Goal: Transaction & Acquisition: Obtain resource

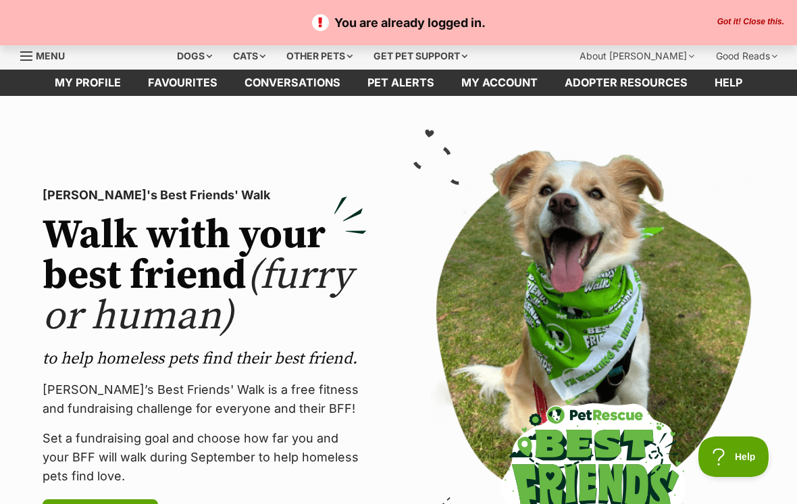
click at [46, 53] on span "Menu" at bounding box center [50, 55] width 29 height 11
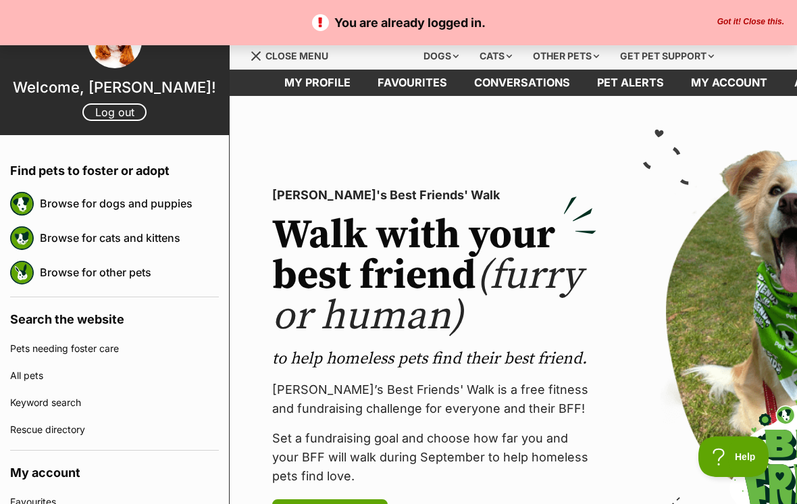
click at [564, 232] on img at bounding box center [580, 215] width 32 height 37
click at [158, 206] on link "Browse for dogs and puppies" at bounding box center [129, 203] width 179 height 28
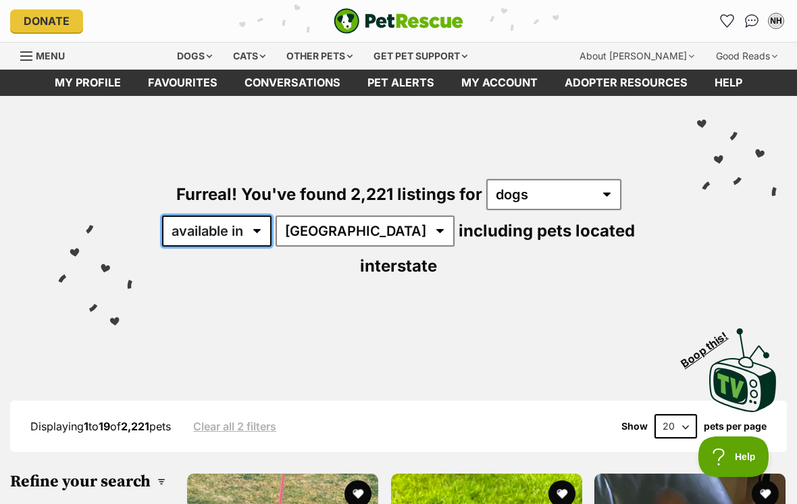
click at [264, 229] on select "available in located in" at bounding box center [216, 231] width 109 height 31
select select "disabled"
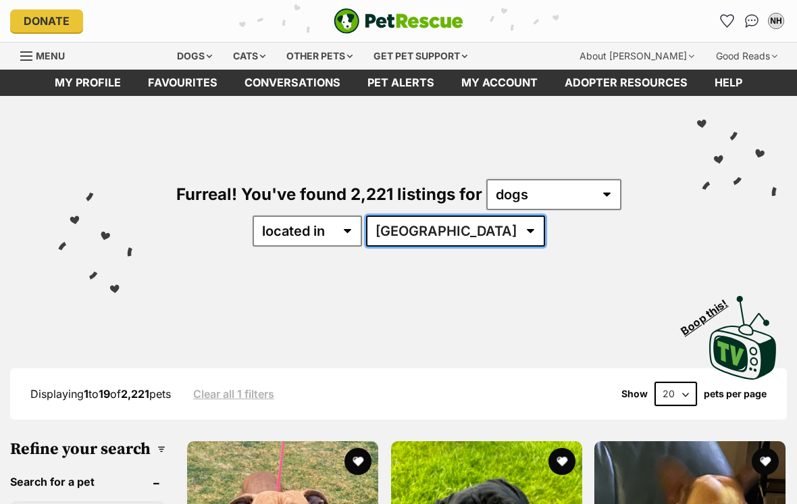
click at [492, 235] on select "[GEOGRAPHIC_DATA] [GEOGRAPHIC_DATA] [GEOGRAPHIC_DATA] [GEOGRAPHIC_DATA] [GEOGRA…" at bounding box center [455, 231] width 179 height 31
select select "VIC"
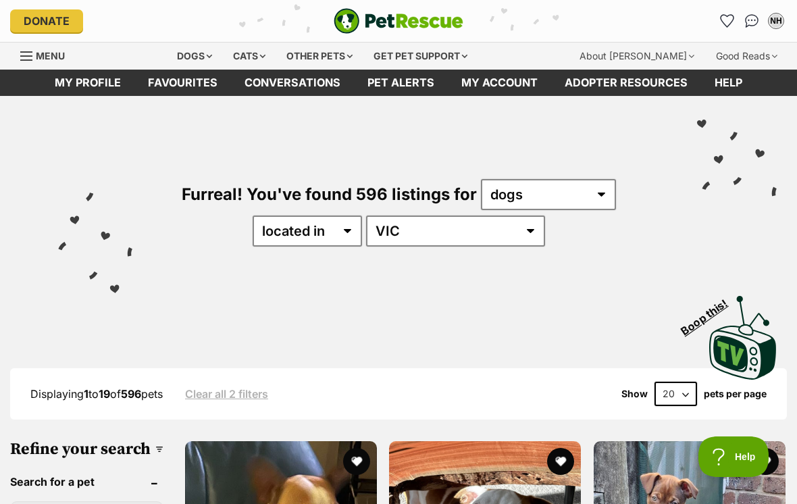
click at [572, 301] on div "Visit PetRescue TV (external site) Boop this!" at bounding box center [398, 333] width 757 height 99
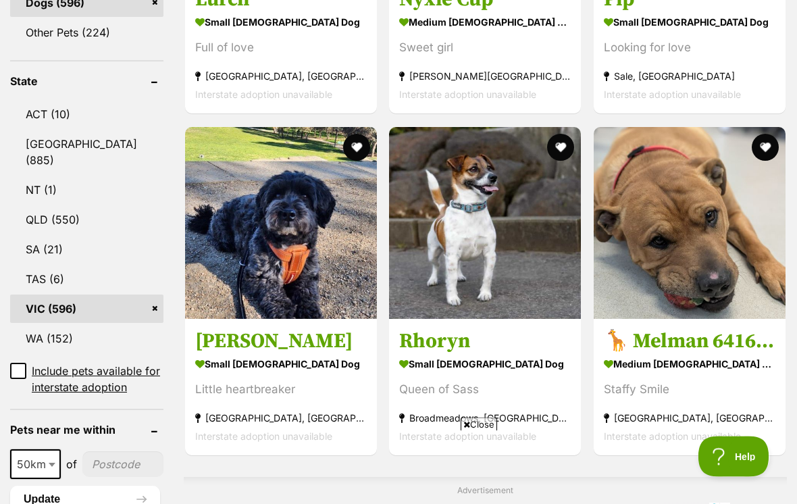
scroll to position [656, 0]
click at [343, 157] on button "favourite" at bounding box center [356, 147] width 27 height 27
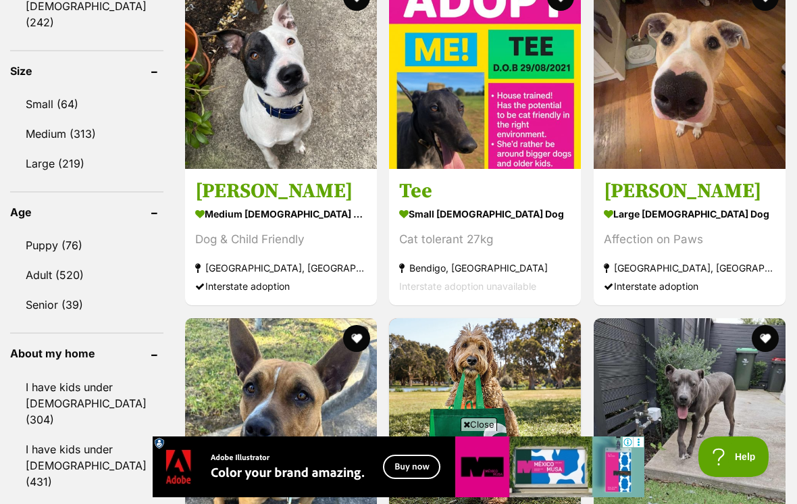
scroll to position [1276, 0]
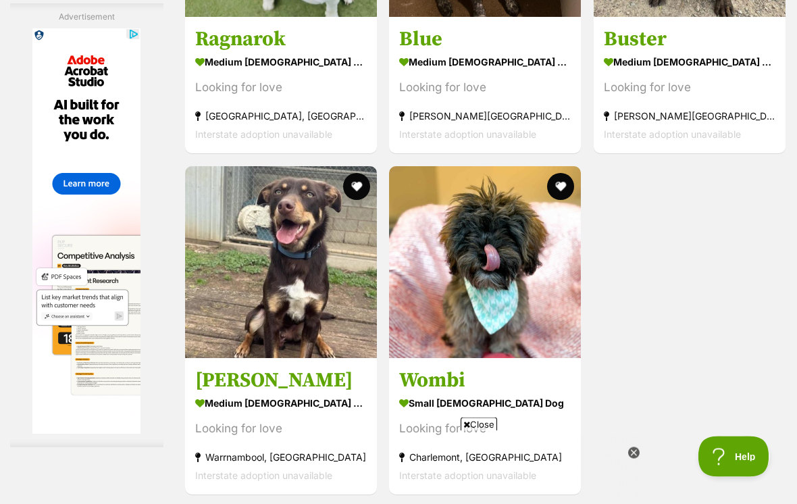
scroll to position [0, 0]
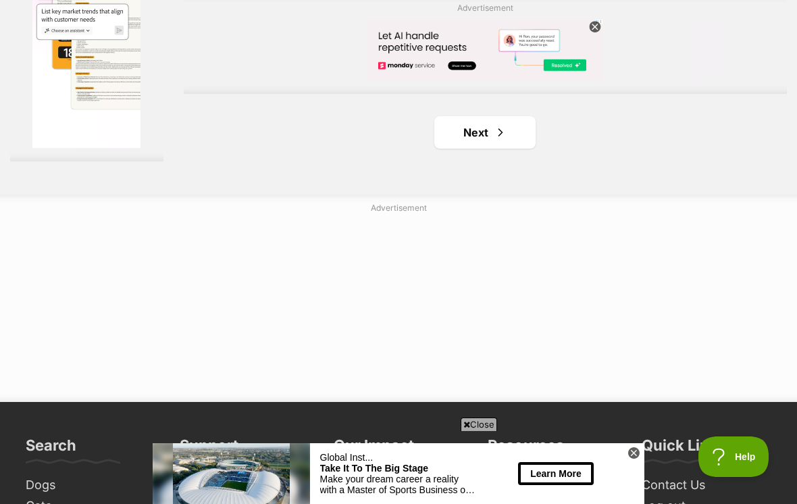
click at [494, 141] on span "Next page" at bounding box center [501, 132] width 14 height 16
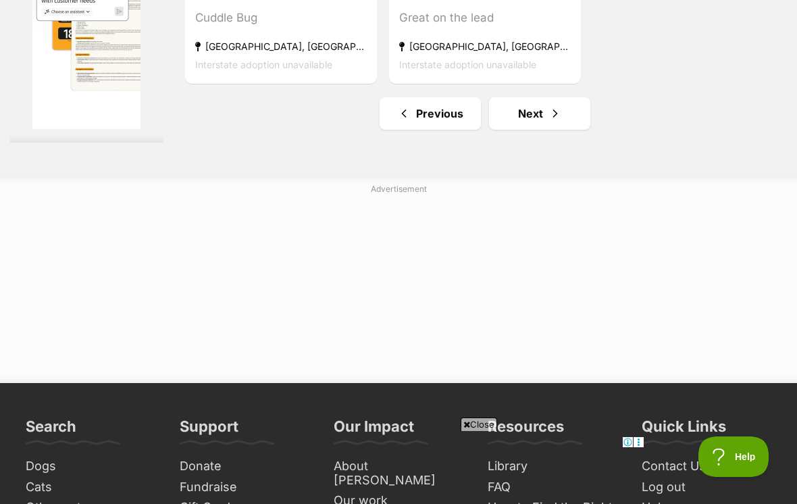
scroll to position [3116, 0]
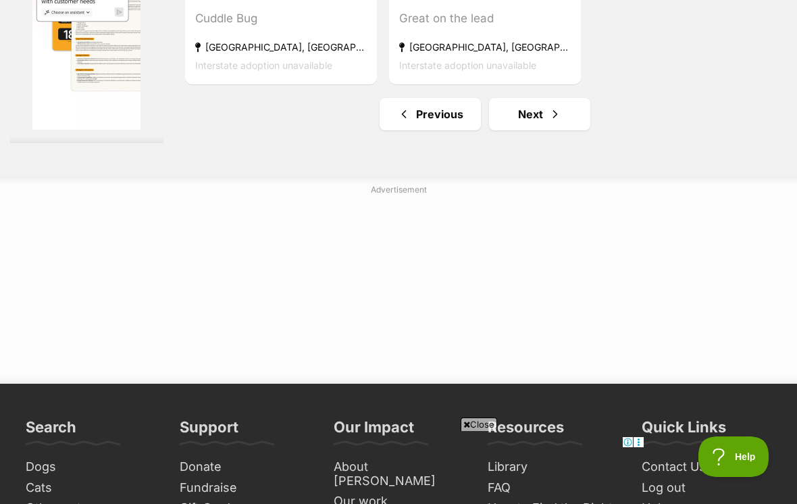
click at [549, 122] on span "Next page" at bounding box center [556, 114] width 14 height 16
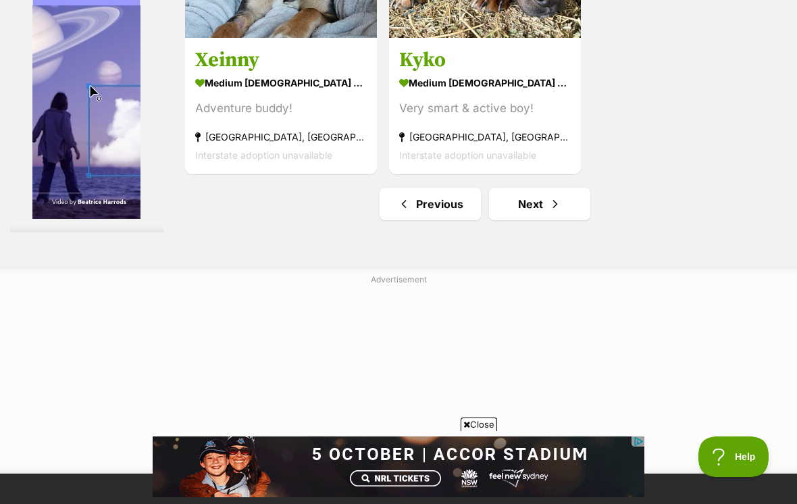
click at [528, 220] on link "Next" at bounding box center [539, 204] width 101 height 32
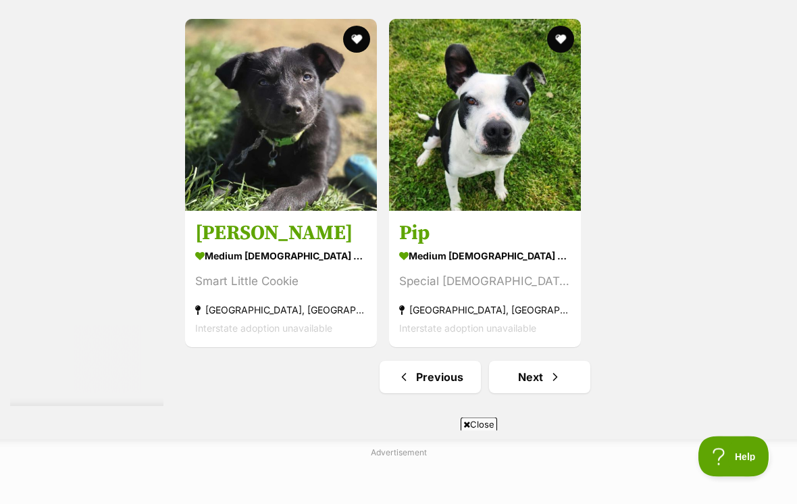
scroll to position [2854, 0]
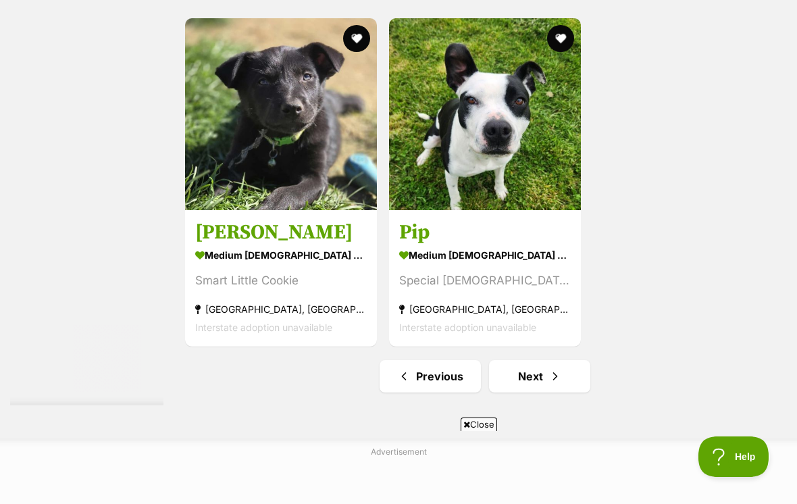
click at [343, 52] on button "favourite" at bounding box center [356, 38] width 27 height 27
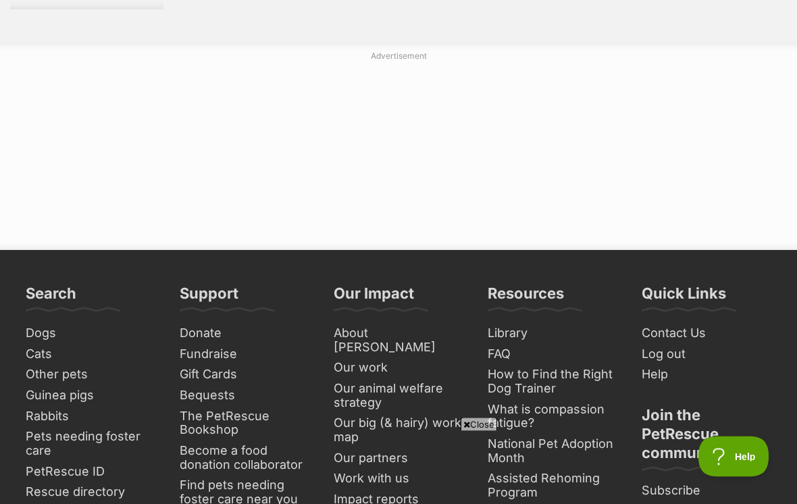
scroll to position [3219, 0]
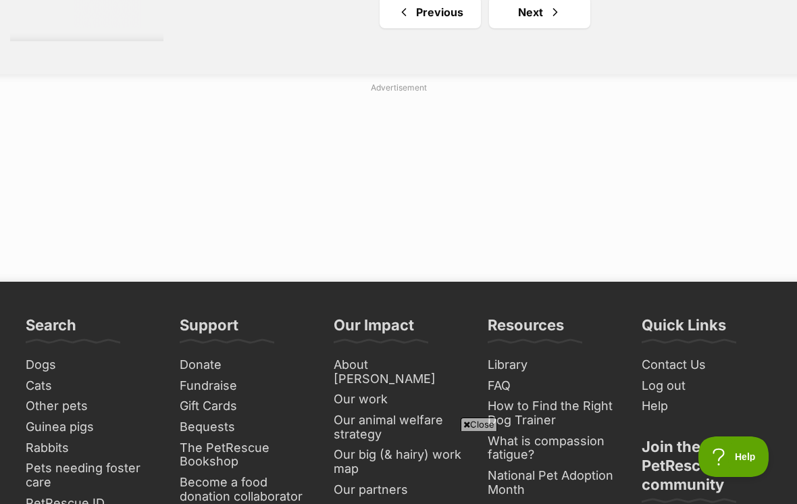
click at [555, 28] on link "Next" at bounding box center [539, 12] width 101 height 32
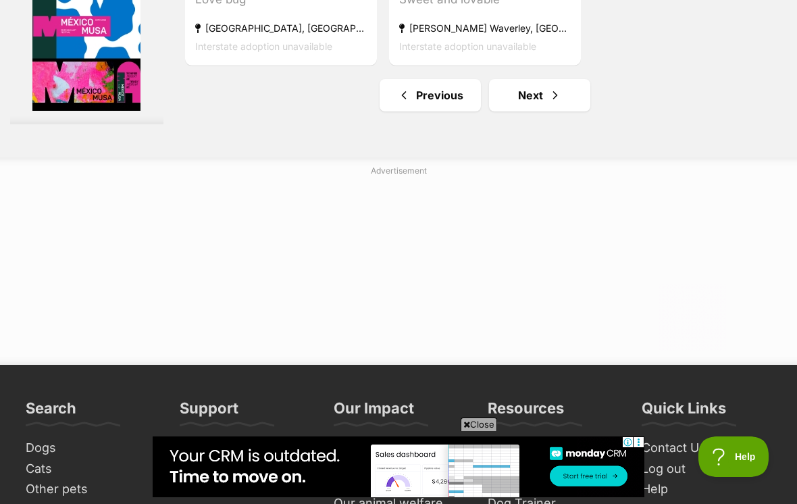
scroll to position [3132, 0]
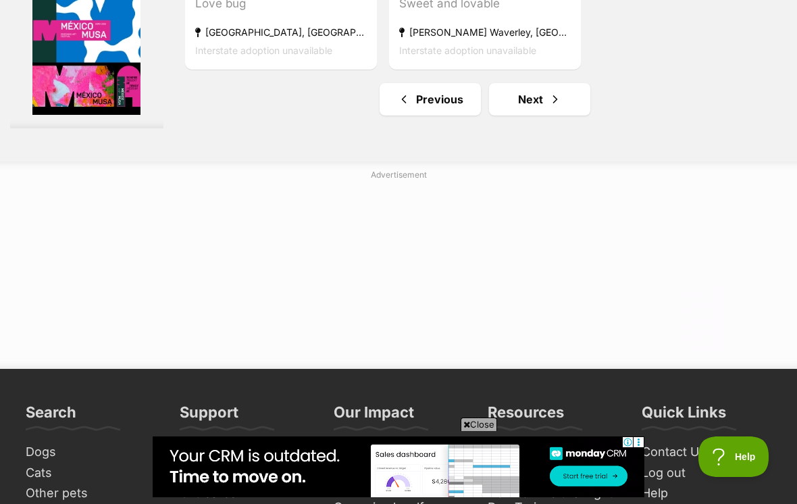
click at [522, 116] on link "Next" at bounding box center [539, 99] width 101 height 32
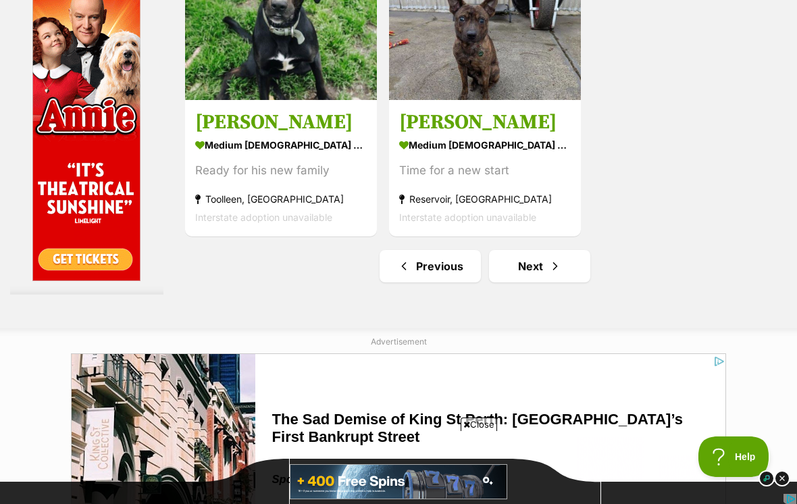
click at [549, 274] on span "Next page" at bounding box center [556, 266] width 14 height 16
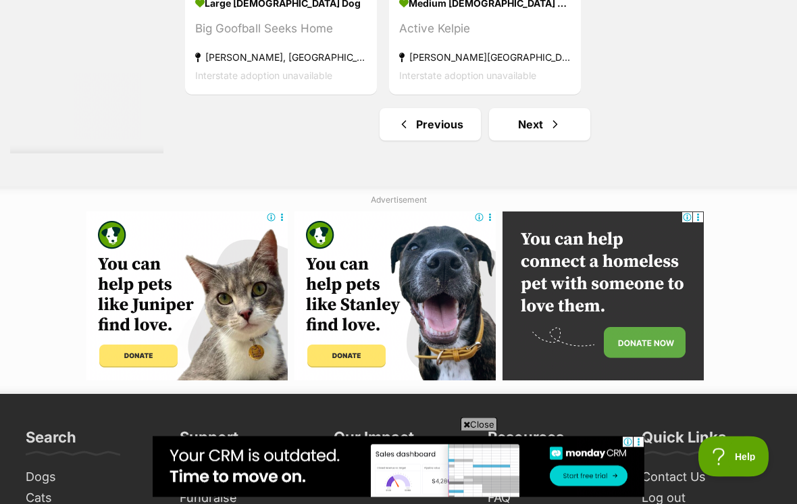
scroll to position [3269, 0]
click at [549, 132] on span "Next page" at bounding box center [556, 124] width 14 height 16
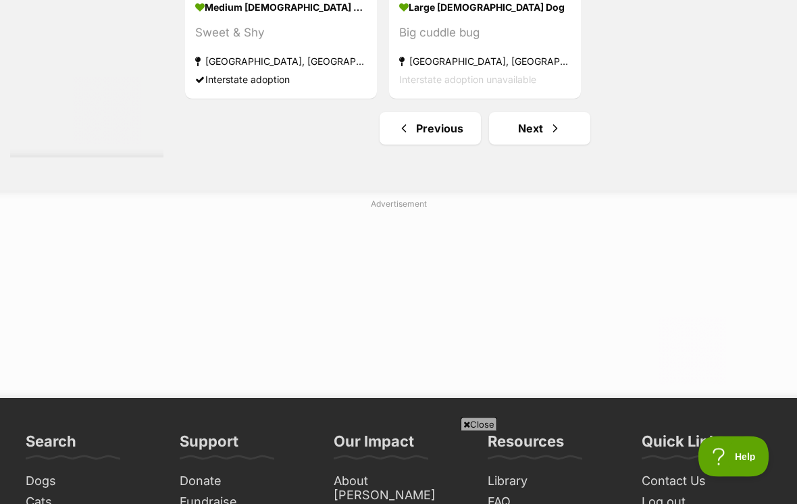
scroll to position [3103, 0]
click at [531, 145] on link "Next" at bounding box center [539, 128] width 101 height 32
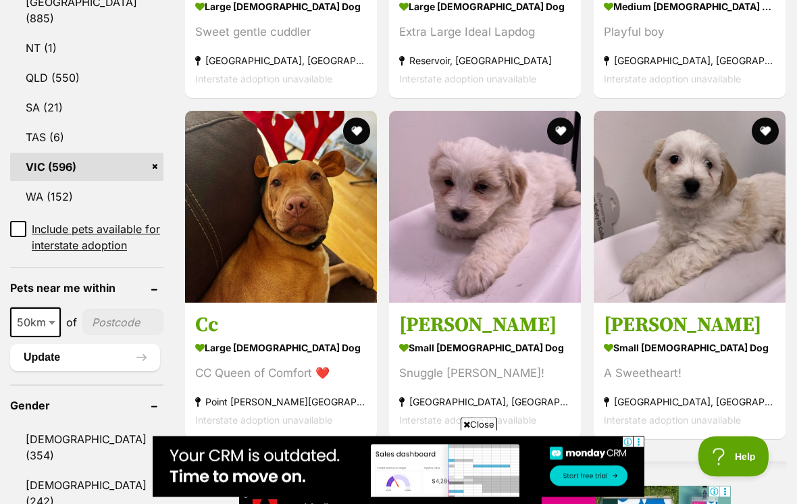
click at [762, 145] on button "favourite" at bounding box center [765, 131] width 27 height 27
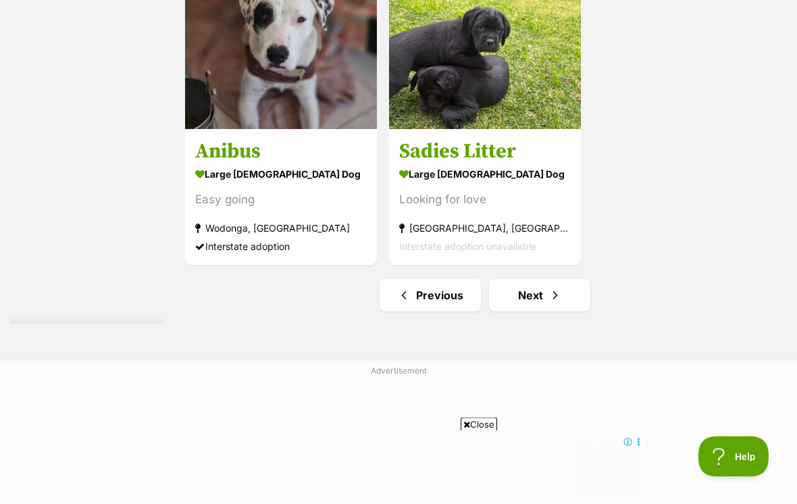
scroll to position [3062, 0]
click at [549, 303] on span "Next page" at bounding box center [556, 295] width 14 height 16
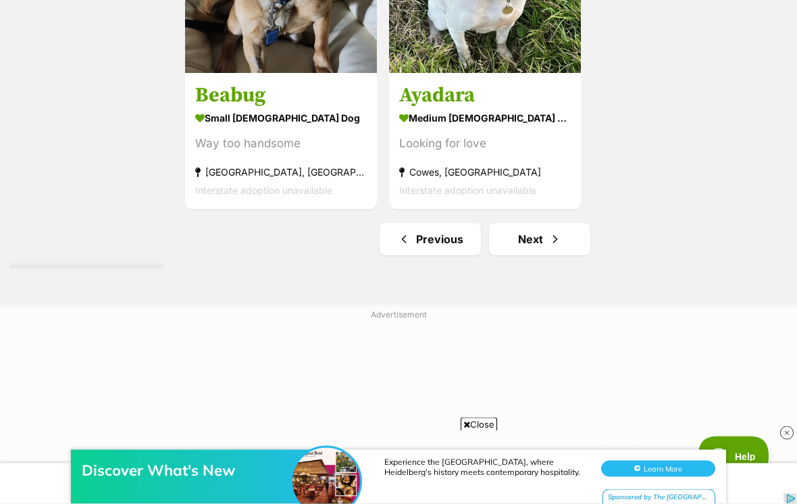
scroll to position [2992, 0]
click at [531, 255] on link "Next" at bounding box center [539, 239] width 101 height 32
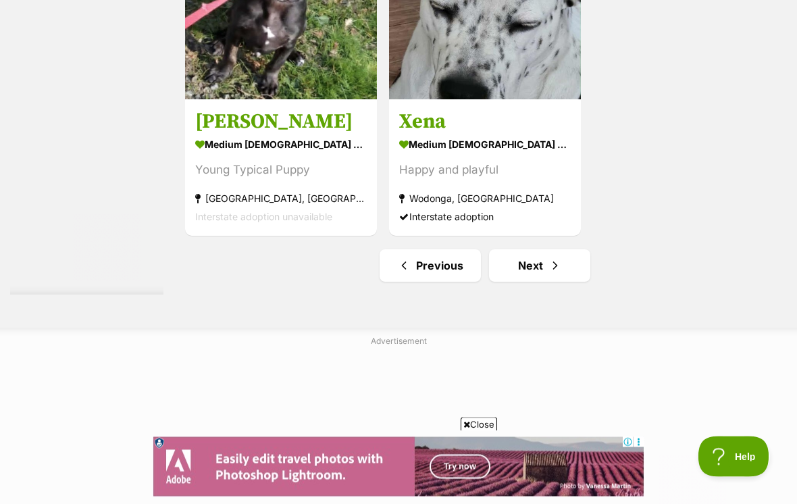
scroll to position [2966, 0]
click at [545, 282] on link "Next" at bounding box center [539, 265] width 101 height 32
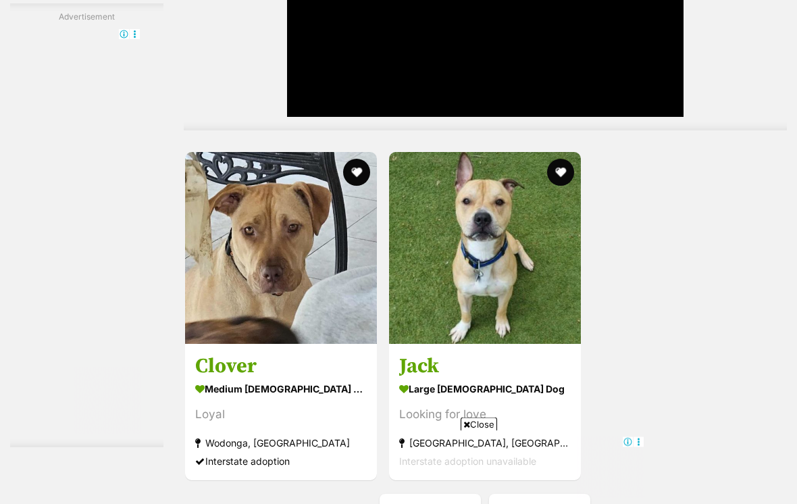
scroll to position [3032, 0]
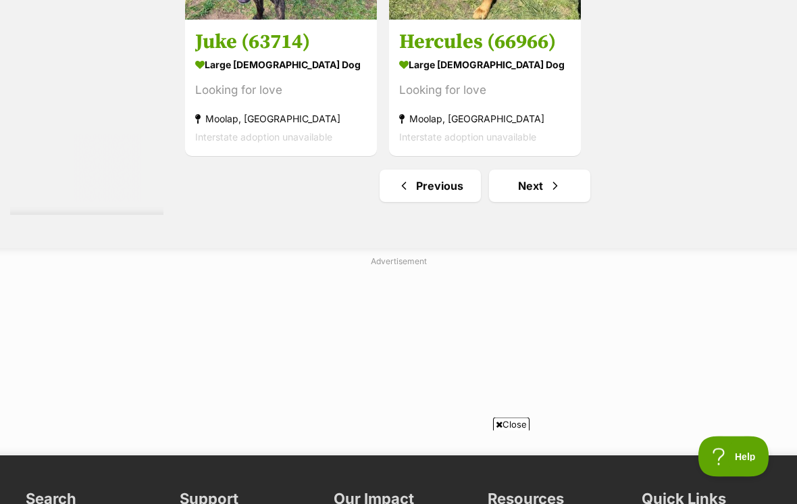
scroll to position [3047, 0]
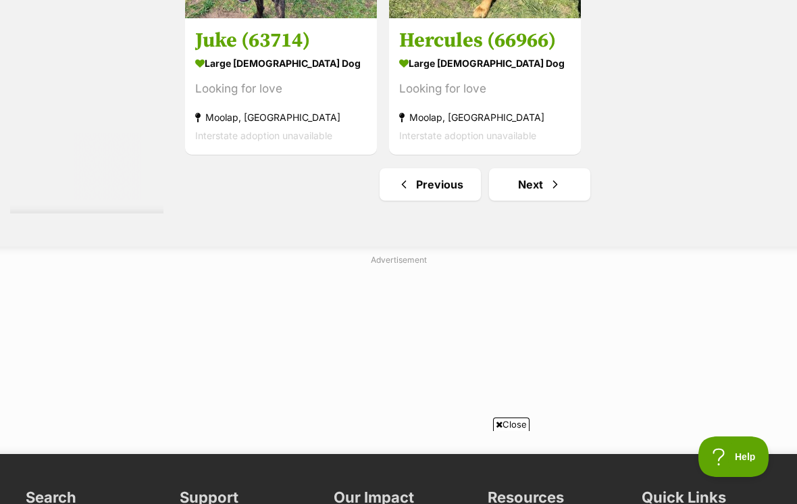
click at [424, 201] on link "Previous" at bounding box center [430, 184] width 101 height 32
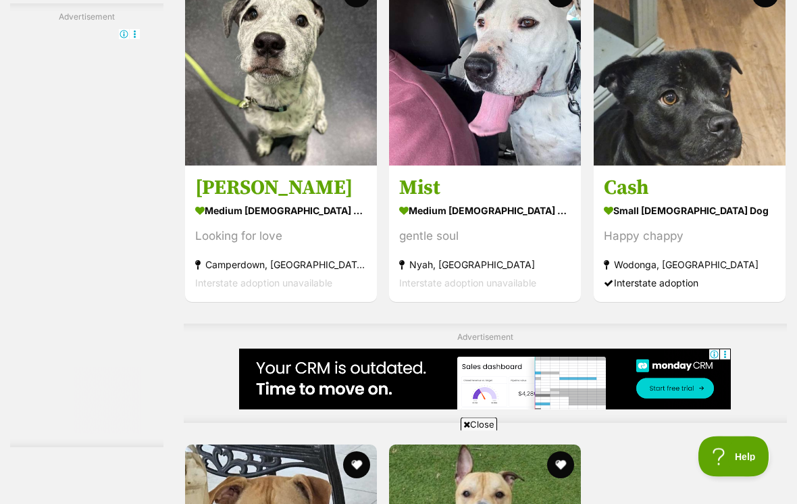
scroll to position [2556, 0]
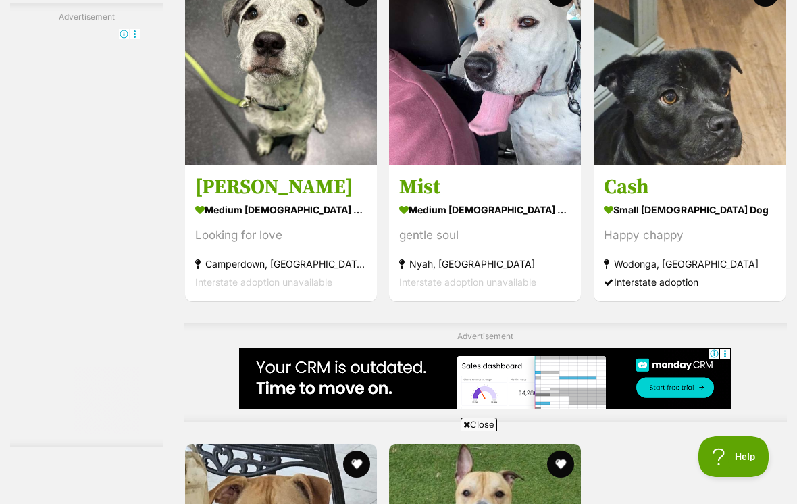
click at [728, 165] on img at bounding box center [690, 69] width 192 height 192
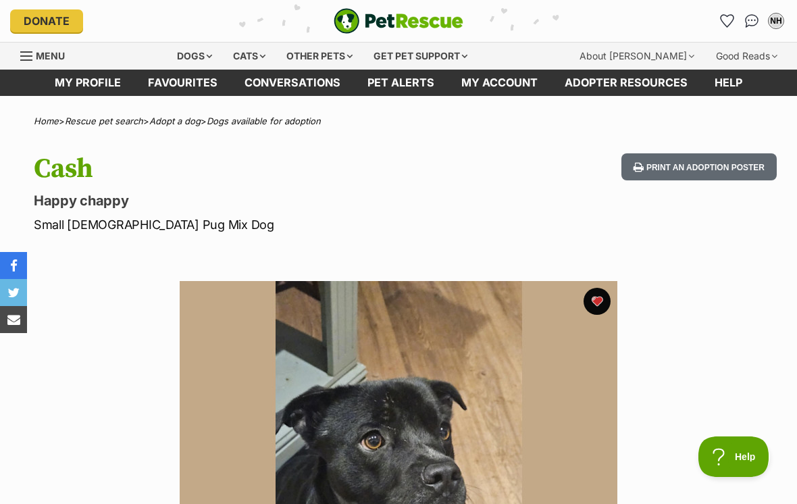
click at [209, 53] on div "Dogs" at bounding box center [195, 56] width 54 height 27
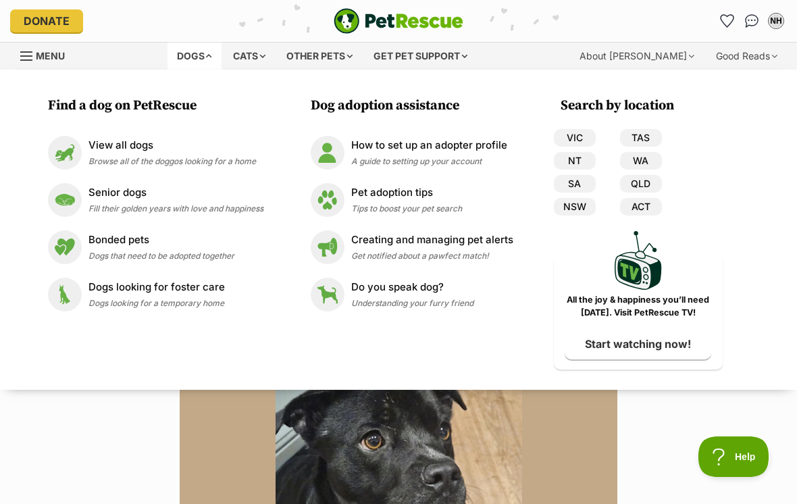
click at [80, 156] on img at bounding box center [65, 153] width 34 height 34
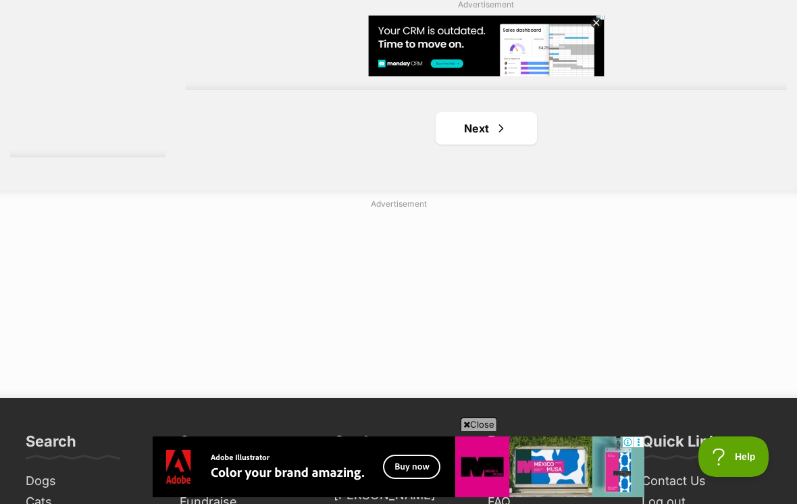
scroll to position [3120, 0]
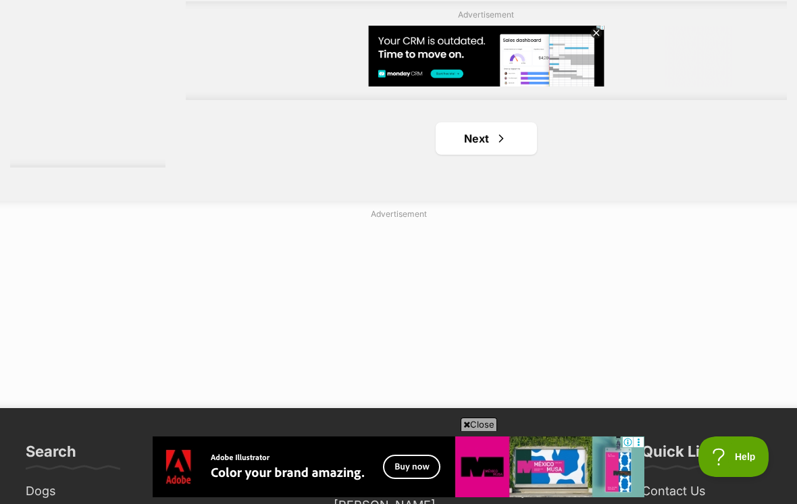
click at [506, 155] on link "Next" at bounding box center [486, 138] width 101 height 32
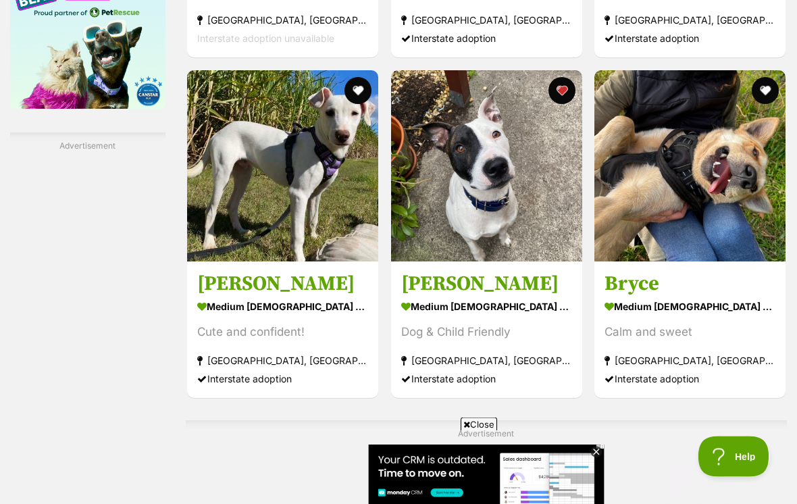
scroll to position [2360, 0]
click at [535, 261] on img at bounding box center [486, 165] width 191 height 191
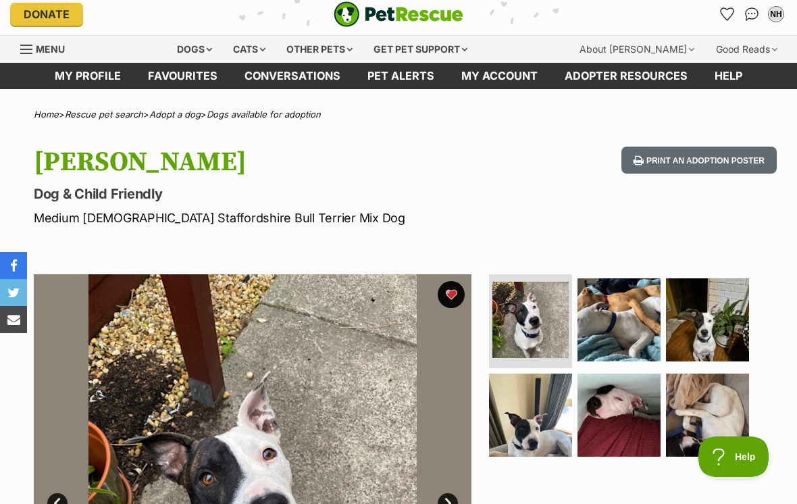
scroll to position [6, 0]
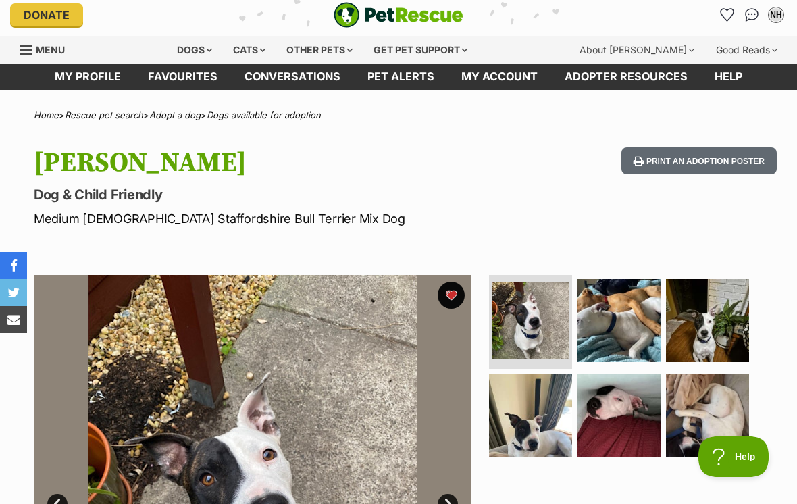
click at [459, 291] on button "favourite" at bounding box center [451, 295] width 27 height 27
click at [191, 61] on div "Dogs" at bounding box center [195, 49] width 54 height 27
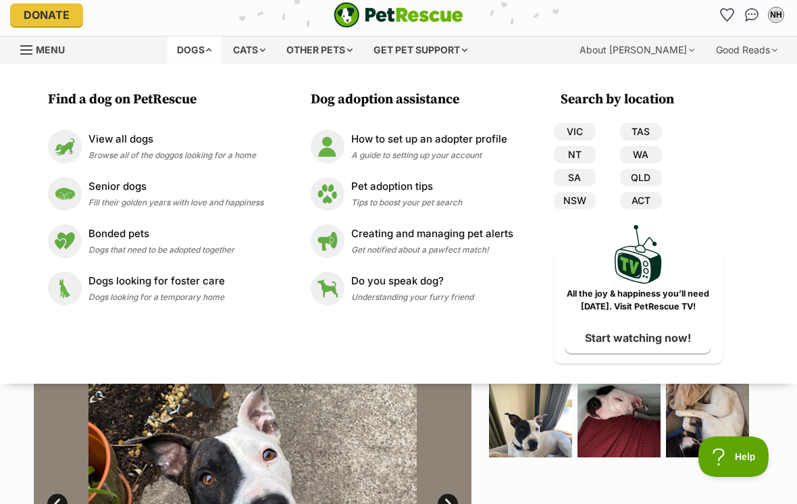
click at [195, 294] on span "Dogs looking for a temporary home" at bounding box center [157, 297] width 136 height 10
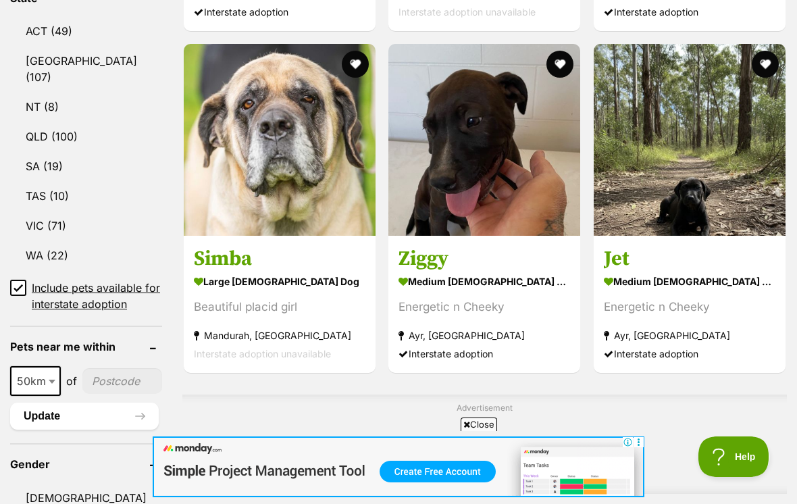
scroll to position [771, 0]
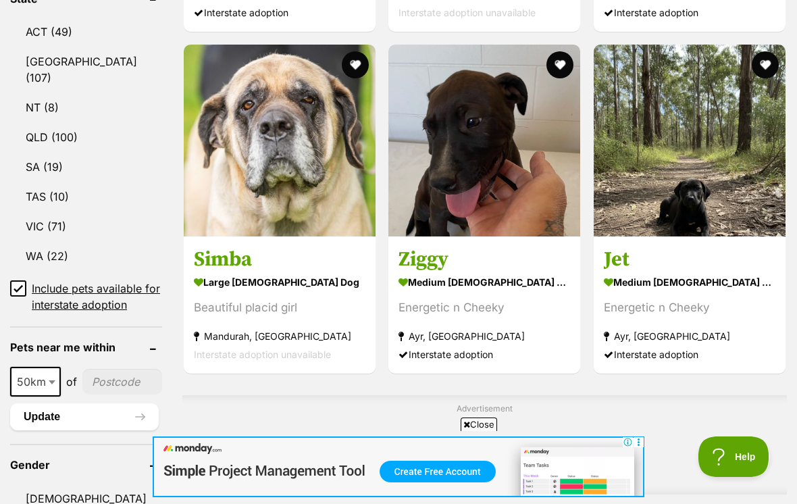
click at [728, 213] on img at bounding box center [690, 141] width 192 height 192
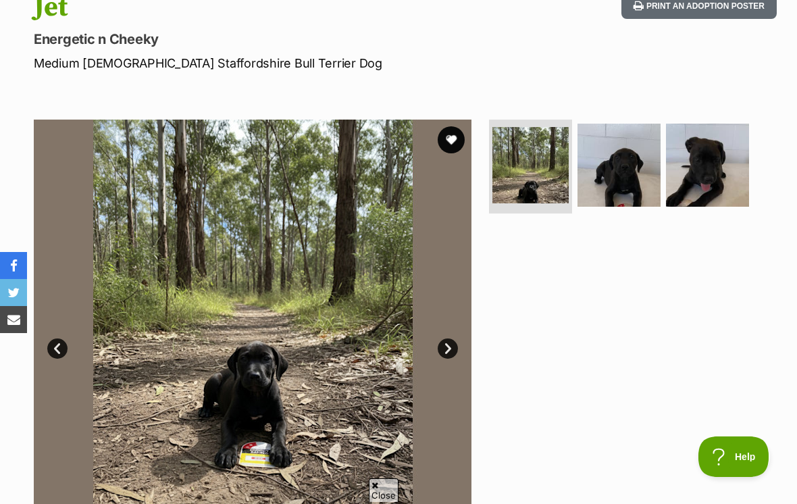
scroll to position [149, 0]
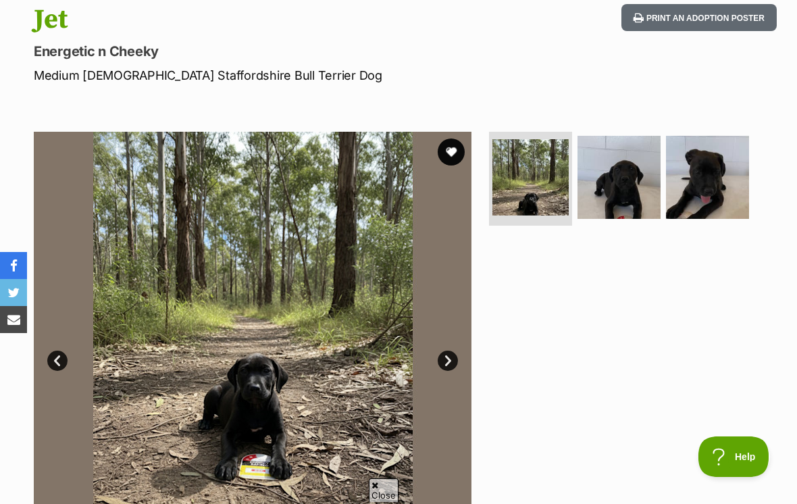
click at [701, 195] on img at bounding box center [707, 177] width 83 height 83
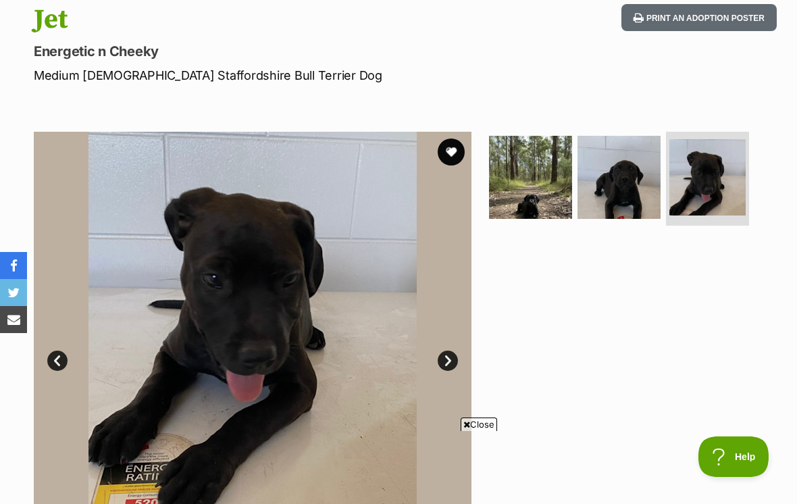
scroll to position [0, 0]
click at [634, 204] on img at bounding box center [619, 177] width 83 height 83
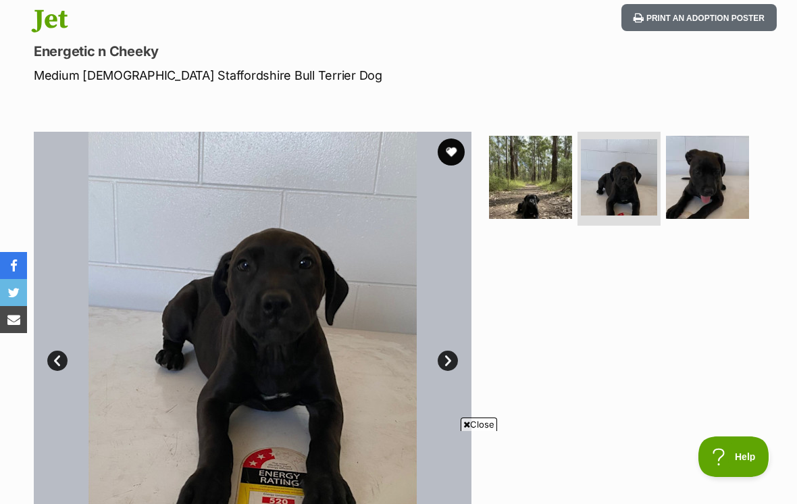
click at [563, 202] on img at bounding box center [530, 177] width 83 height 83
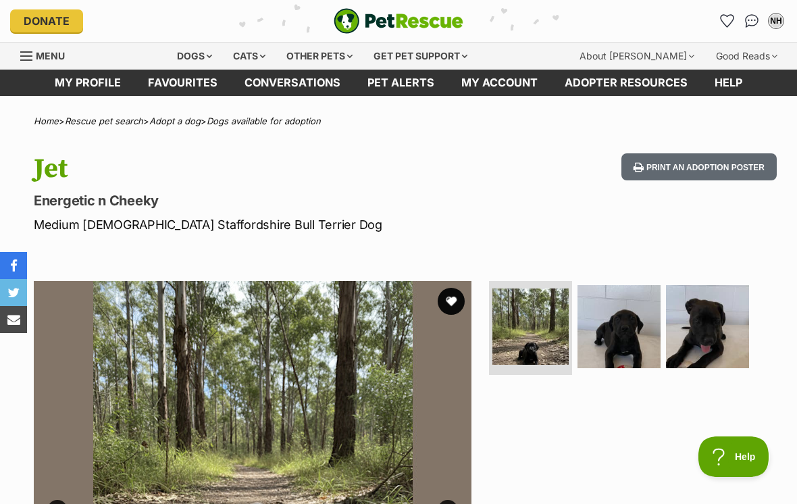
click at [199, 57] on div "Dogs" at bounding box center [195, 56] width 54 height 27
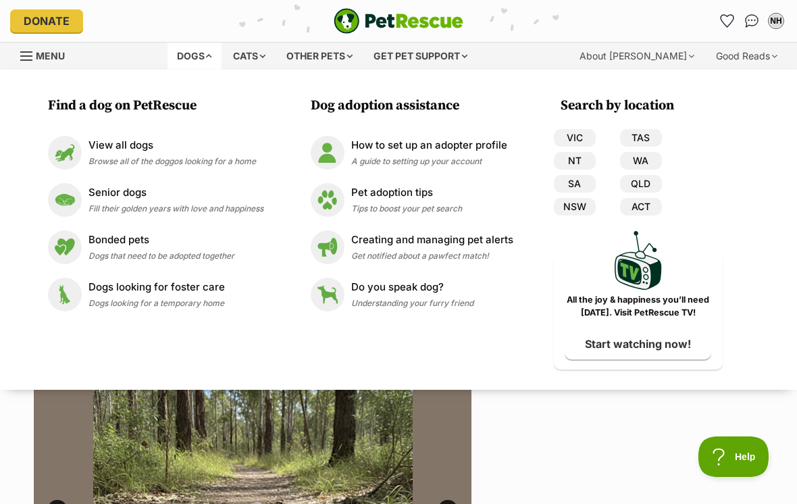
click at [79, 295] on img at bounding box center [65, 295] width 34 height 34
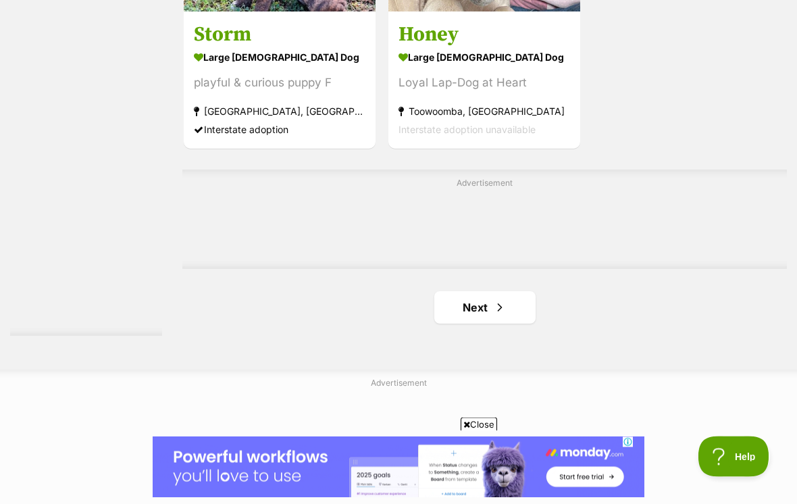
scroll to position [2959, 0]
click at [490, 324] on link "Next" at bounding box center [484, 307] width 101 height 32
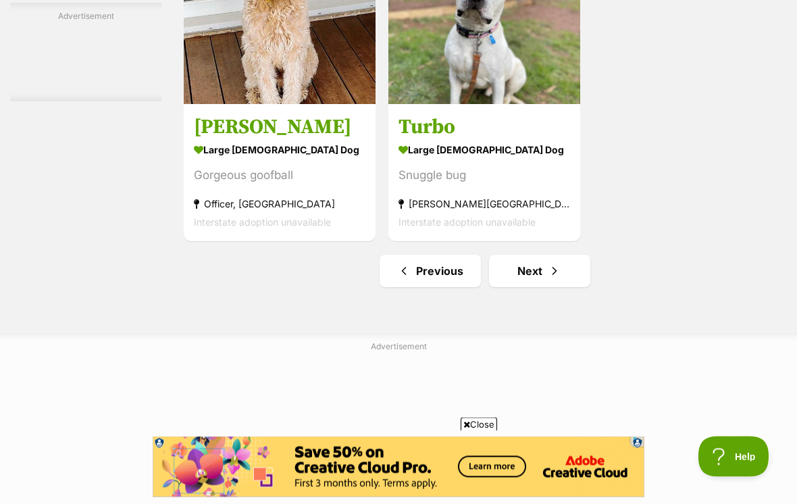
scroll to position [2996, 0]
click at [548, 279] on span "Next page" at bounding box center [555, 271] width 14 height 16
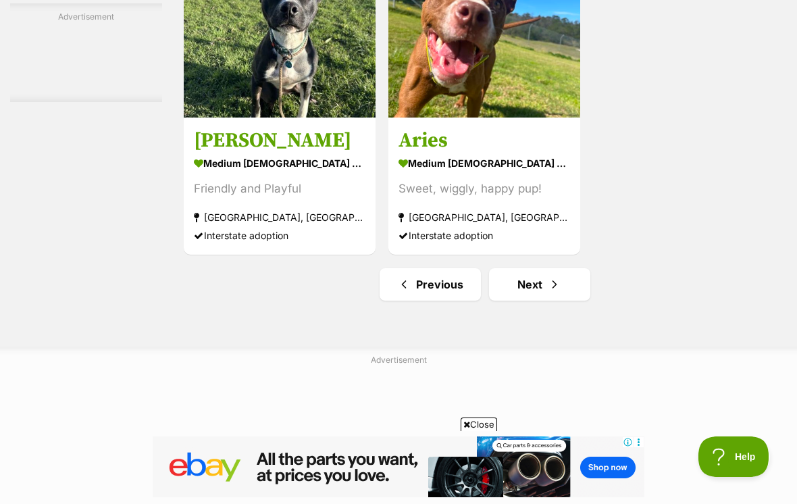
scroll to position [3277, 0]
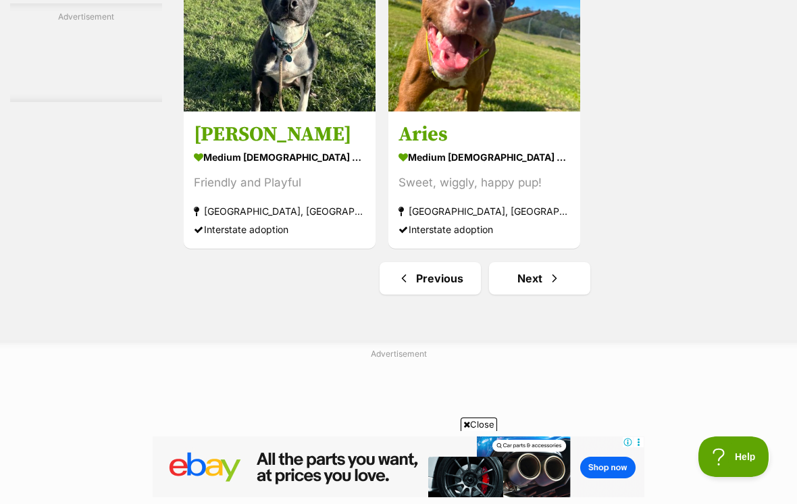
click at [548, 286] on span "Next page" at bounding box center [555, 278] width 14 height 16
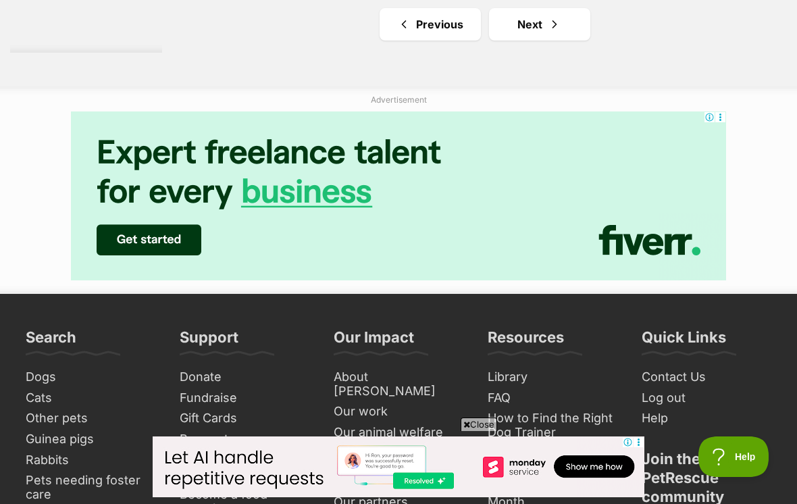
scroll to position [3213, 0]
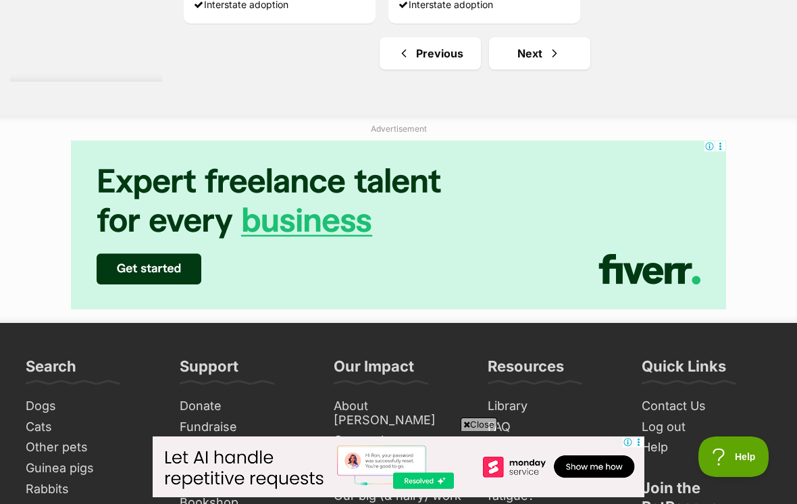
click at [548, 61] on span "Next page" at bounding box center [555, 53] width 14 height 16
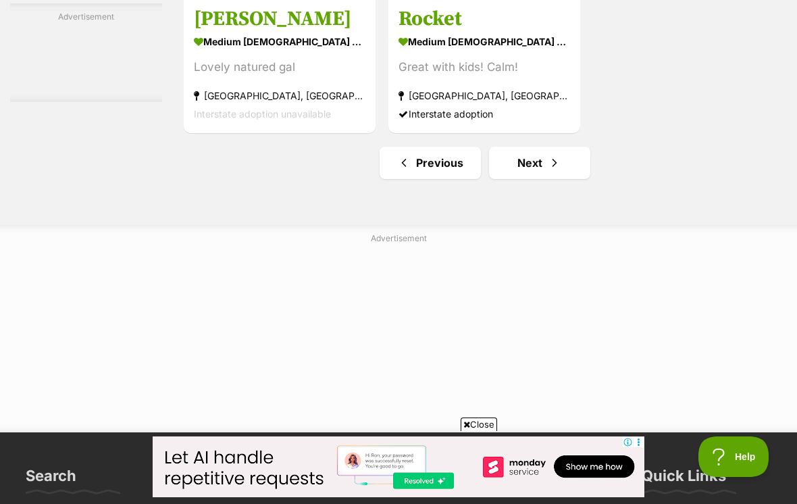
scroll to position [3112, 0]
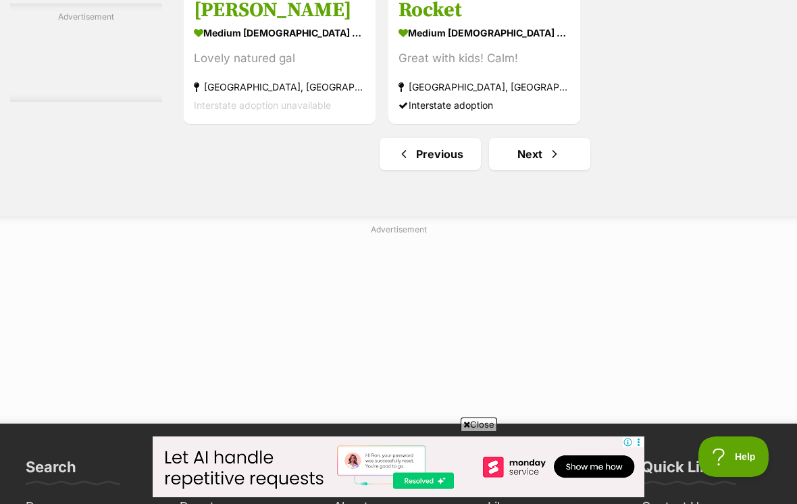
click at [542, 170] on link "Next" at bounding box center [539, 154] width 101 height 32
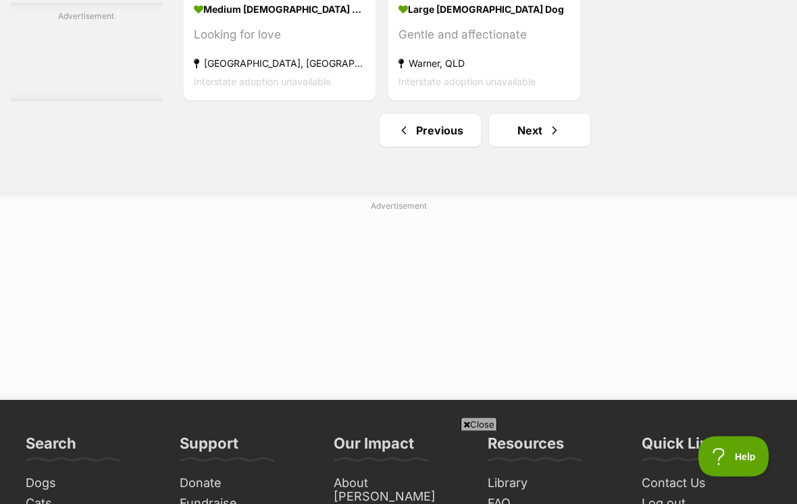
scroll to position [3262, 0]
click at [530, 147] on link "Next" at bounding box center [539, 130] width 101 height 32
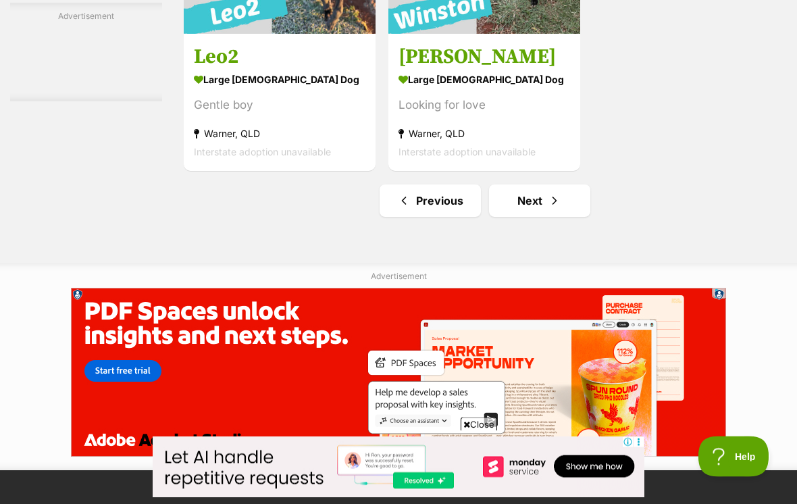
scroll to position [3066, 0]
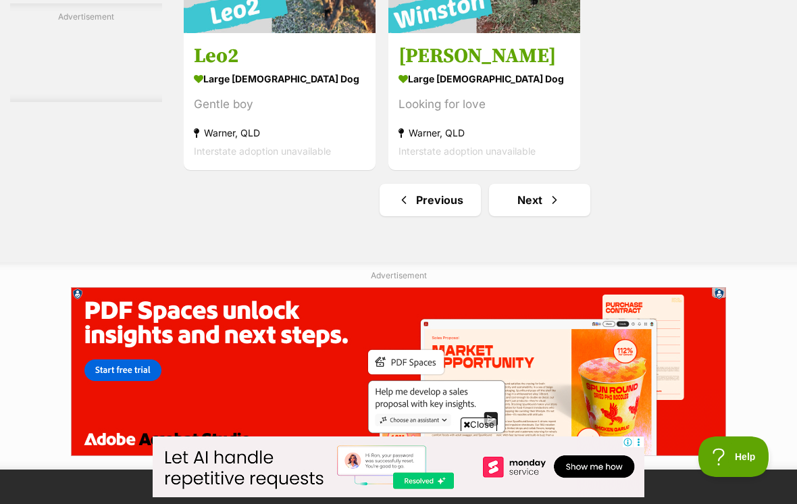
click at [530, 216] on link "Next" at bounding box center [539, 200] width 101 height 32
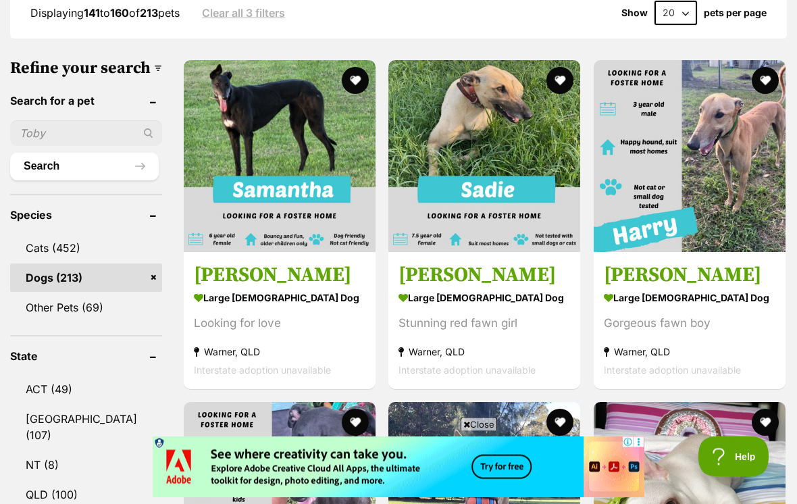
scroll to position [415, 0]
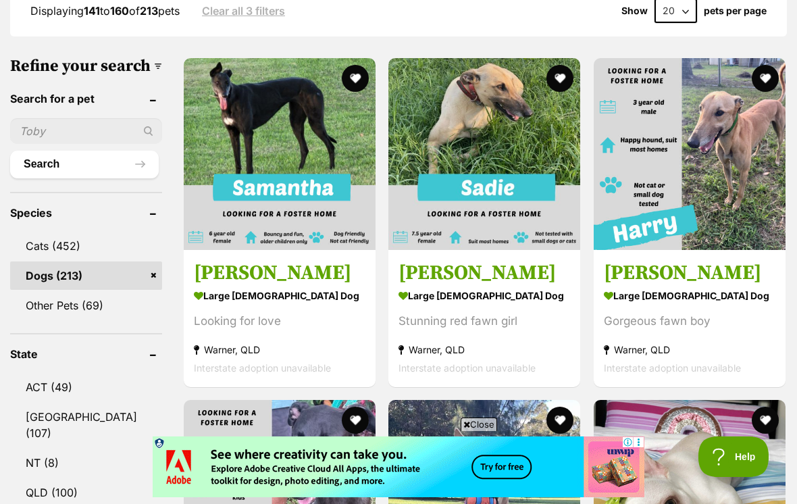
click at [518, 216] on img at bounding box center [484, 154] width 192 height 192
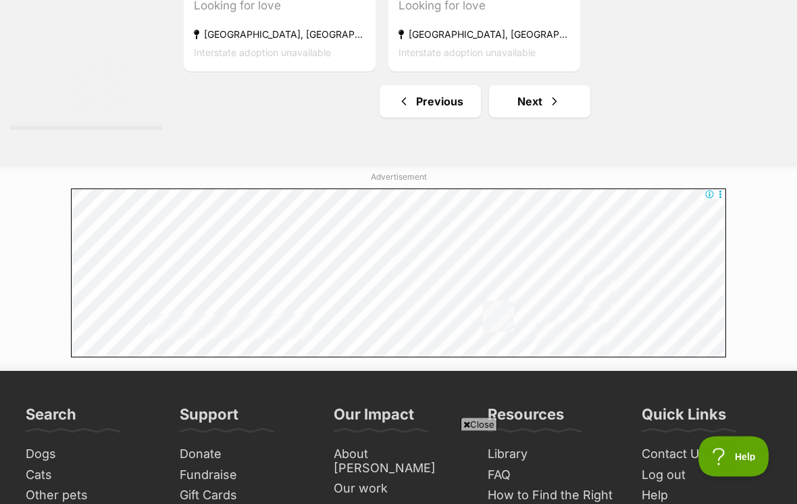
scroll to position [3327, 0]
click at [521, 118] on link "Next" at bounding box center [539, 101] width 101 height 32
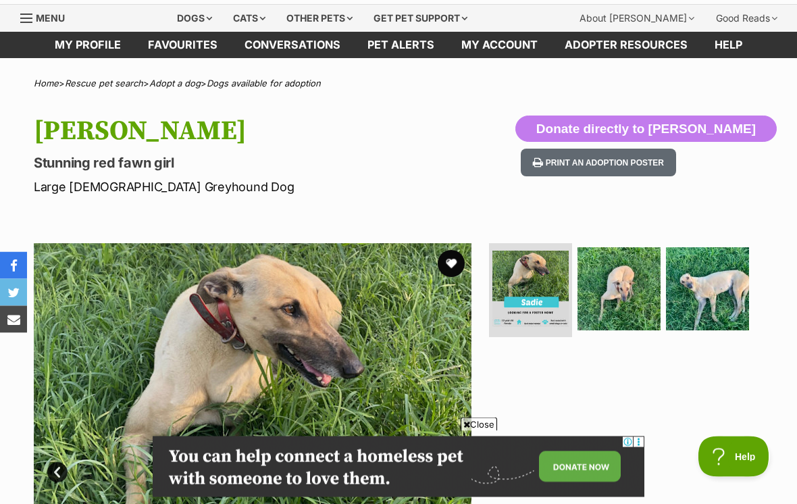
scroll to position [38, 0]
click at [621, 295] on img at bounding box center [619, 288] width 83 height 83
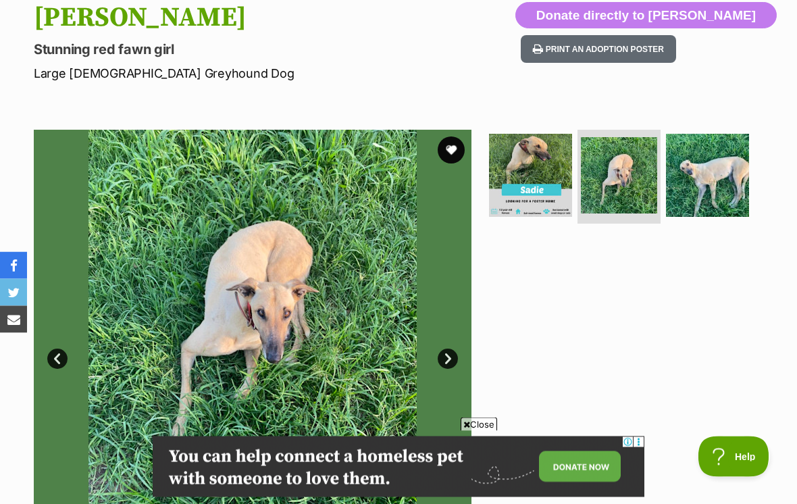
scroll to position [152, 0]
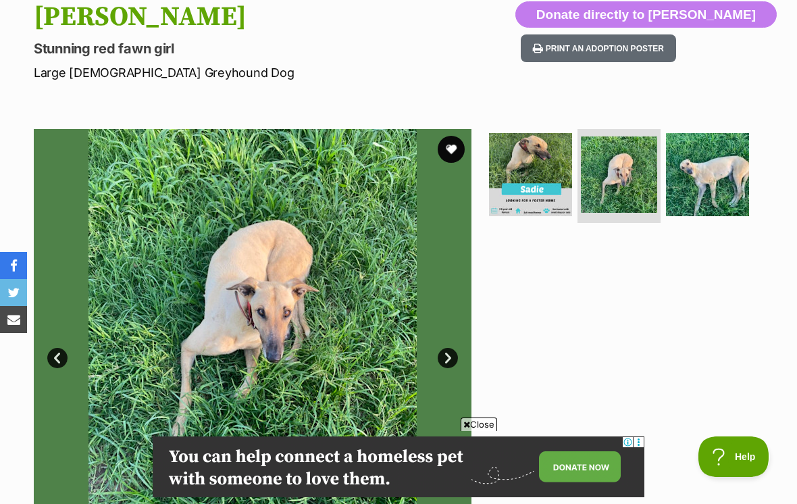
click at [719, 178] on img at bounding box center [707, 174] width 83 height 83
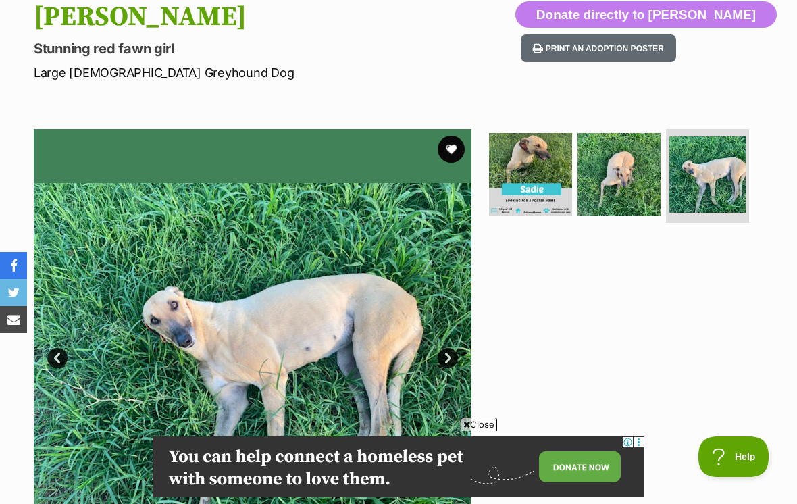
click at [542, 186] on img at bounding box center [530, 174] width 83 height 83
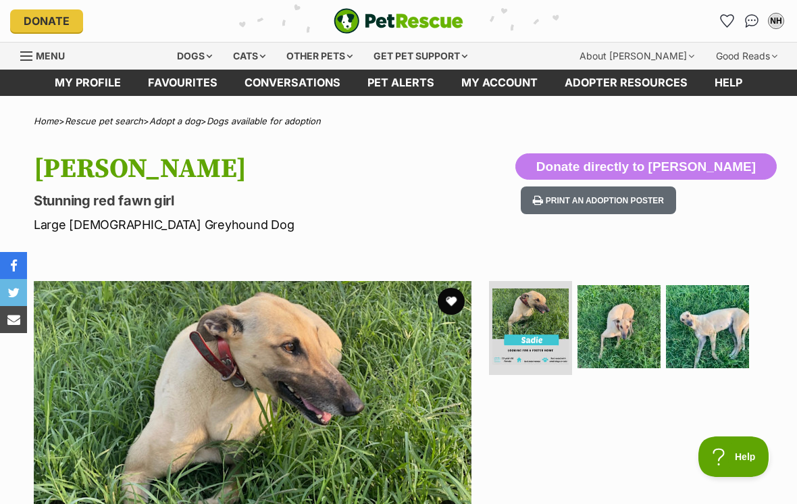
scroll to position [0, 0]
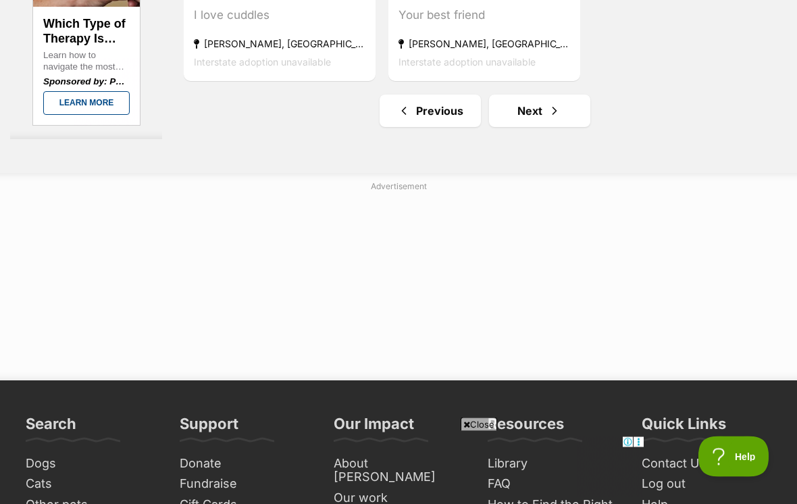
scroll to position [3282, 0]
click at [510, 127] on link "Next" at bounding box center [539, 111] width 101 height 32
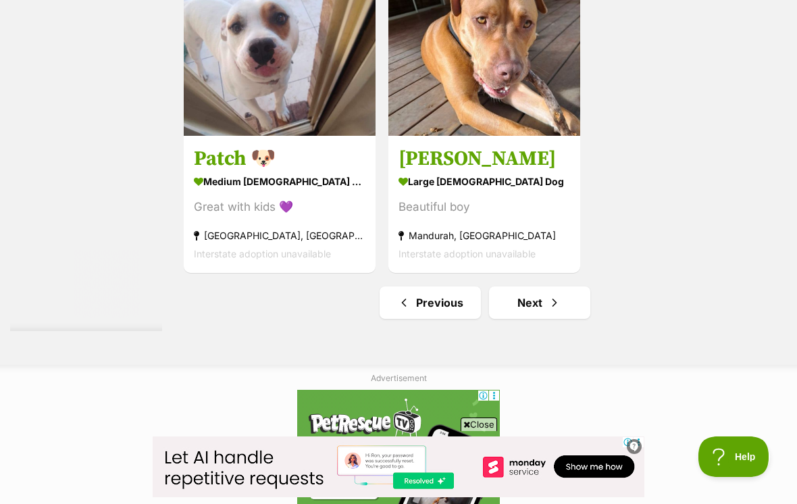
scroll to position [3140, 0]
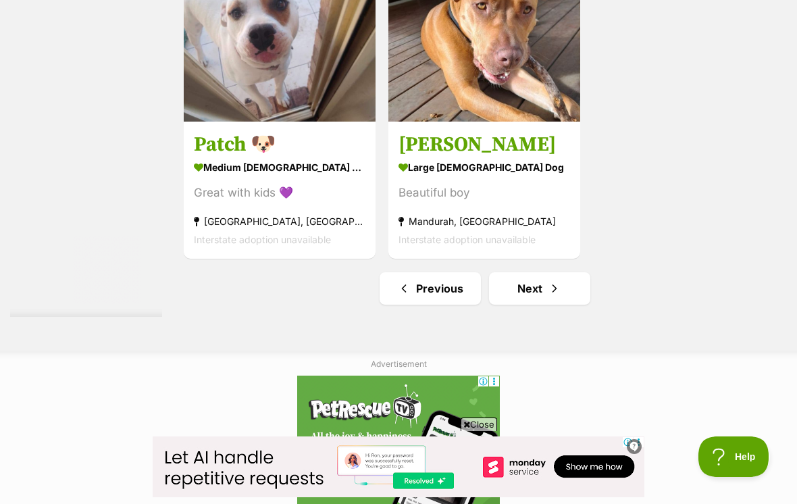
click at [519, 305] on link "Next" at bounding box center [539, 288] width 101 height 32
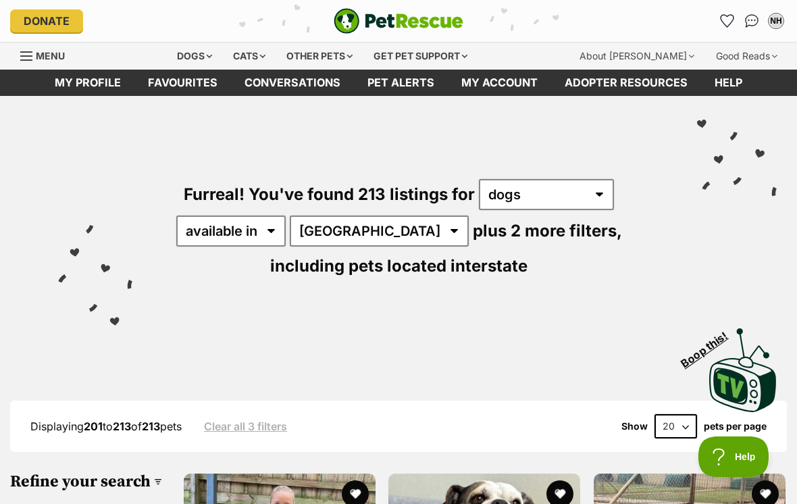
click at [199, 54] on div "Dogs" at bounding box center [195, 56] width 54 height 27
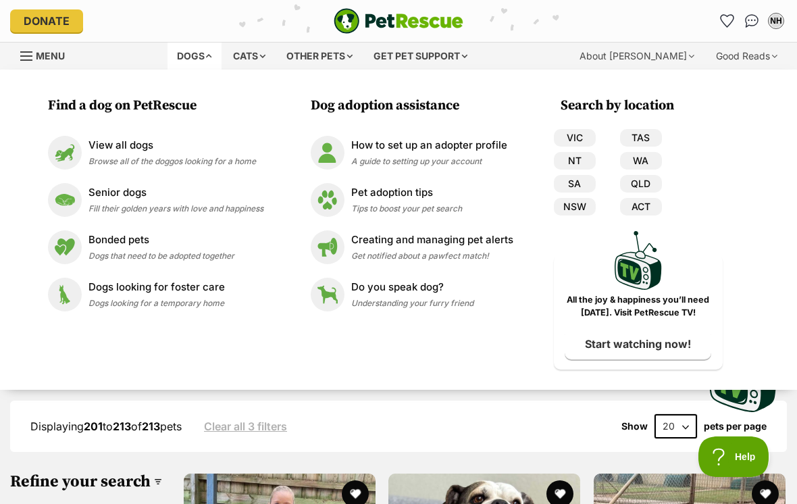
click at [65, 245] on img at bounding box center [65, 247] width 34 height 34
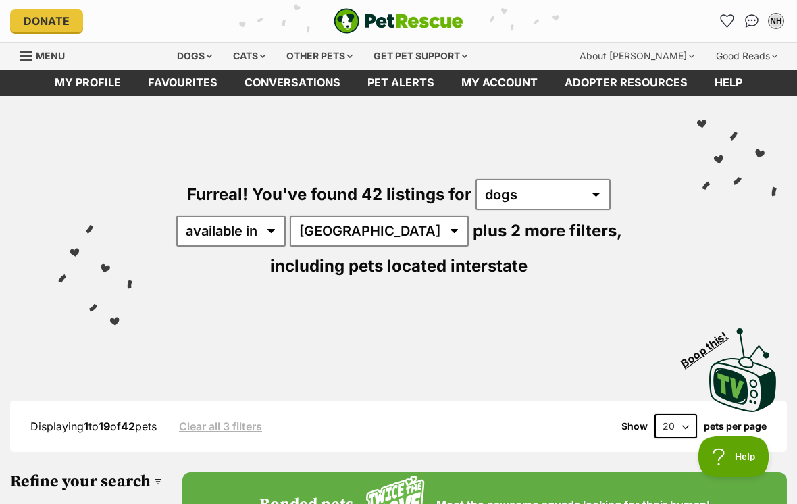
click at [205, 53] on div "Dogs" at bounding box center [195, 56] width 54 height 27
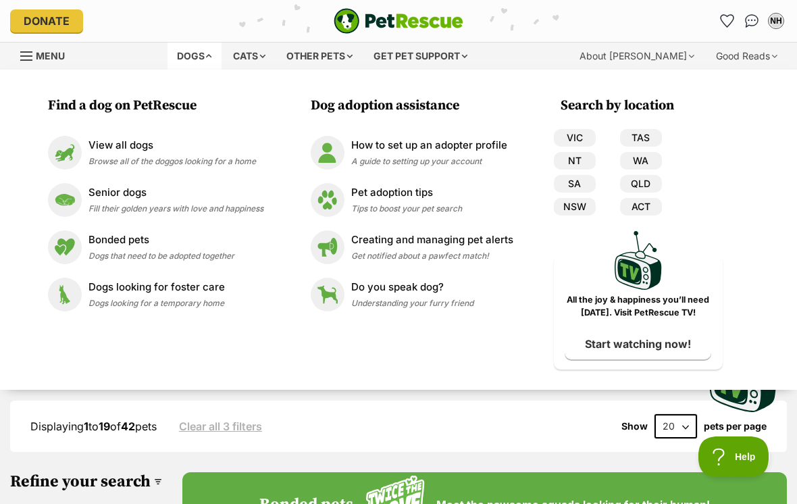
click at [427, 293] on p "Do you speak dog?" at bounding box center [412, 288] width 122 height 16
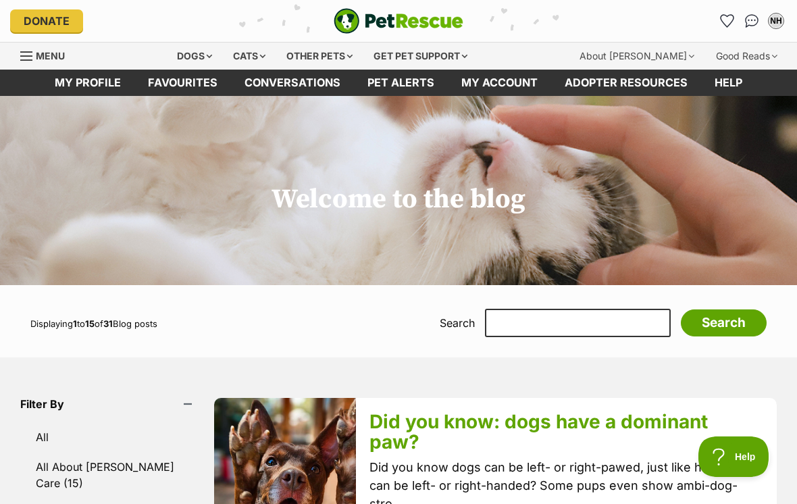
click at [204, 55] on div "Dogs" at bounding box center [195, 56] width 54 height 27
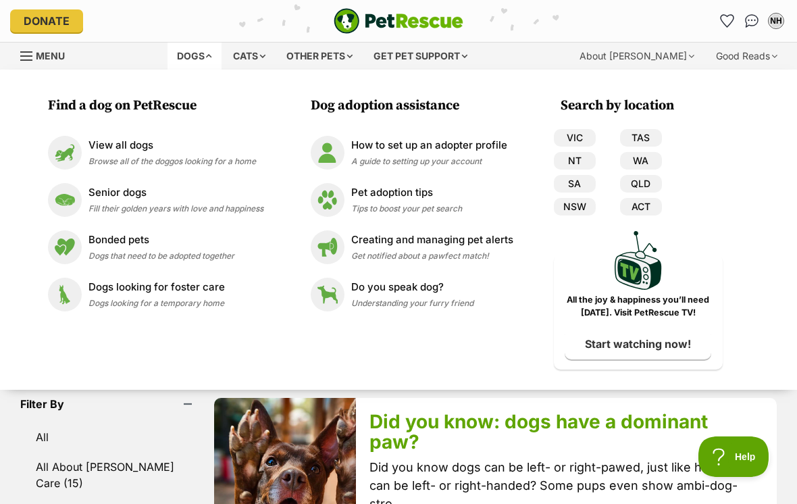
click at [70, 279] on img at bounding box center [65, 295] width 34 height 34
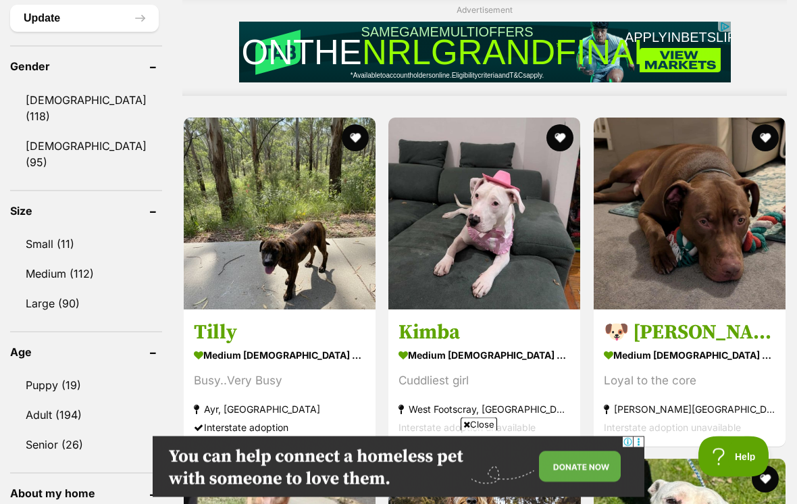
scroll to position [1169, 0]
click at [330, 288] on img at bounding box center [280, 214] width 192 height 192
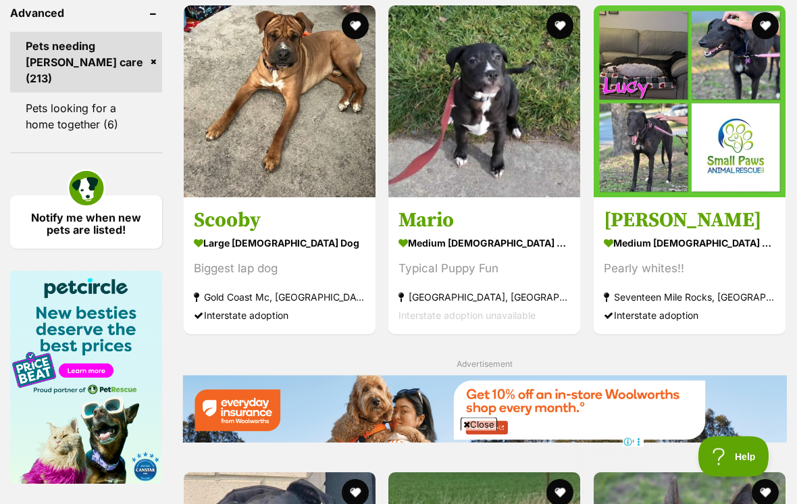
scroll to position [0, 0]
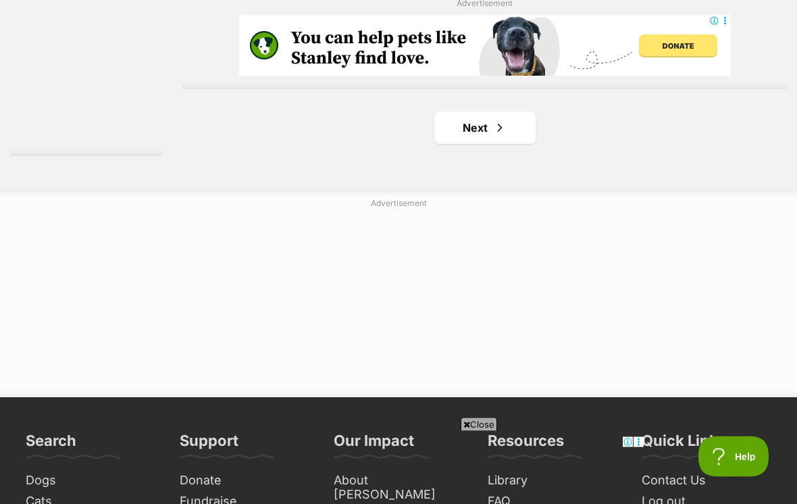
click at [493, 136] on span "Next page" at bounding box center [500, 128] width 14 height 16
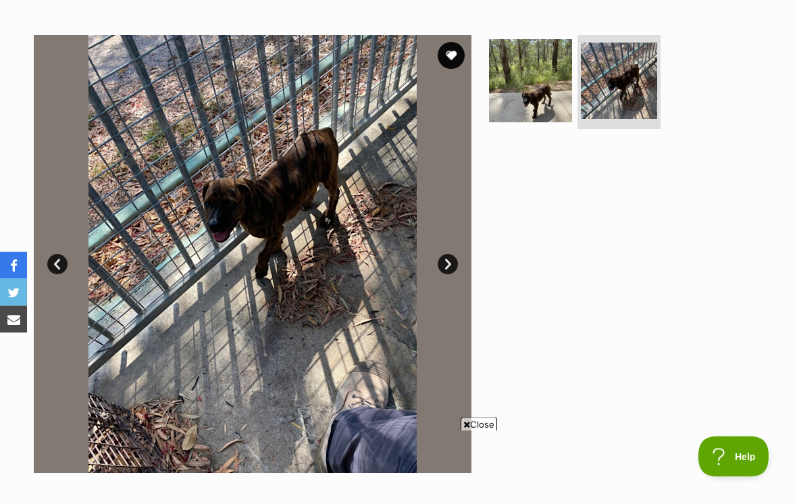
click at [450, 257] on link "Next" at bounding box center [448, 265] width 20 height 20
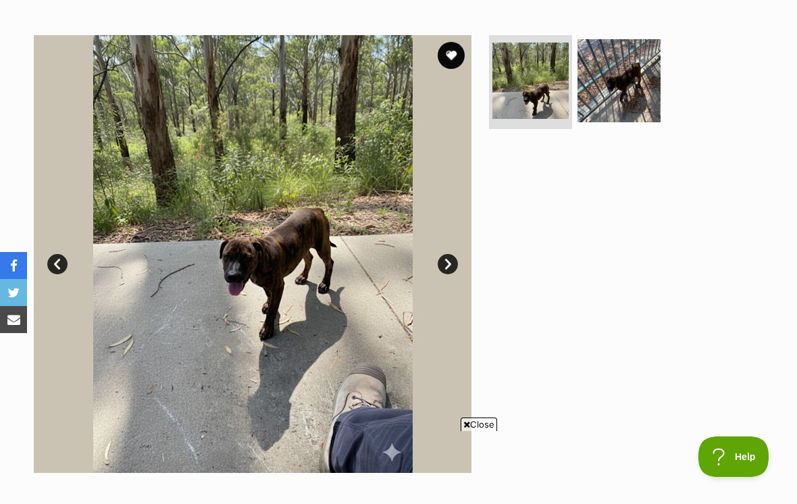
click at [457, 260] on link "Next" at bounding box center [448, 264] width 20 height 20
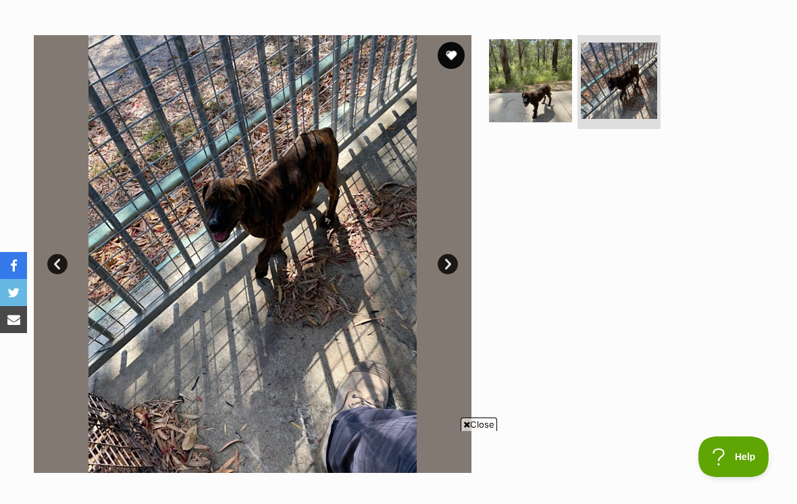
click at [82, 260] on img at bounding box center [253, 254] width 438 height 438
click at [76, 268] on img at bounding box center [253, 254] width 438 height 438
click at [59, 270] on link "Prev" at bounding box center [57, 264] width 20 height 20
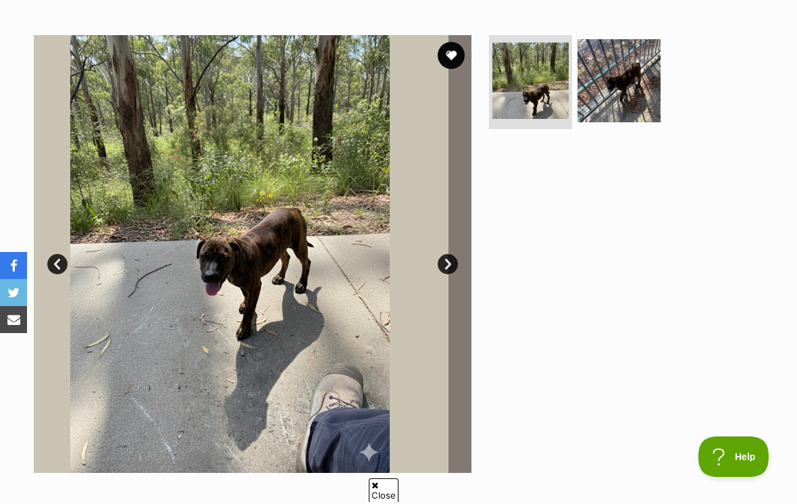
click at [544, 101] on img at bounding box center [531, 81] width 76 height 76
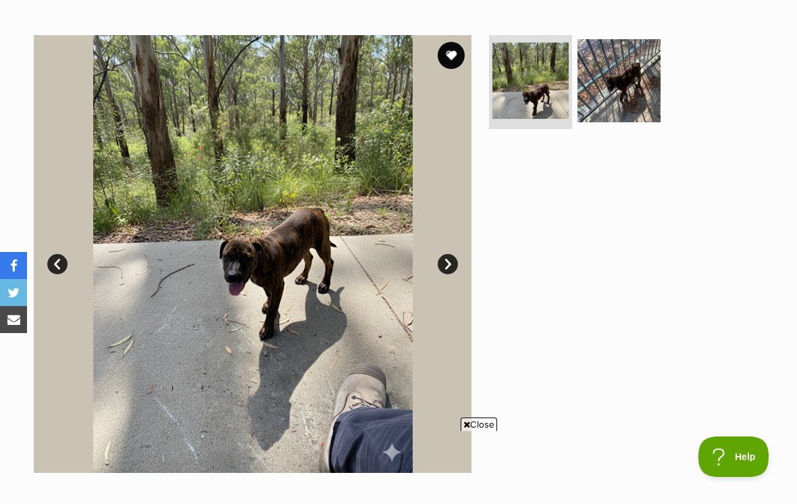
click at [612, 101] on img at bounding box center [619, 80] width 83 height 83
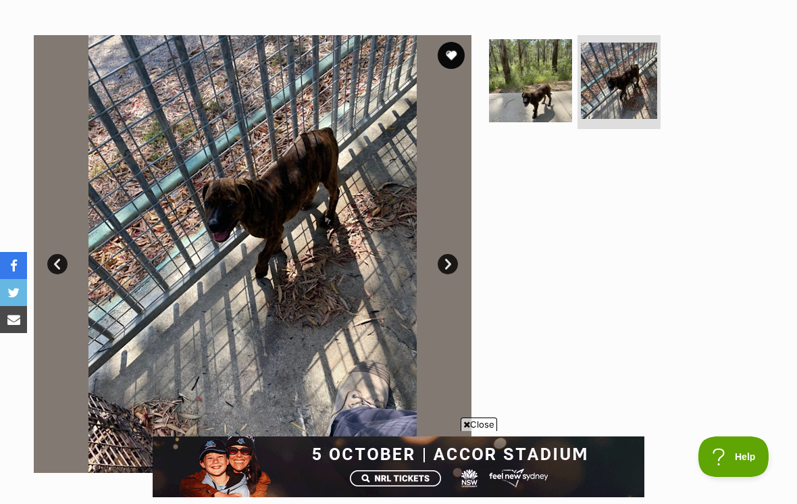
click at [528, 89] on img at bounding box center [530, 80] width 83 height 83
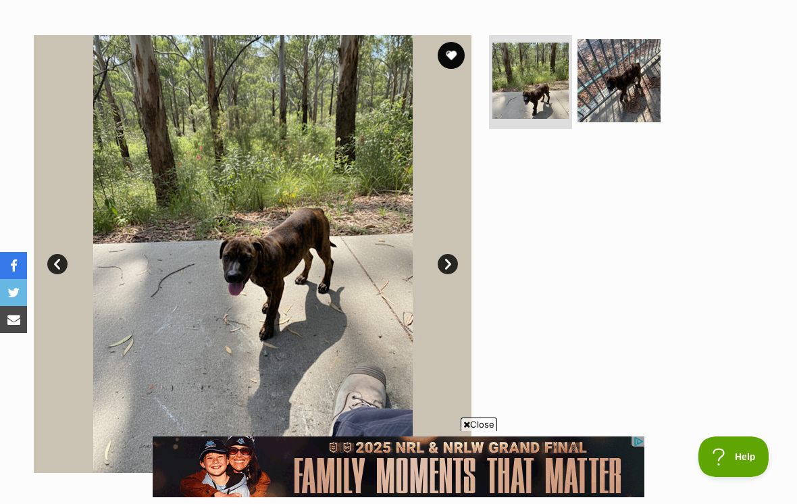
click at [626, 89] on img at bounding box center [619, 80] width 83 height 83
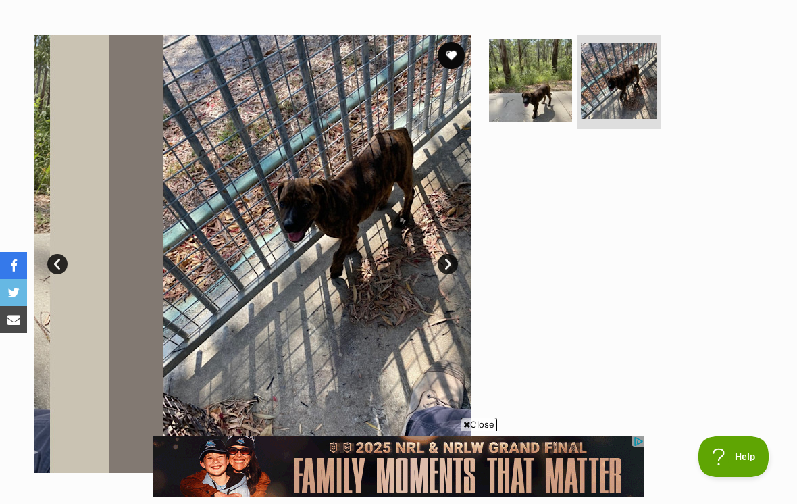
click at [536, 102] on img at bounding box center [530, 80] width 83 height 83
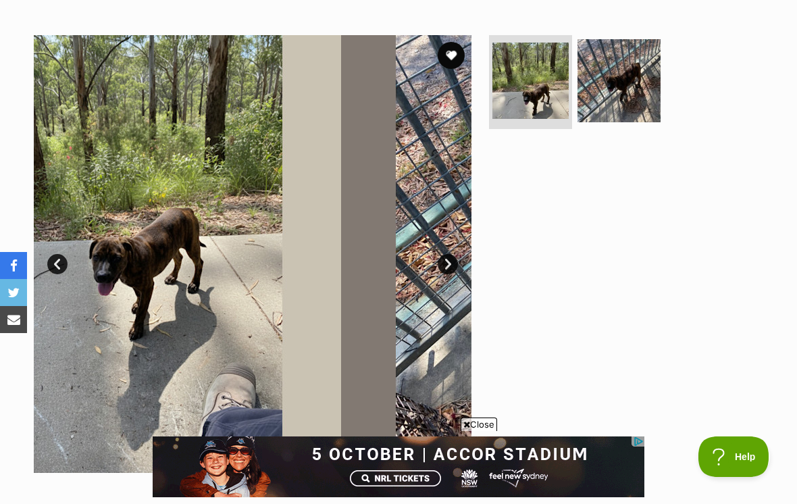
click at [627, 94] on img at bounding box center [619, 80] width 83 height 83
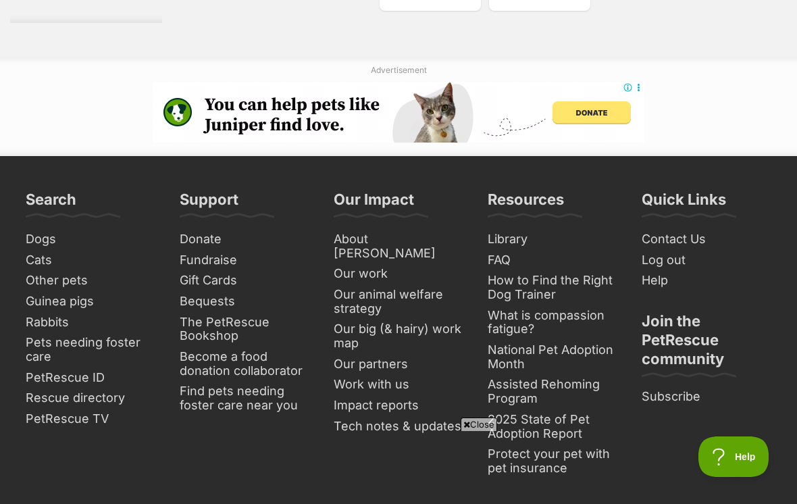
scroll to position [3273, 0]
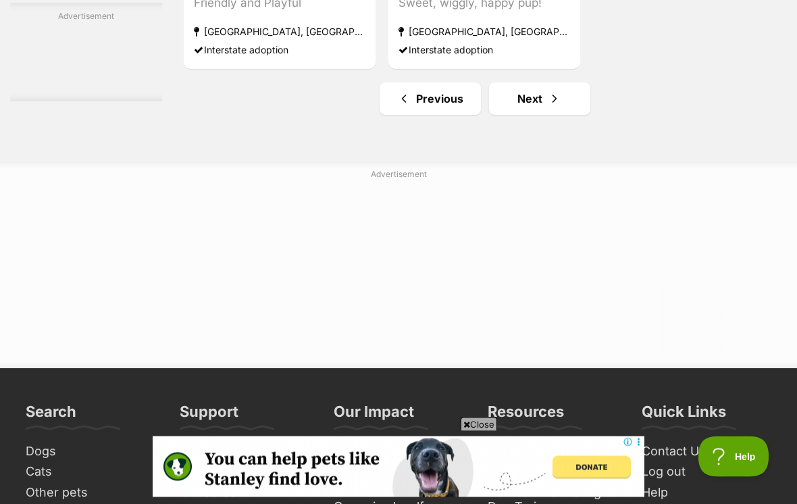
scroll to position [3294, 0]
click at [548, 107] on span "Next page" at bounding box center [555, 99] width 14 height 16
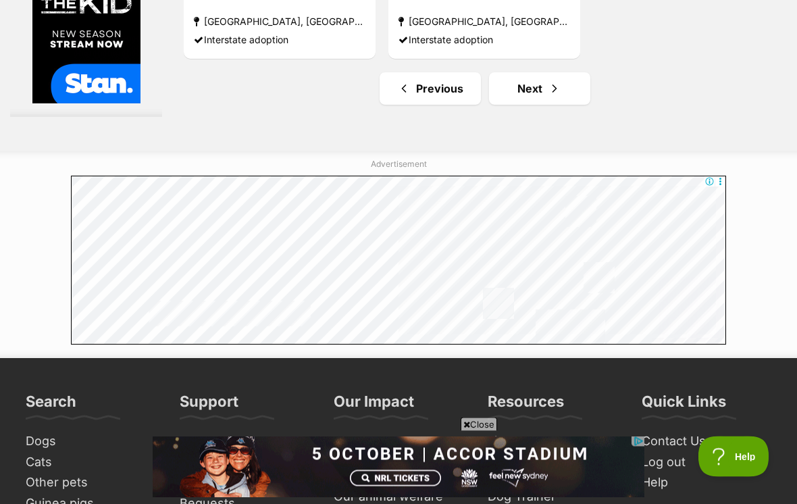
scroll to position [3178, 0]
click at [548, 97] on span "Next page" at bounding box center [555, 88] width 14 height 16
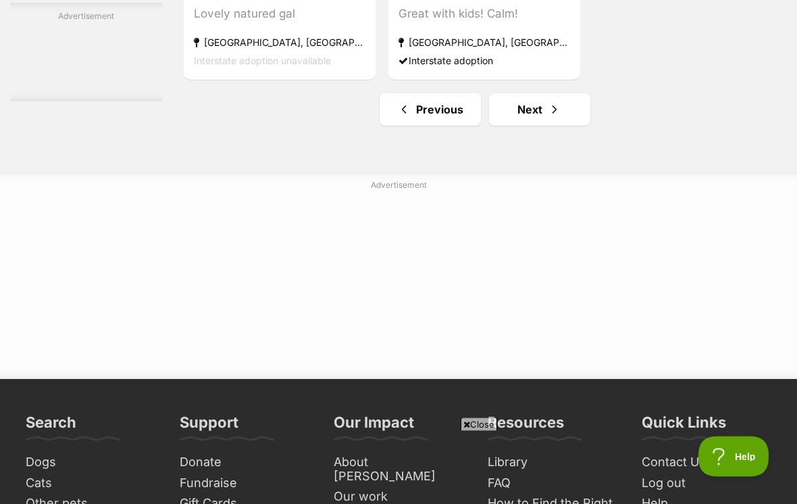
scroll to position [3157, 0]
click at [538, 126] on link "Next" at bounding box center [539, 109] width 101 height 32
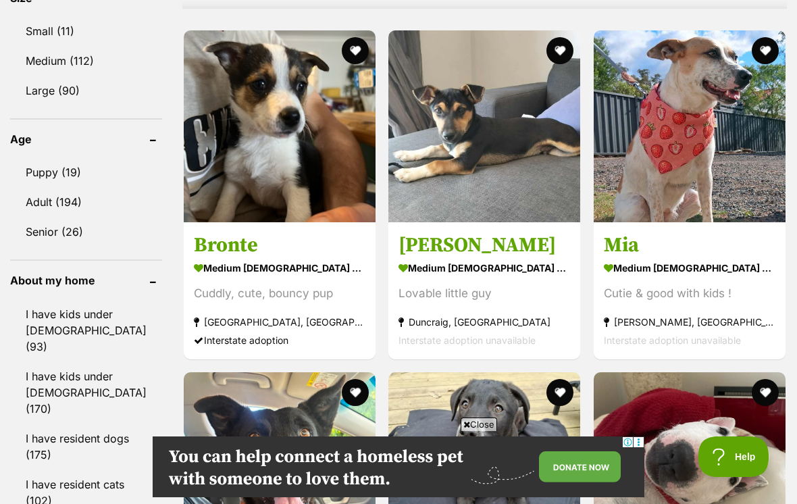
scroll to position [1382, 0]
click at [737, 278] on strong "medium [DEMOGRAPHIC_DATA] Dog" at bounding box center [690, 269] width 172 height 20
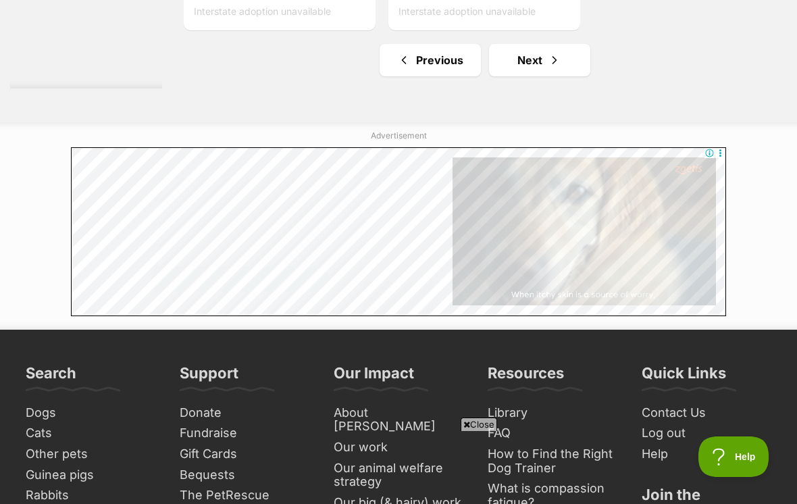
scroll to position [0, 0]
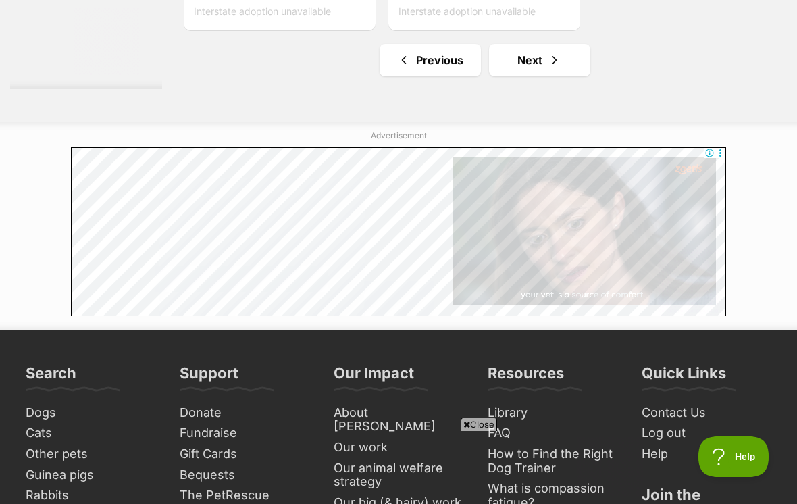
click at [548, 76] on link "Next" at bounding box center [539, 60] width 101 height 32
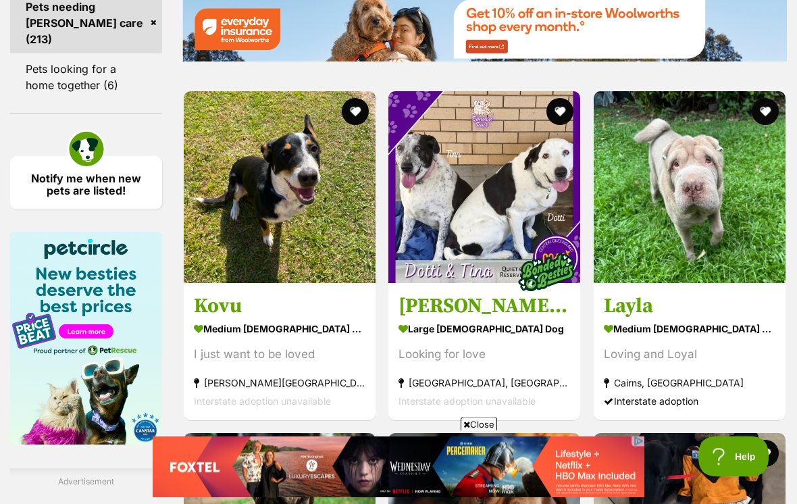
scroll to position [2004, 0]
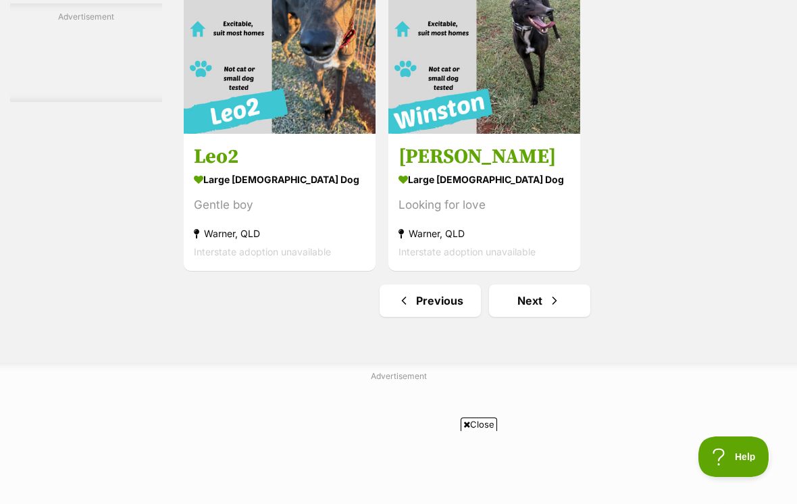
scroll to position [0, 0]
click at [538, 317] on link "Next" at bounding box center [539, 300] width 101 height 32
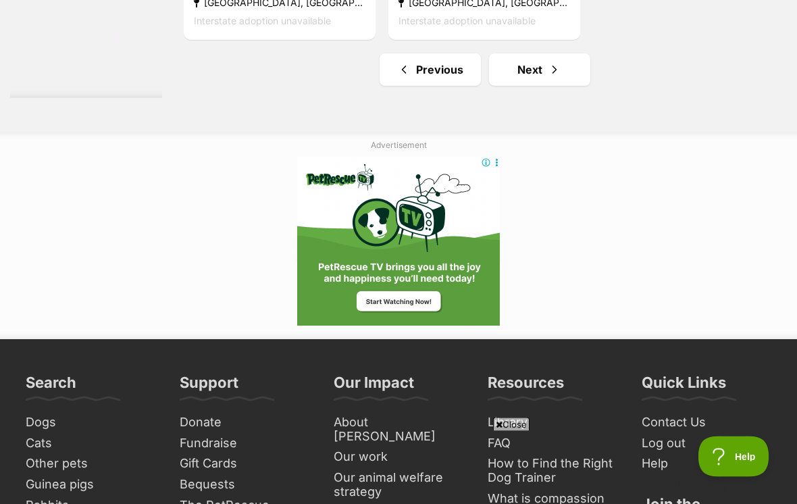
scroll to position [3197, 0]
click at [524, 86] on link "Next" at bounding box center [539, 69] width 101 height 32
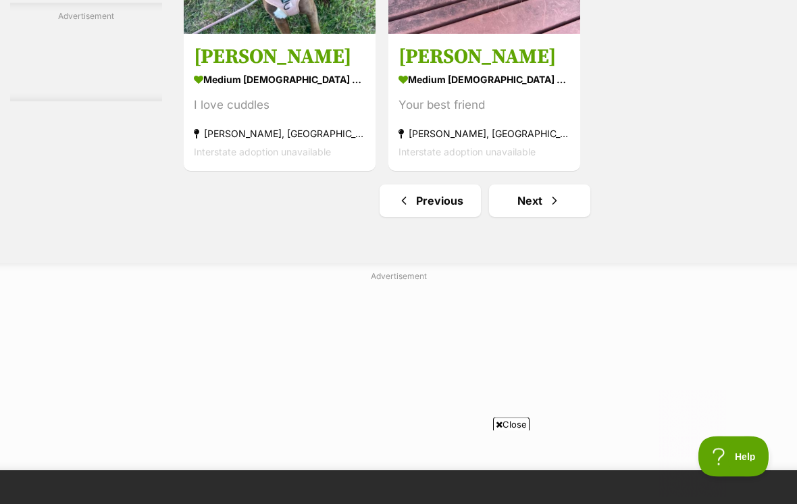
scroll to position [3192, 0]
click at [547, 217] on link "Next" at bounding box center [539, 200] width 101 height 32
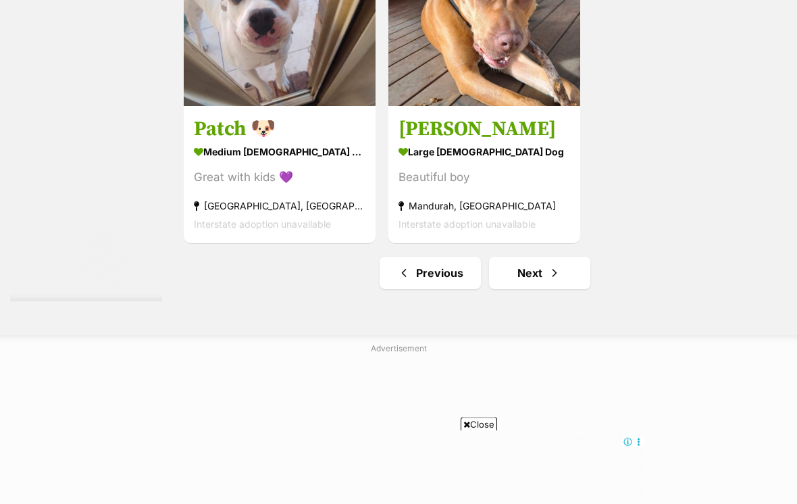
scroll to position [2994, 0]
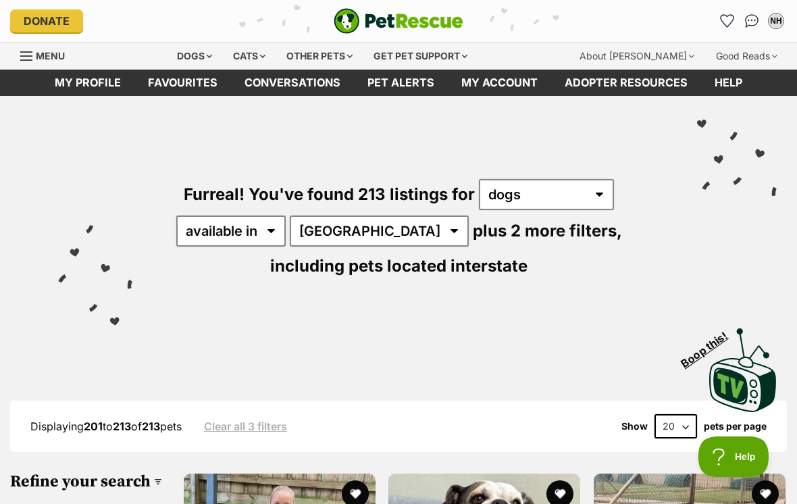
click at [175, 84] on link "Favourites" at bounding box center [182, 83] width 97 height 26
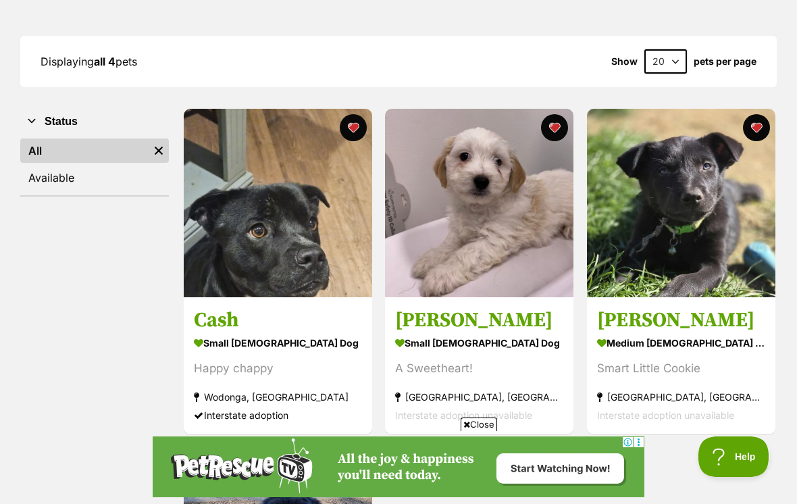
click at [357, 125] on button "favourite" at bounding box center [353, 127] width 27 height 27
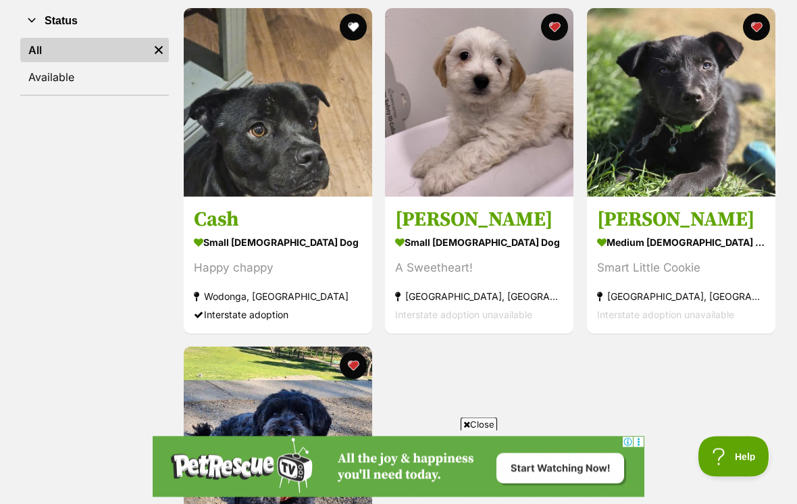
scroll to position [268, 0]
click at [517, 101] on img at bounding box center [479, 102] width 188 height 188
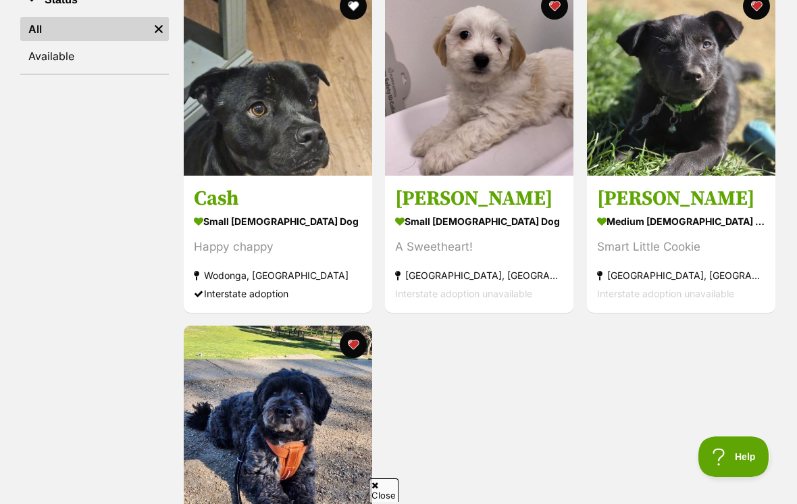
click at [701, 101] on img at bounding box center [681, 81] width 188 height 188
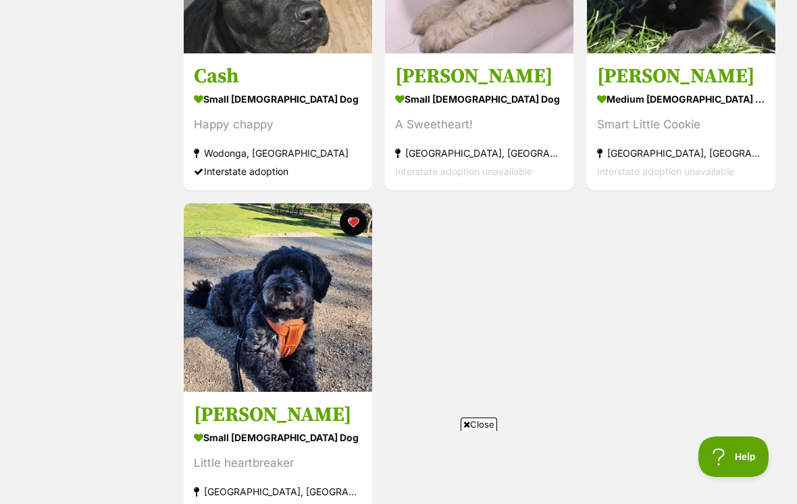
scroll to position [524, 0]
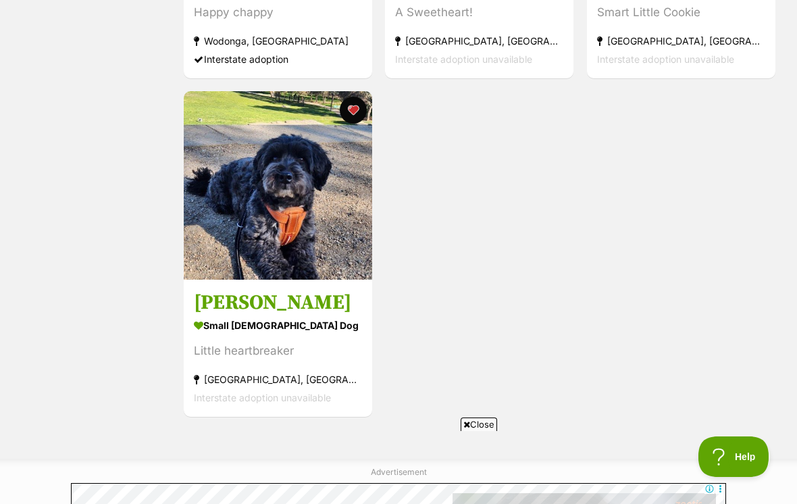
click at [262, 166] on img at bounding box center [278, 185] width 188 height 188
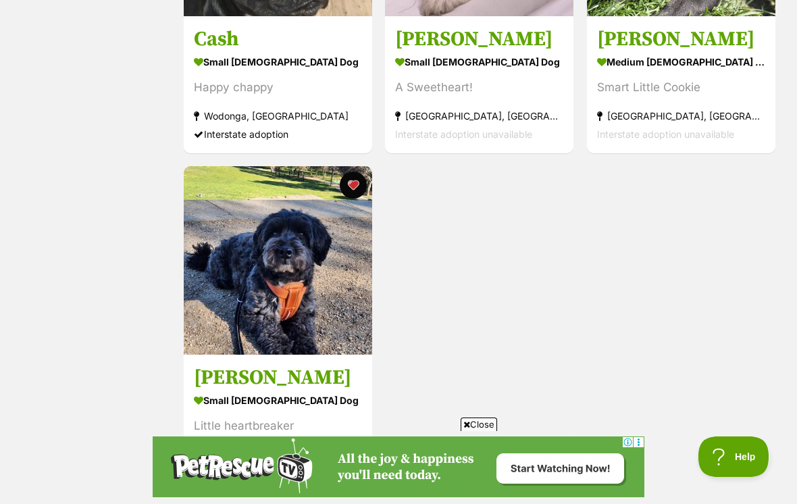
scroll to position [0, 0]
click at [182, 503] on div "Close" at bounding box center [399, 467] width 492 height 74
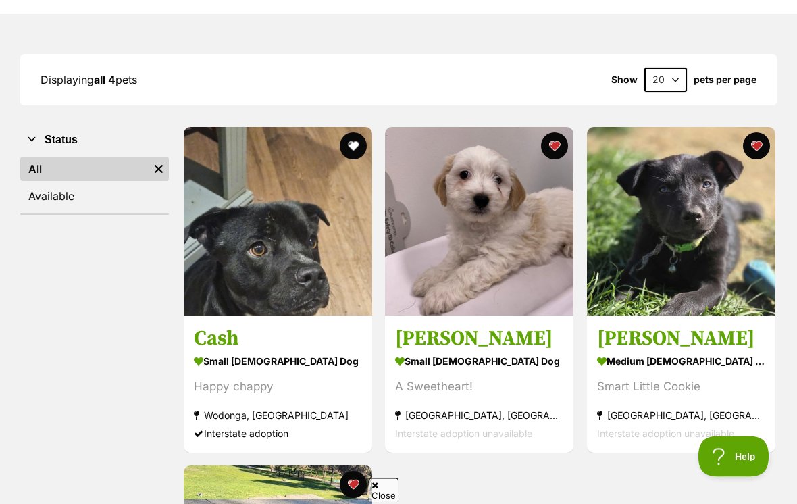
scroll to position [149, 0]
click at [52, 204] on link "Available" at bounding box center [94, 196] width 149 height 24
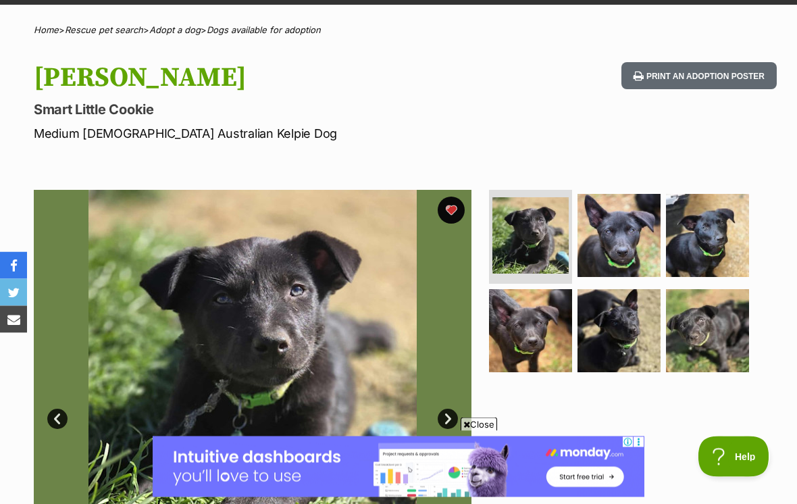
scroll to position [89, 0]
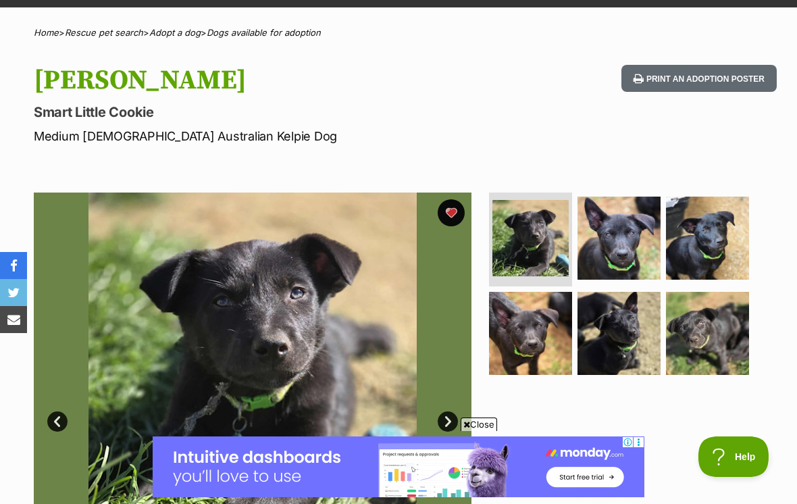
click at [450, 216] on button "favourite" at bounding box center [451, 212] width 27 height 27
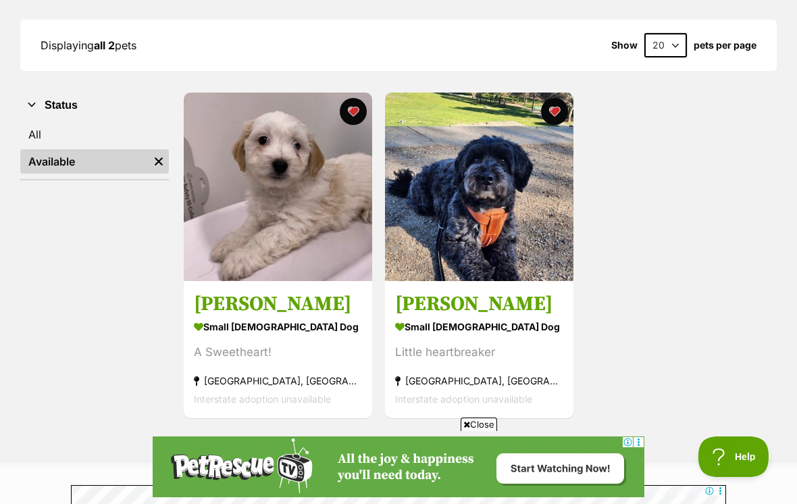
scroll to position [183, 0]
click at [47, 124] on link "All" at bounding box center [94, 135] width 149 height 24
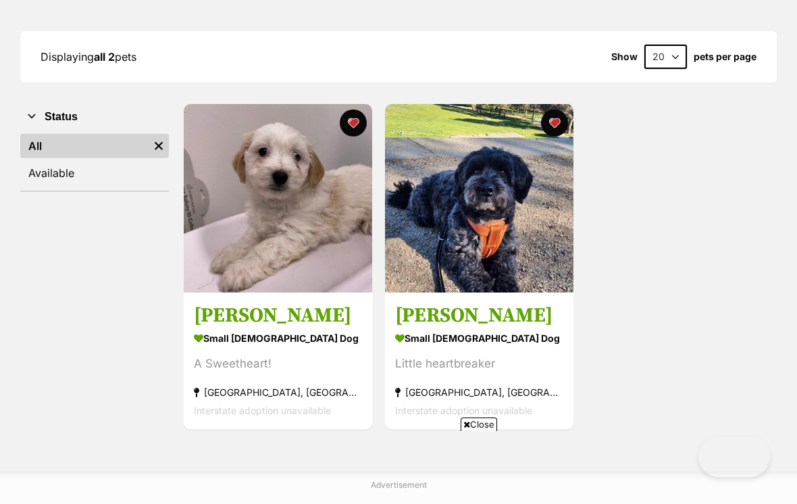
scroll to position [172, 0]
click at [51, 167] on link "Available" at bounding box center [94, 173] width 149 height 24
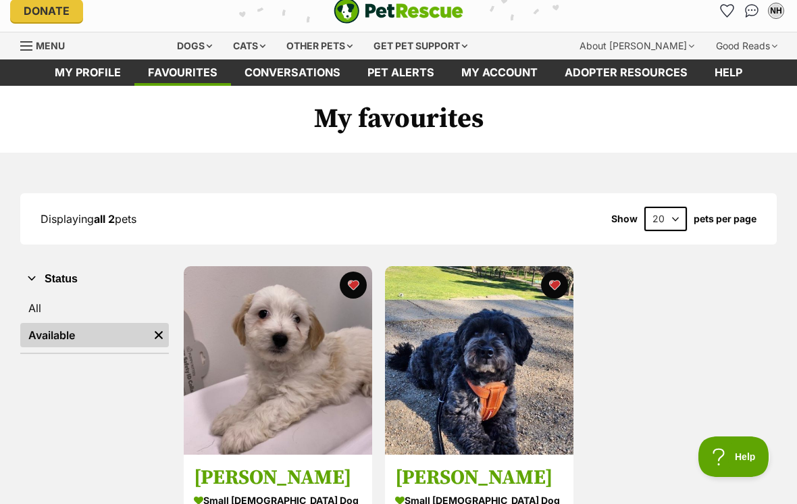
scroll to position [11, 0]
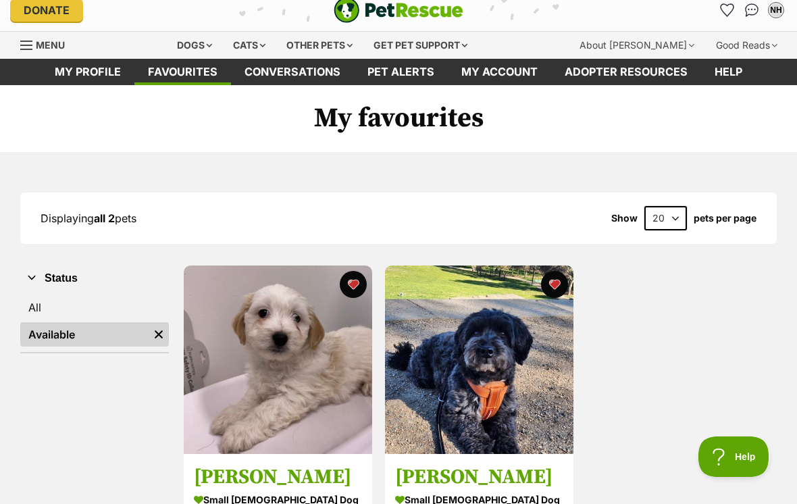
click at [193, 49] on div "Dogs" at bounding box center [195, 45] width 54 height 27
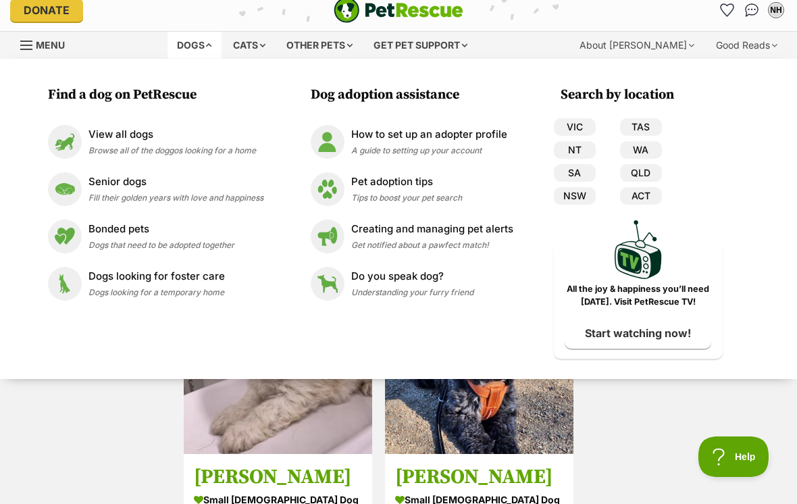
scroll to position [0, 0]
click at [79, 278] on img at bounding box center [65, 284] width 34 height 34
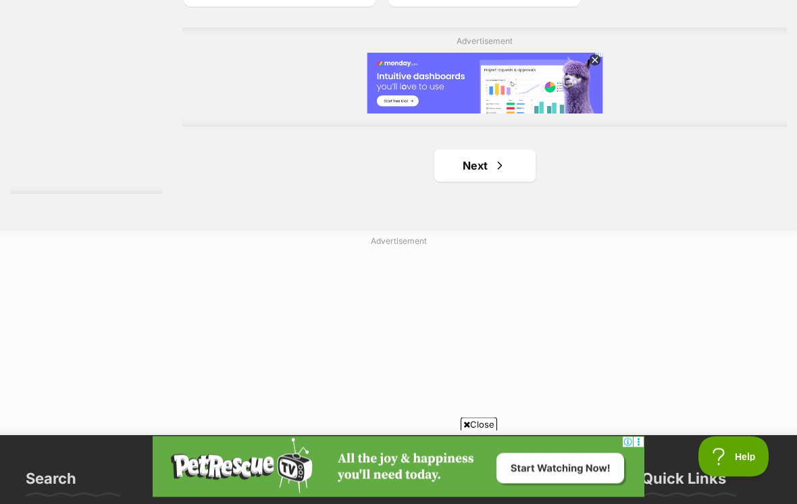
scroll to position [3099, 0]
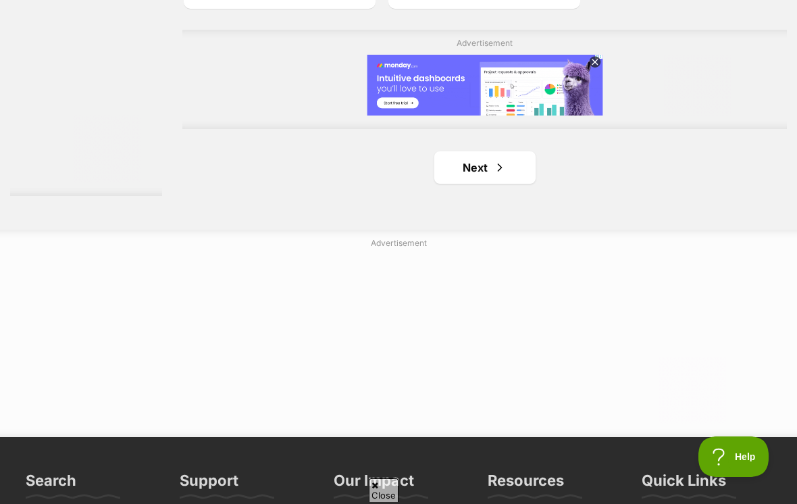
click at [488, 184] on link "Next" at bounding box center [484, 167] width 101 height 32
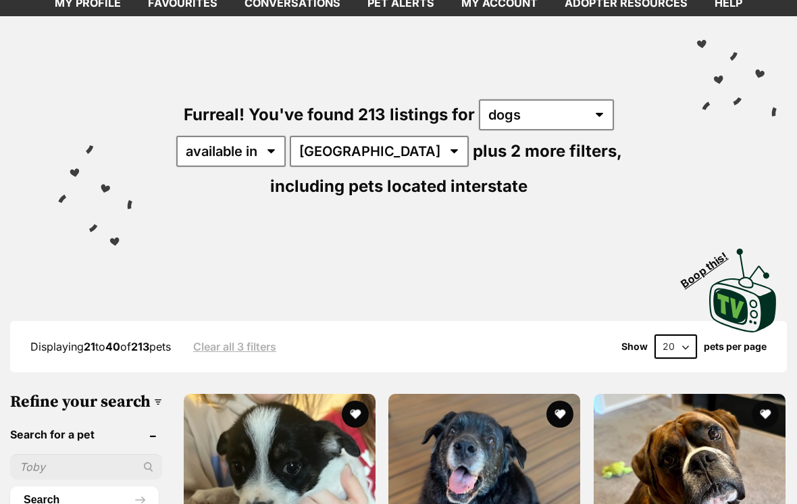
scroll to position [106, 0]
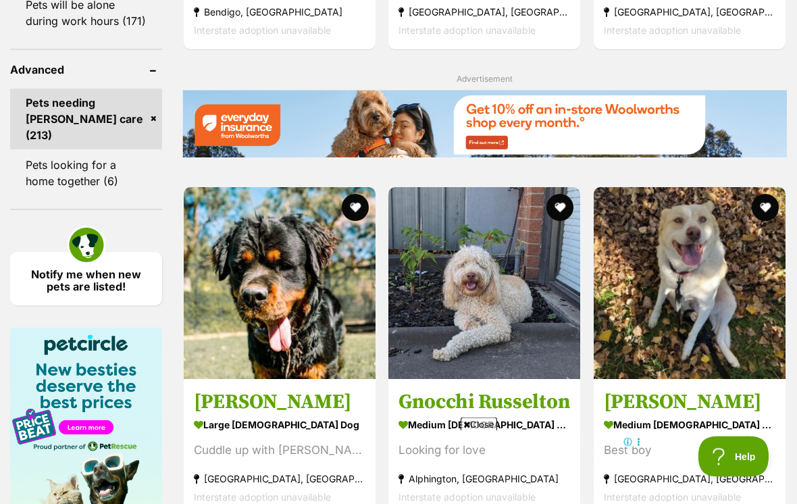
scroll to position [1913, 0]
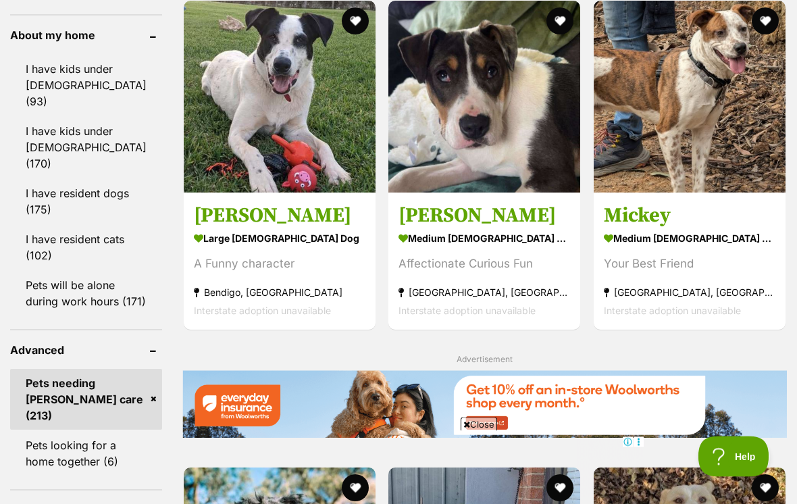
click at [547, 35] on button "favourite" at bounding box center [560, 21] width 27 height 27
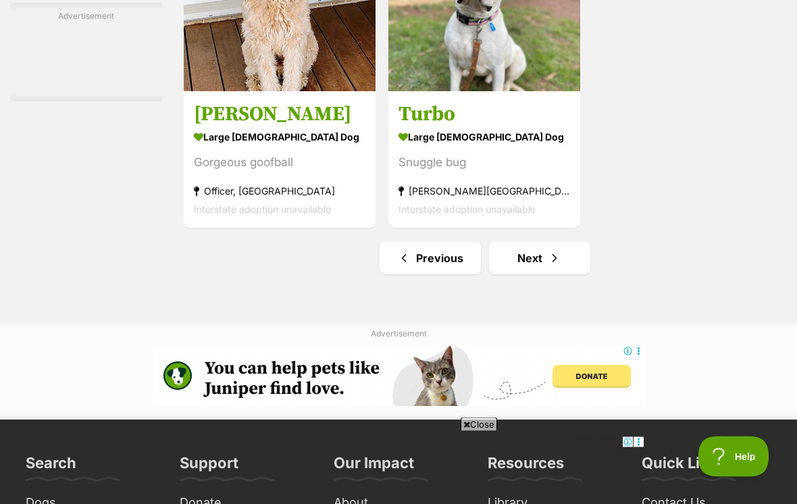
scroll to position [3015, 0]
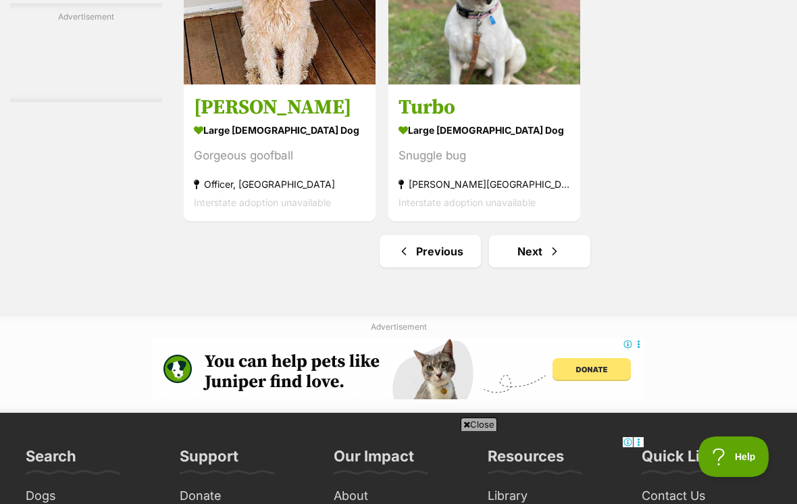
click at [548, 259] on span "Next page" at bounding box center [555, 251] width 14 height 16
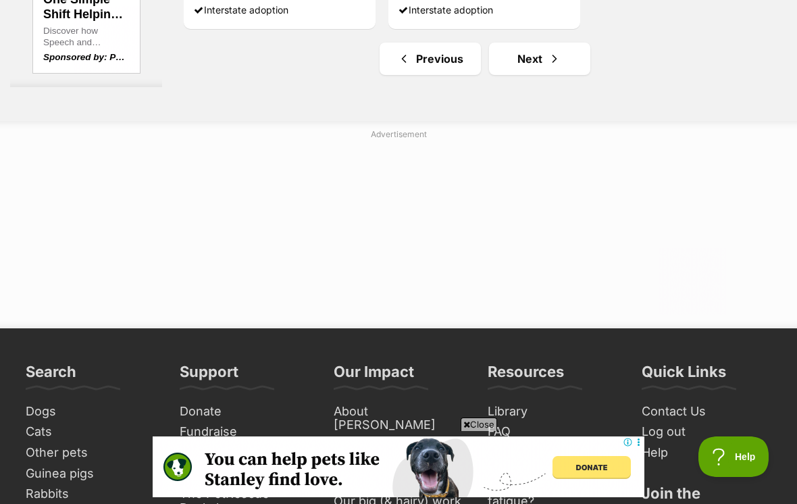
scroll to position [3335, 0]
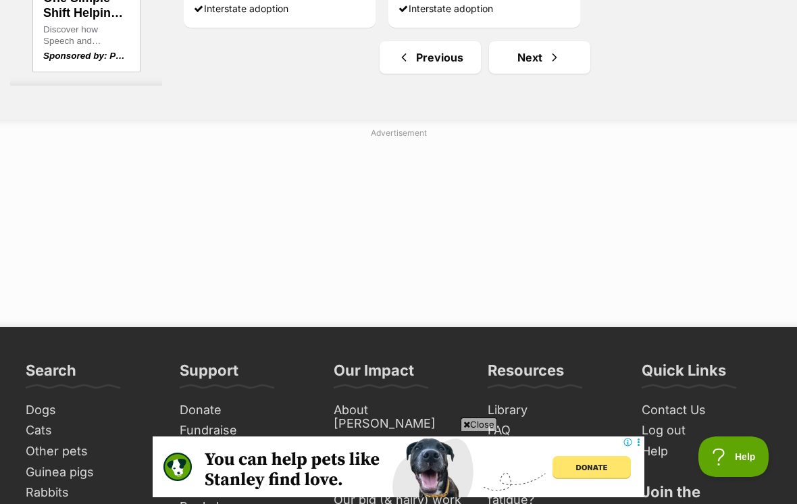
click at [548, 66] on span "Next page" at bounding box center [555, 57] width 14 height 16
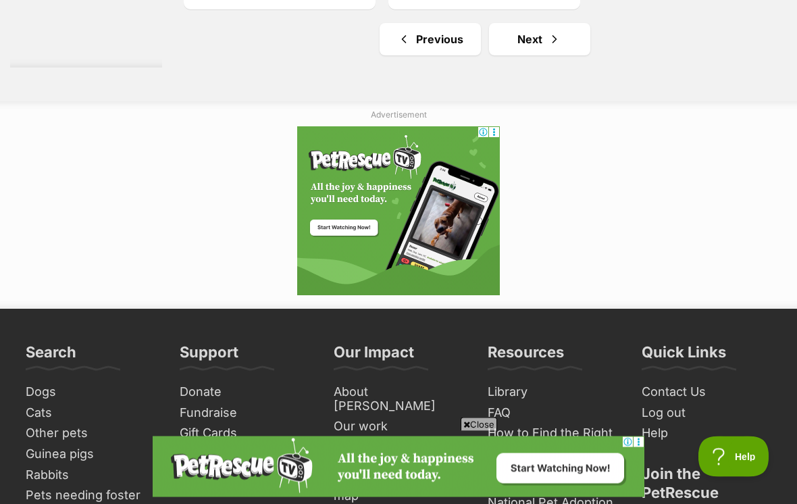
scroll to position [3227, 0]
click at [548, 47] on span "Next page" at bounding box center [555, 39] width 14 height 16
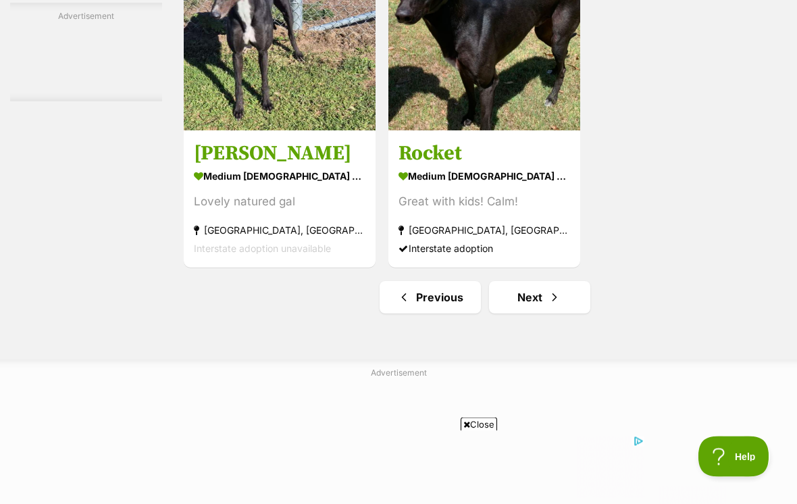
scroll to position [2969, 0]
click at [548, 305] on span "Next page" at bounding box center [555, 297] width 14 height 16
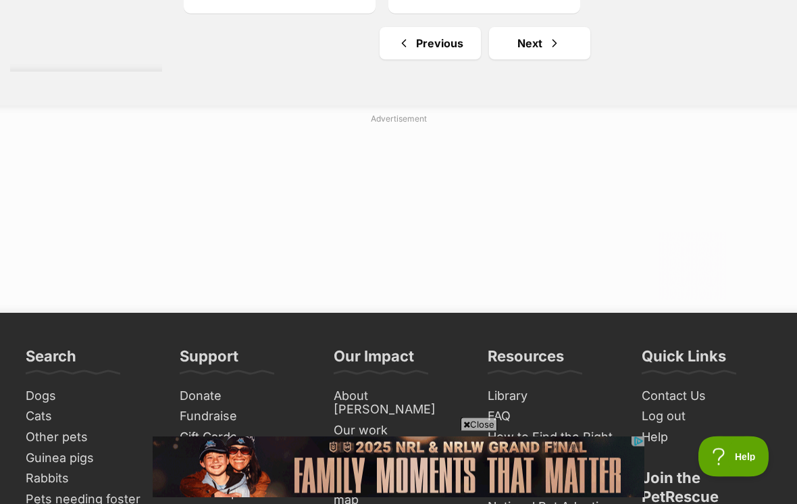
scroll to position [3487, 0]
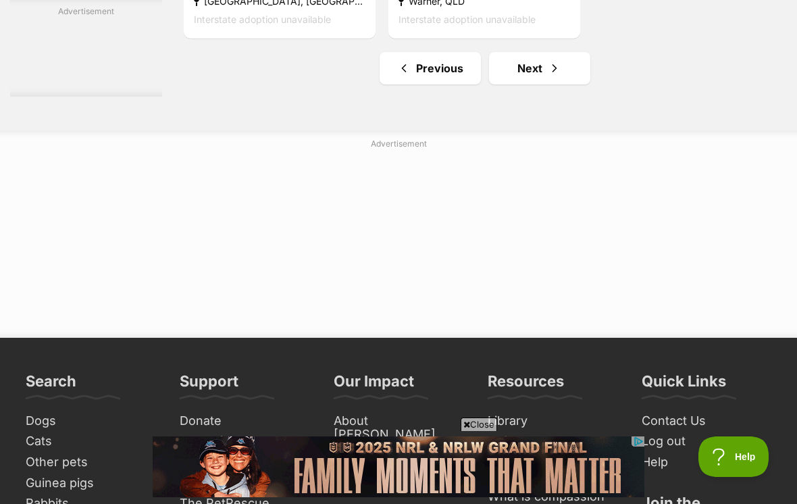
click at [523, 84] on link "Next" at bounding box center [539, 68] width 101 height 32
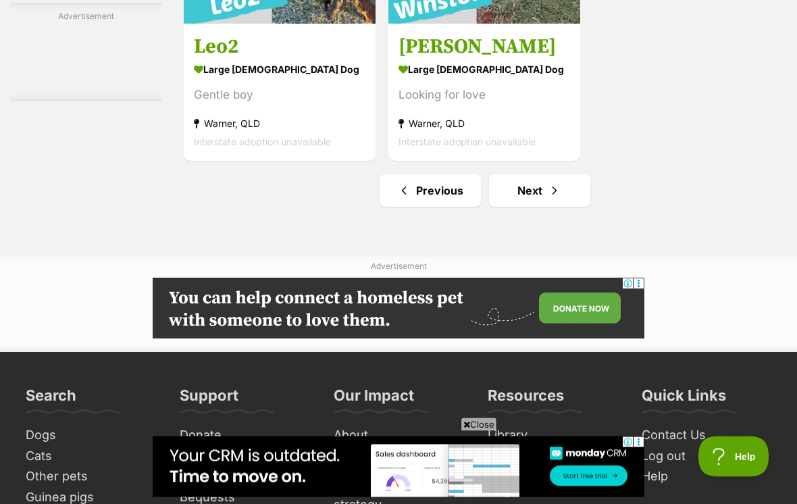
scroll to position [3076, 0]
click at [527, 207] on link "Next" at bounding box center [539, 190] width 101 height 32
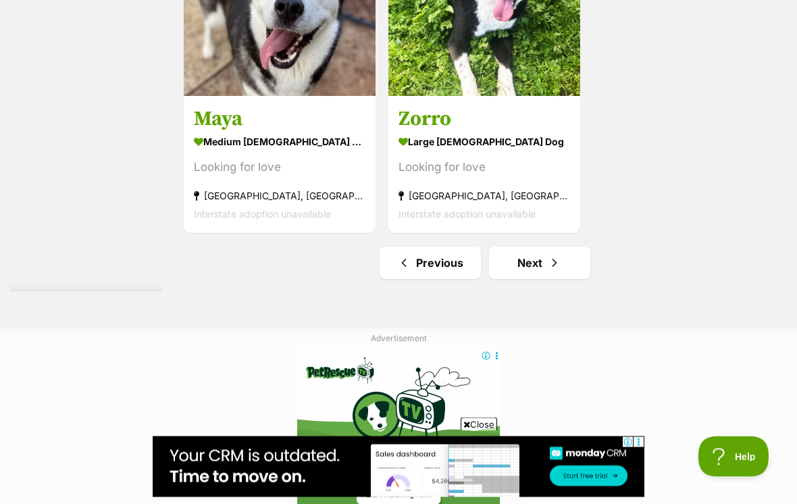
scroll to position [3004, 0]
click at [523, 279] on link "Next" at bounding box center [539, 263] width 101 height 32
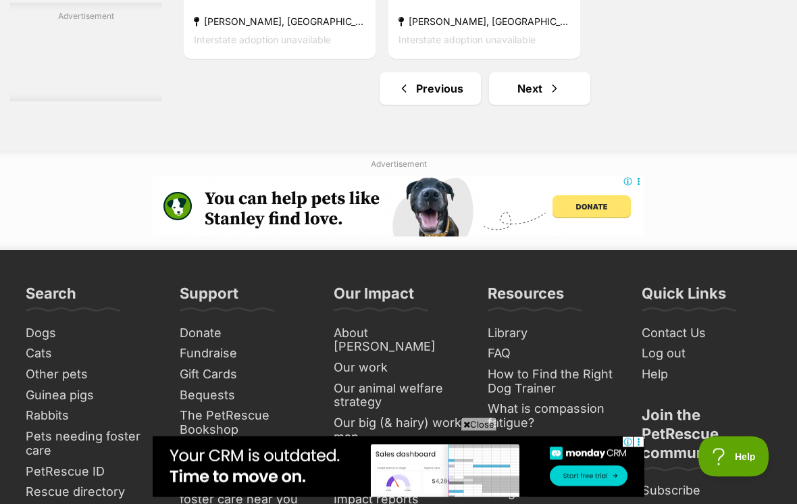
scroll to position [3298, 0]
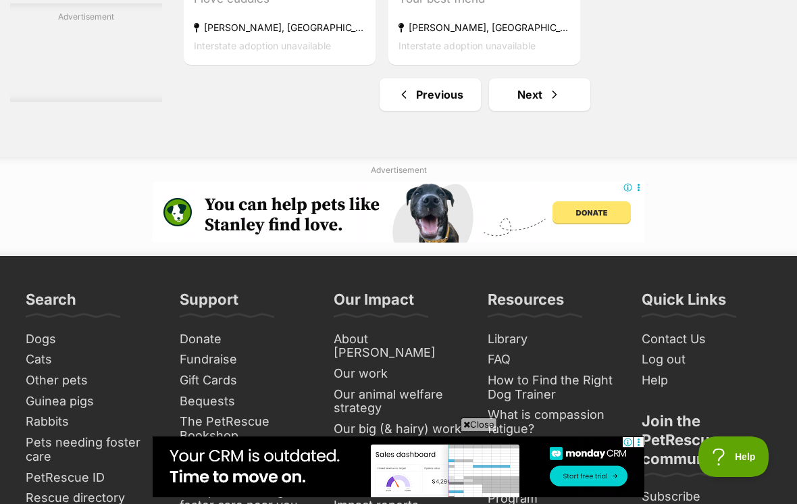
click at [541, 111] on link "Next" at bounding box center [539, 94] width 101 height 32
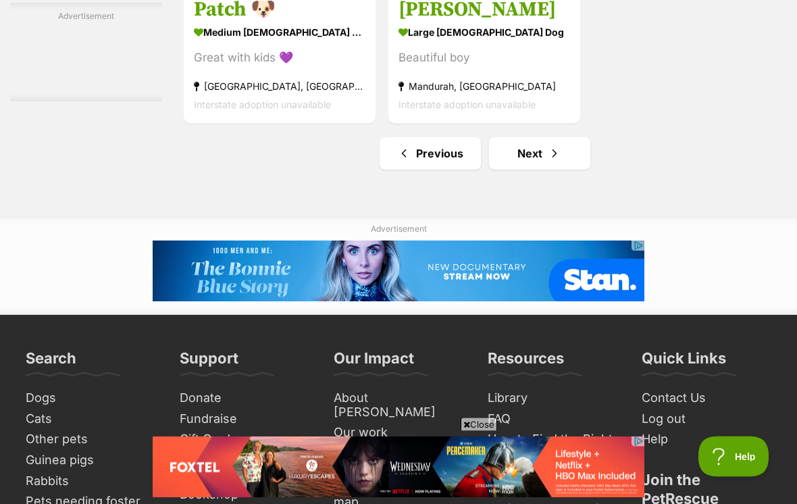
scroll to position [3113, 0]
click at [529, 170] on link "Next" at bounding box center [539, 153] width 101 height 32
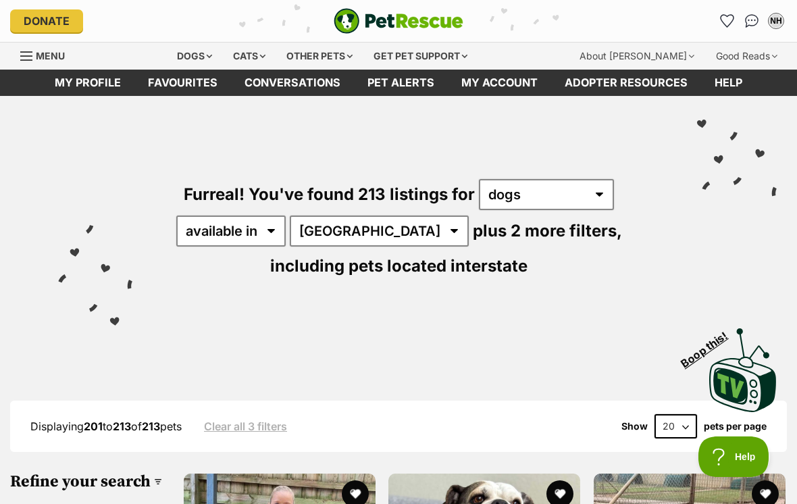
click at [188, 74] on link "Favourites" at bounding box center [182, 83] width 97 height 26
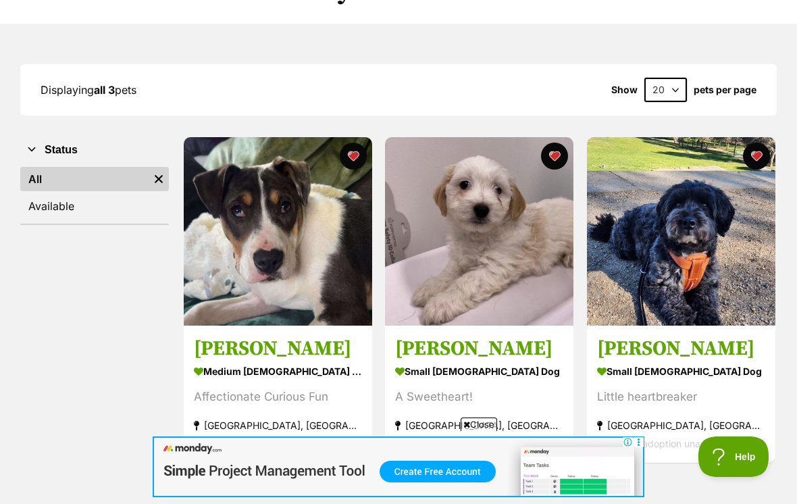
click at [253, 187] on img at bounding box center [278, 231] width 188 height 188
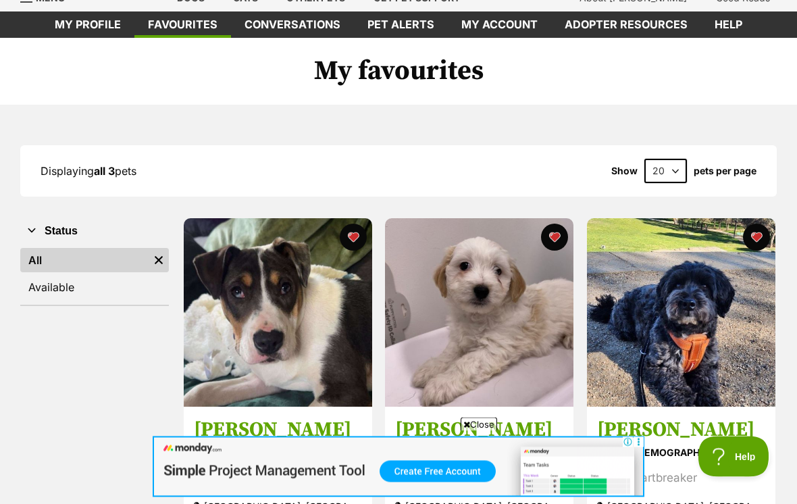
click at [355, 231] on button "favourite" at bounding box center [353, 237] width 27 height 27
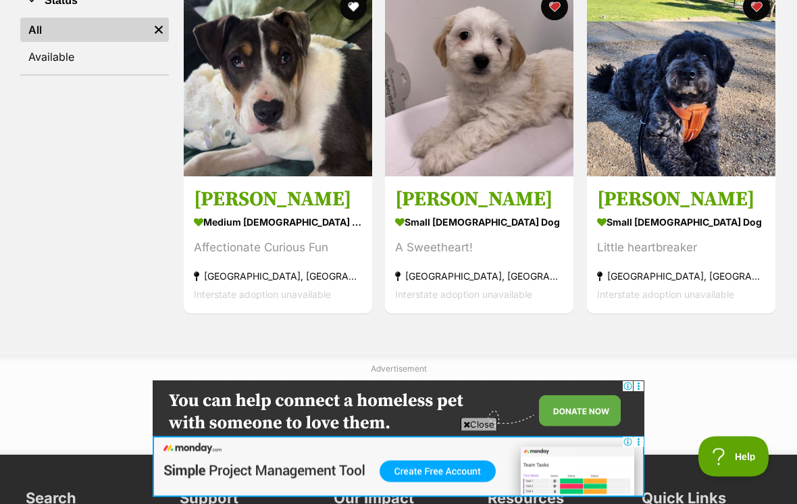
scroll to position [288, 0]
click at [712, 193] on h3 "[PERSON_NAME]" at bounding box center [681, 199] width 168 height 26
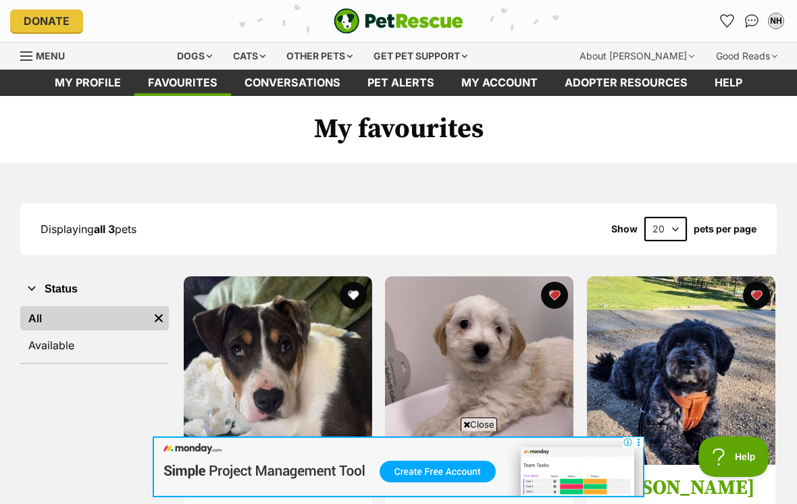
scroll to position [309, 0]
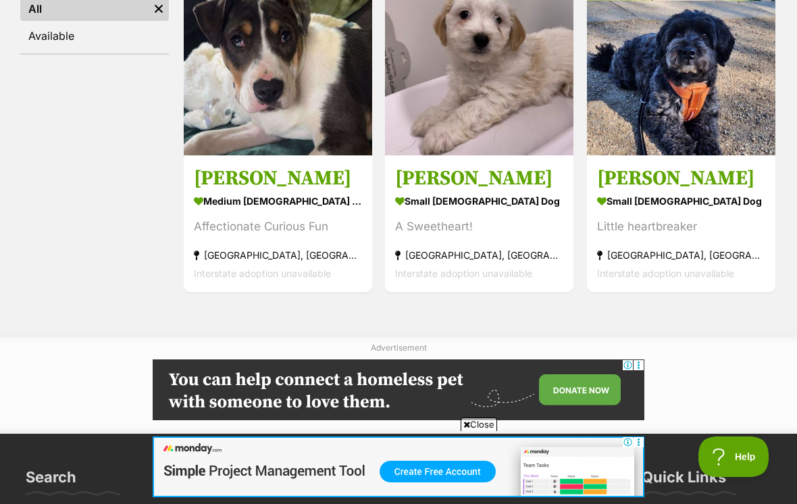
click at [522, 172] on h3 "Ollie" at bounding box center [479, 179] width 168 height 26
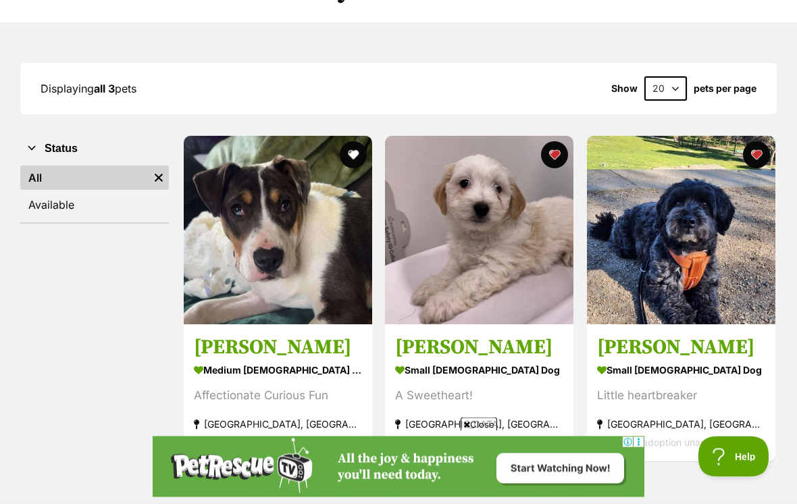
scroll to position [141, 0]
click at [276, 293] on img at bounding box center [278, 230] width 188 height 188
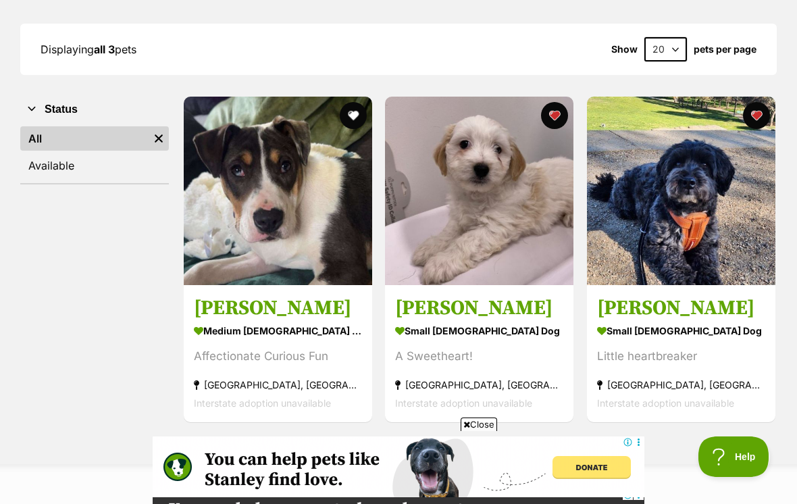
scroll to position [0, 0]
click at [694, 257] on img at bounding box center [681, 191] width 188 height 188
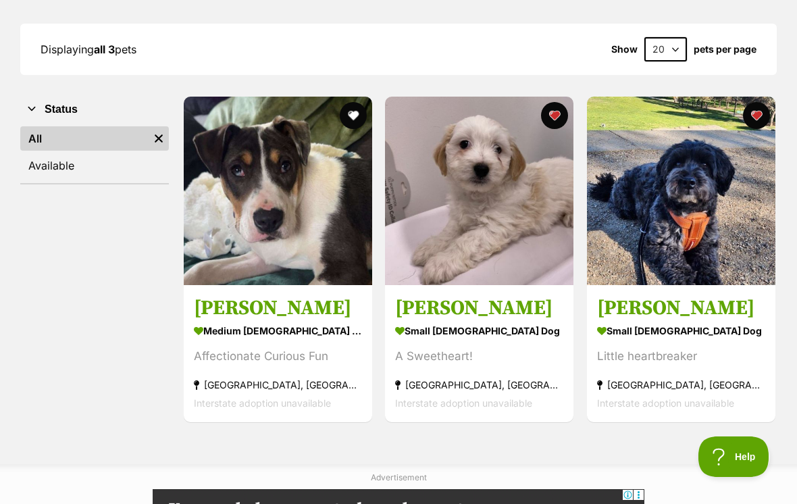
scroll to position [201, 0]
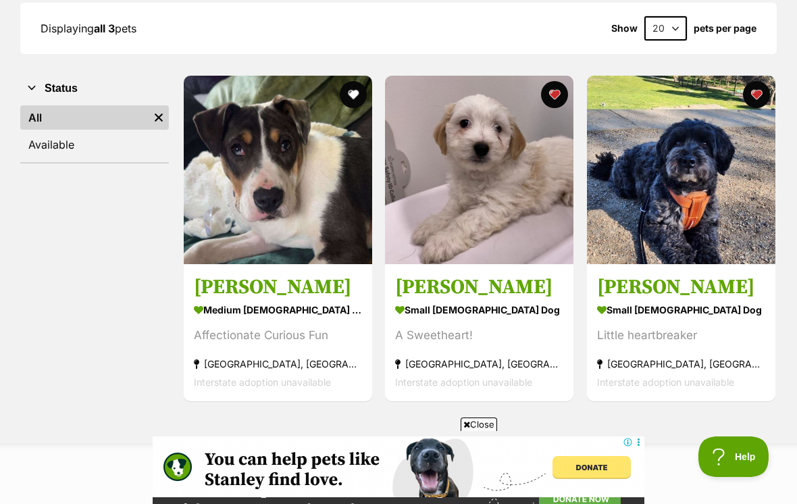
click at [502, 227] on img at bounding box center [479, 170] width 188 height 188
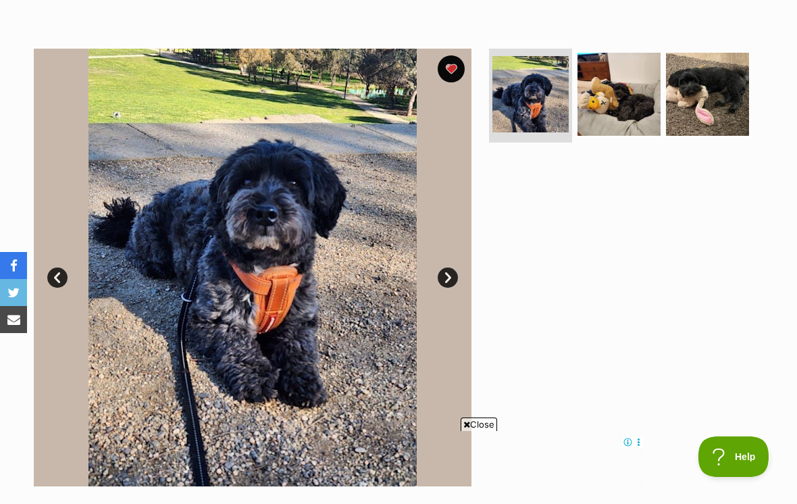
scroll to position [230, 0]
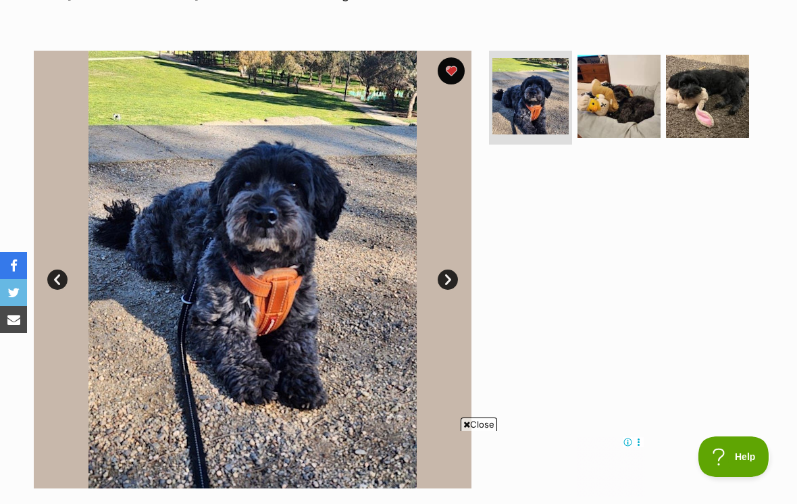
click at [619, 132] on img at bounding box center [619, 96] width 83 height 83
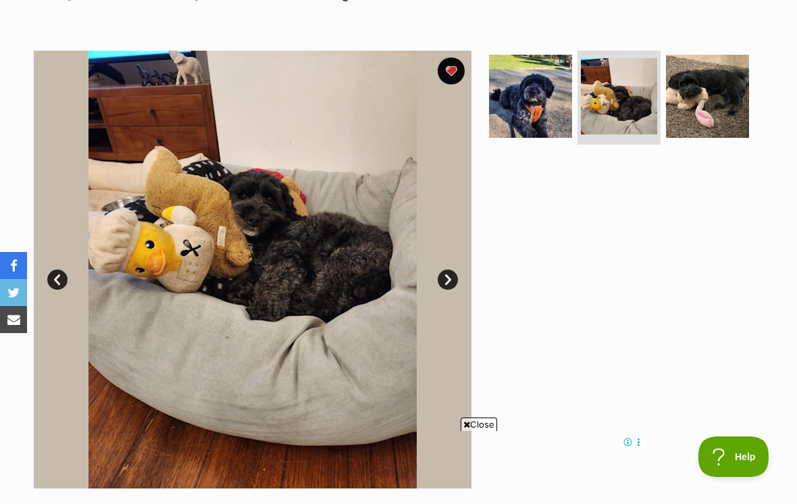
click at [689, 127] on img at bounding box center [707, 96] width 83 height 83
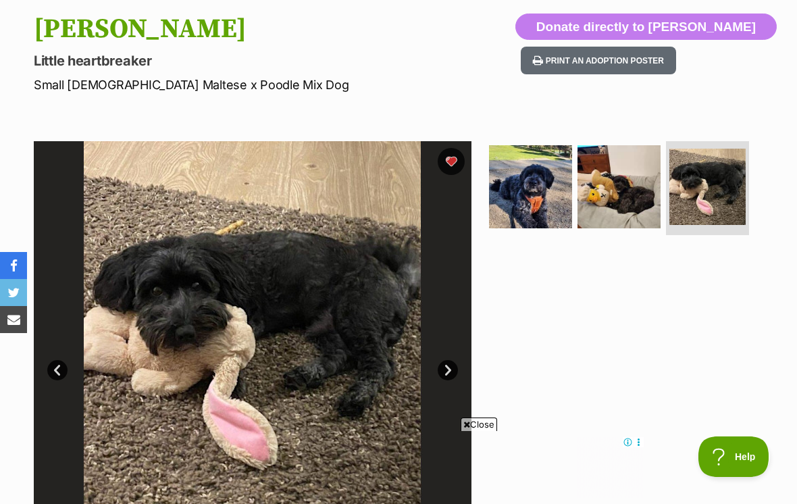
scroll to position [143, 0]
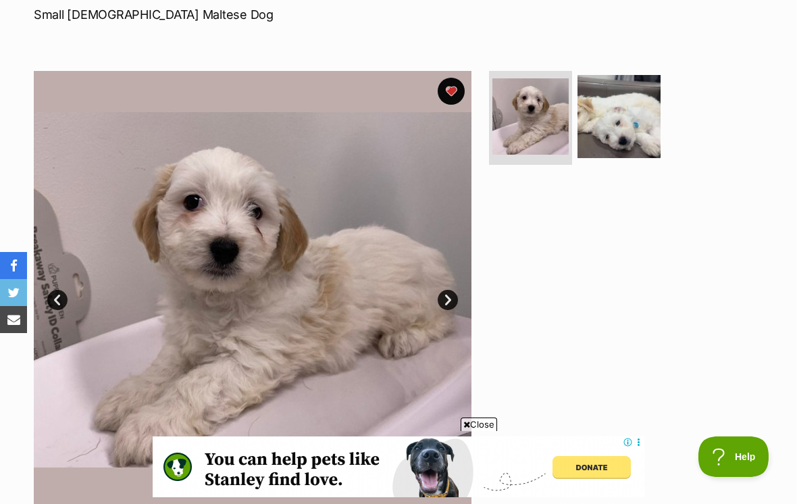
click at [640, 112] on img at bounding box center [619, 116] width 83 height 83
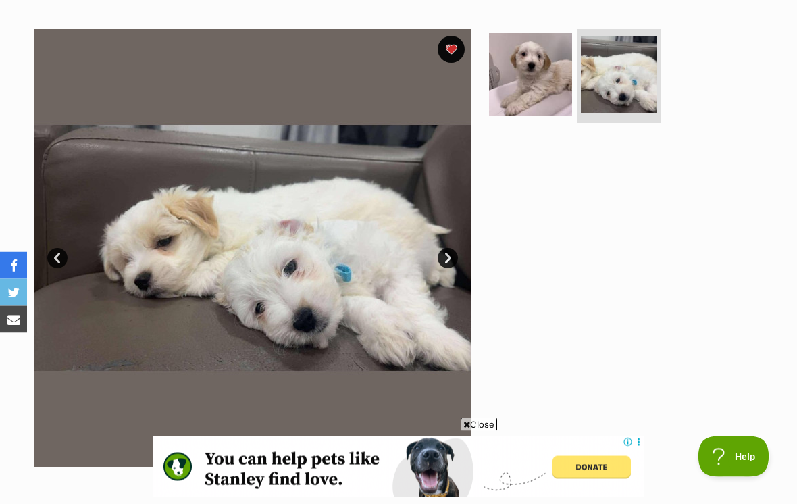
scroll to position [230, 0]
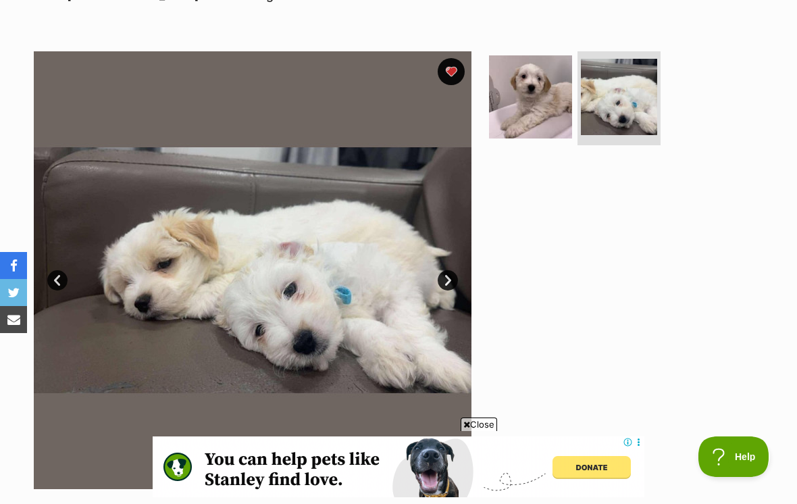
click at [534, 95] on img at bounding box center [530, 96] width 83 height 83
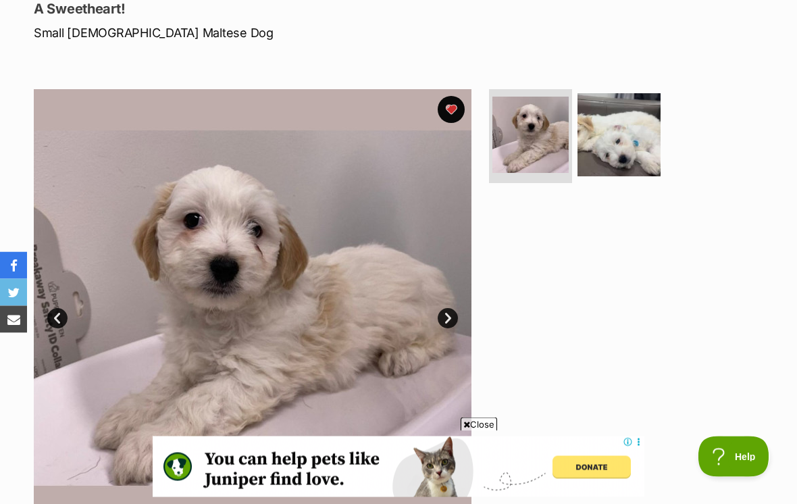
scroll to position [192, 0]
click at [445, 314] on link "Next" at bounding box center [448, 318] width 20 height 20
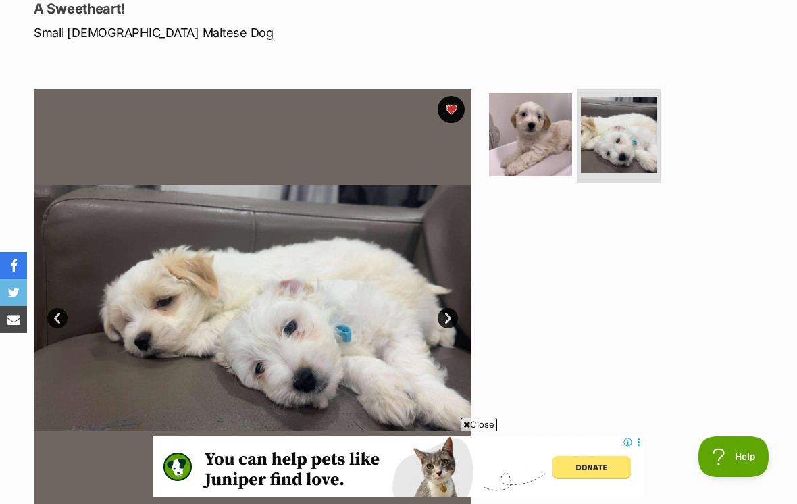
click at [445, 320] on link "Next" at bounding box center [448, 318] width 20 height 20
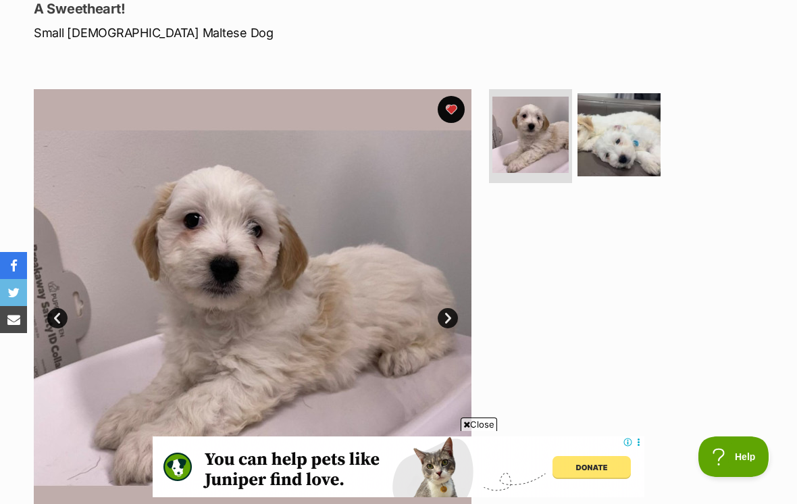
click at [447, 312] on link "Next" at bounding box center [448, 318] width 20 height 20
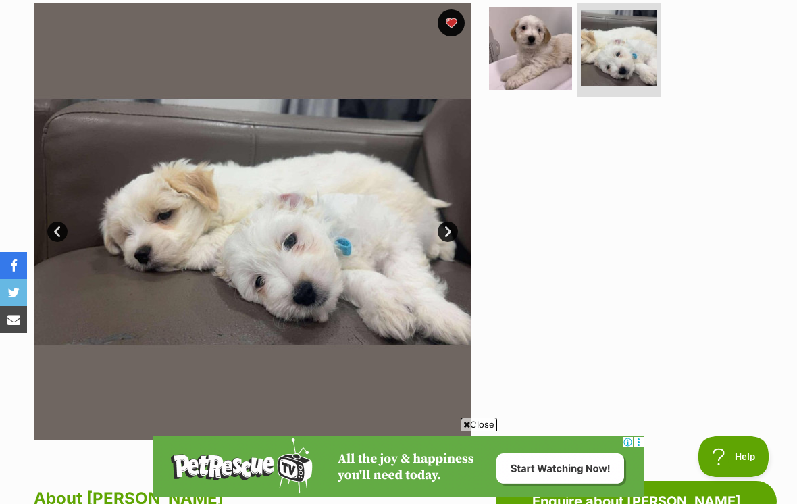
scroll to position [0, 0]
click at [450, 225] on link "Next" at bounding box center [448, 232] width 20 height 20
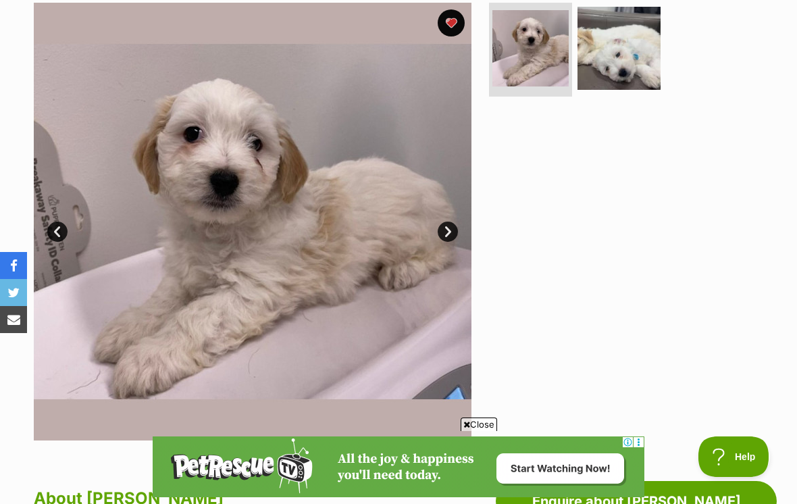
click at [444, 232] on link "Next" at bounding box center [448, 232] width 20 height 20
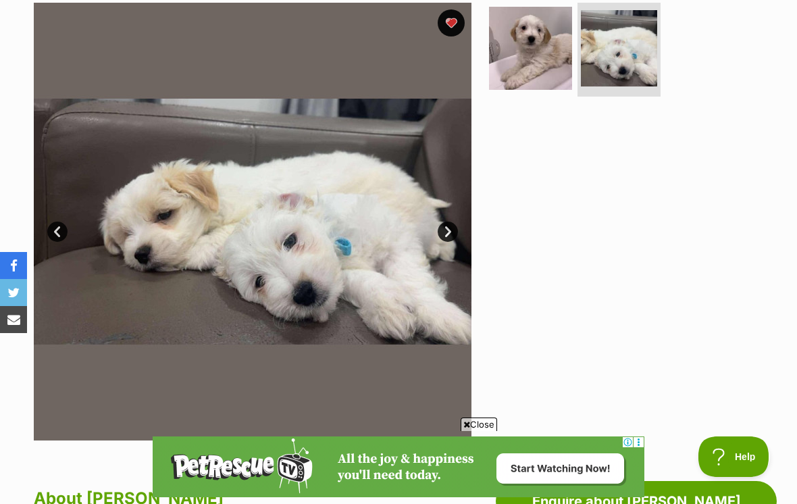
click at [443, 230] on link "Next" at bounding box center [448, 232] width 20 height 20
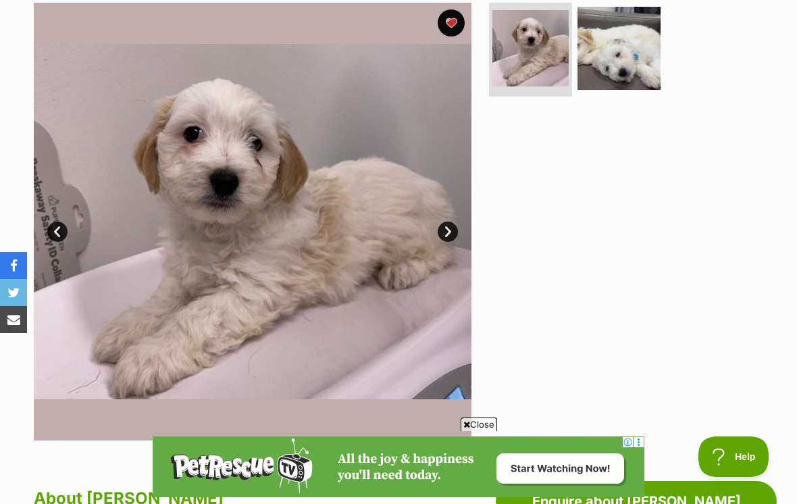
click at [606, 51] on img at bounding box center [619, 48] width 83 height 83
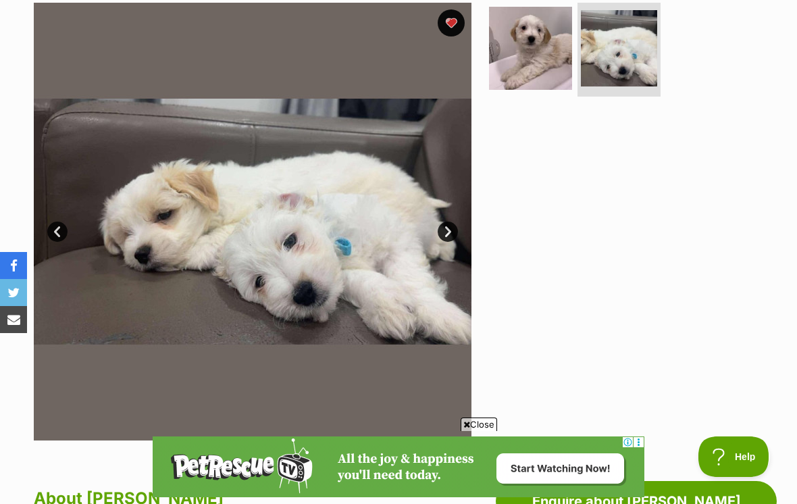
click at [534, 53] on img at bounding box center [530, 48] width 83 height 83
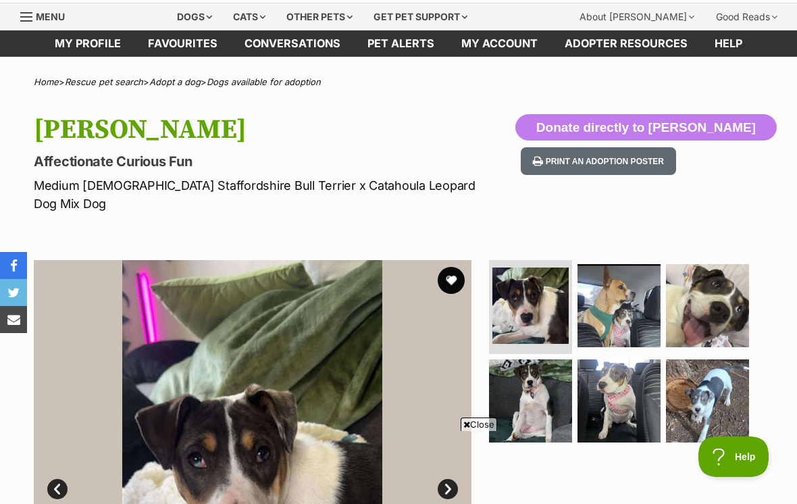
click at [457, 267] on button "favourite" at bounding box center [451, 280] width 27 height 27
click at [455, 267] on button "favourite" at bounding box center [451, 280] width 27 height 27
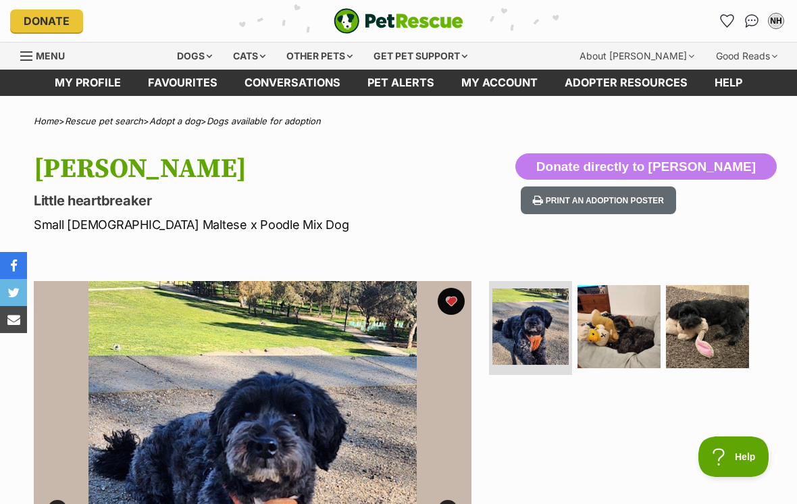
click at [622, 339] on img at bounding box center [619, 326] width 83 height 83
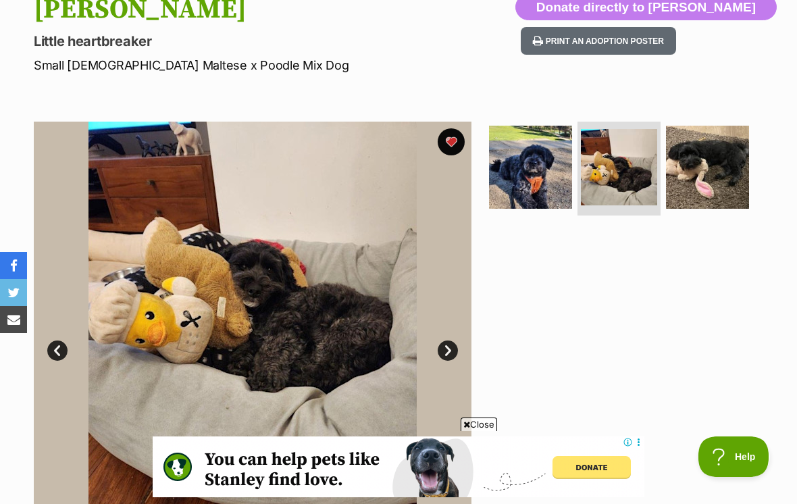
click at [709, 178] on img at bounding box center [707, 167] width 83 height 83
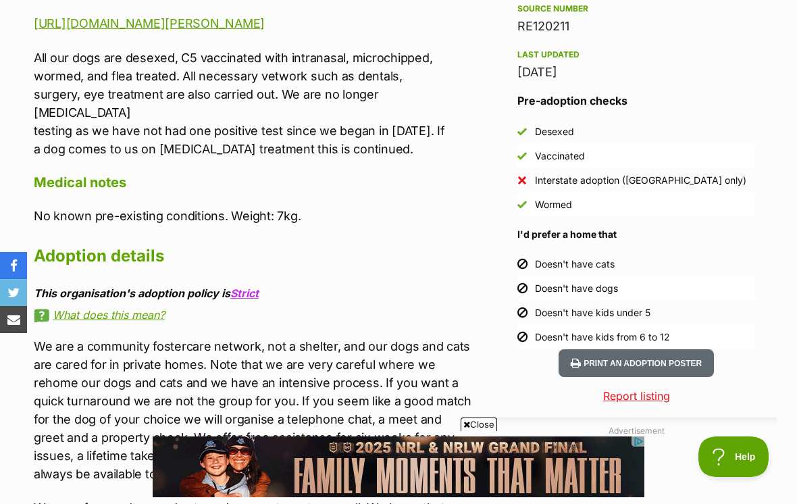
click at [695, 341] on li "Doesn't have kids from 6 to 12" at bounding box center [636, 337] width 238 height 24
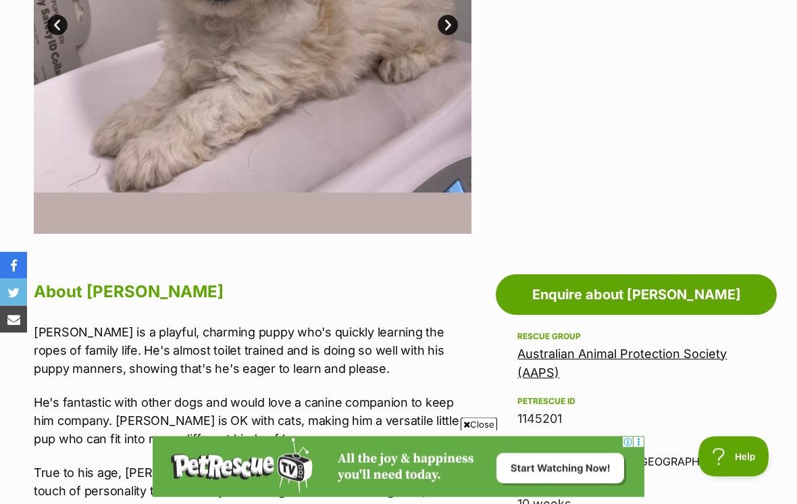
scroll to position [484, 0]
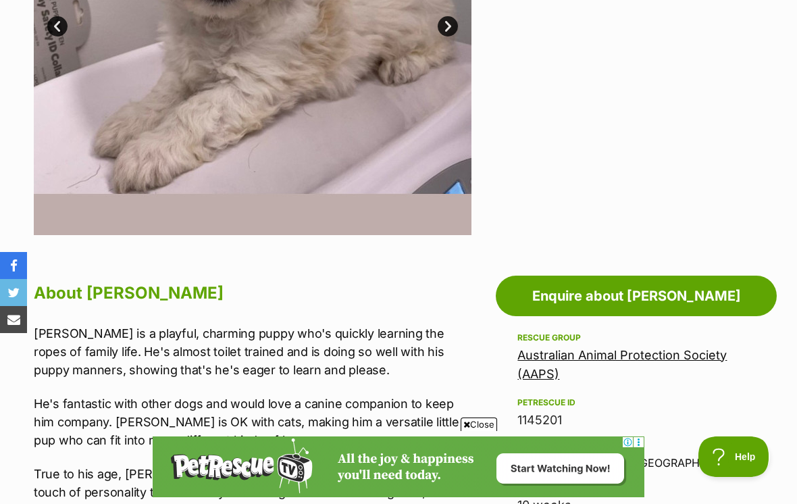
click at [657, 288] on link "Enquire about Ollie" at bounding box center [636, 296] width 281 height 41
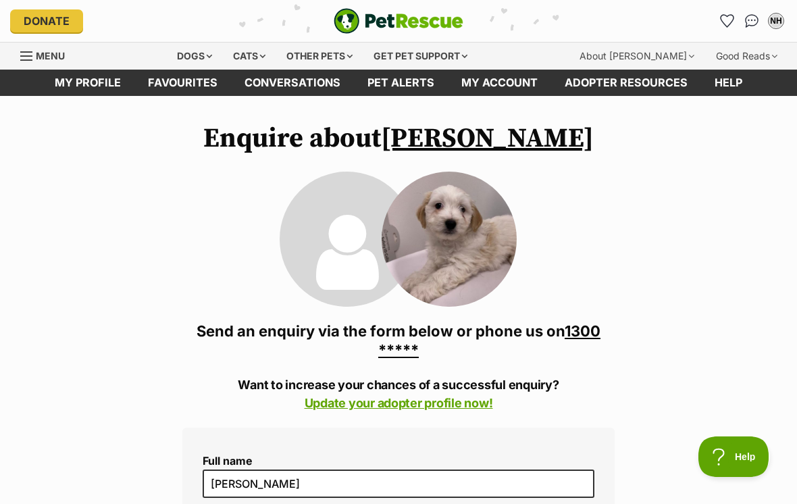
click at [775, 20] on div "NH" at bounding box center [776, 21] width 14 height 14
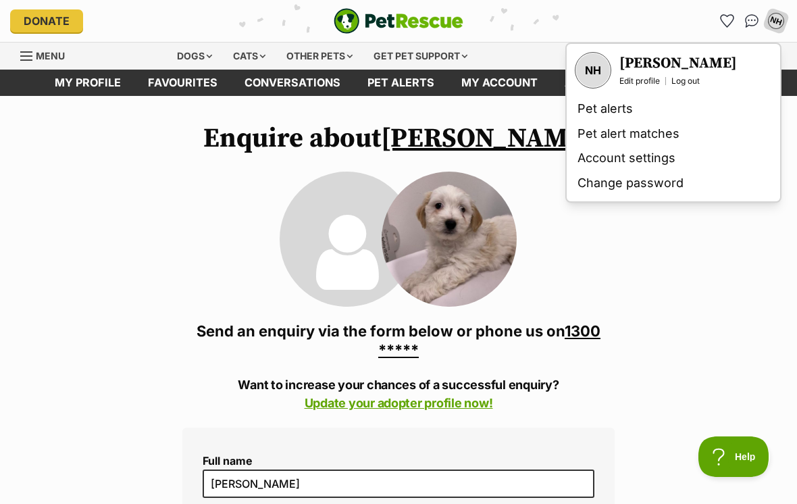
click at [640, 81] on link "Edit profile" at bounding box center [640, 81] width 41 height 11
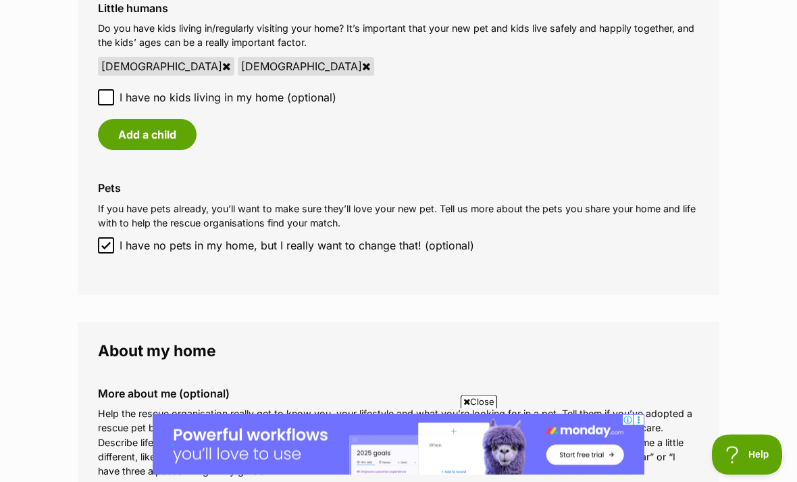
scroll to position [1166, 0]
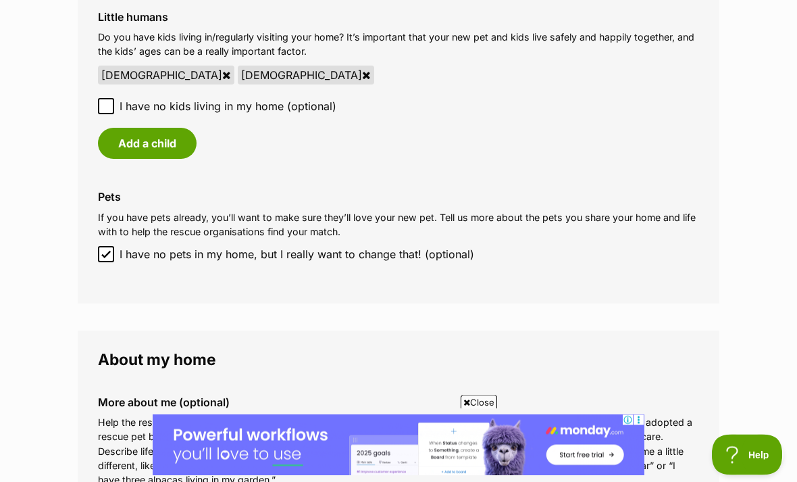
click at [362, 70] on icon at bounding box center [366, 75] width 9 height 11
click at [222, 70] on icon at bounding box center [226, 75] width 9 height 11
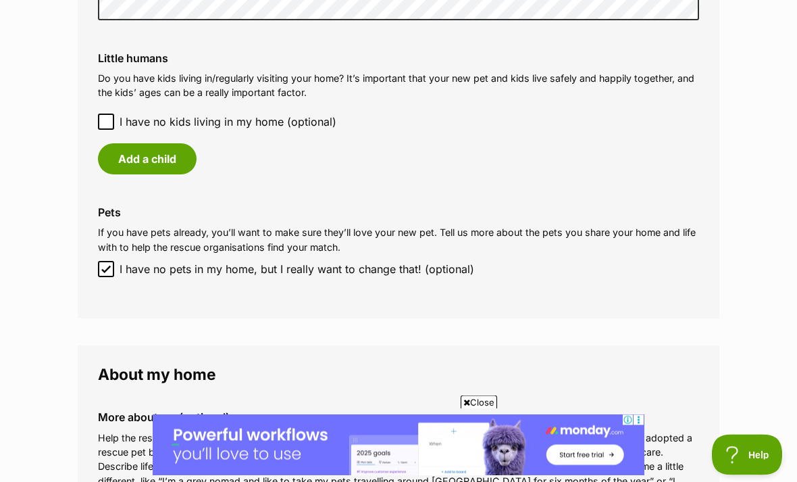
click at [167, 149] on button "Add a child" at bounding box center [147, 159] width 99 height 31
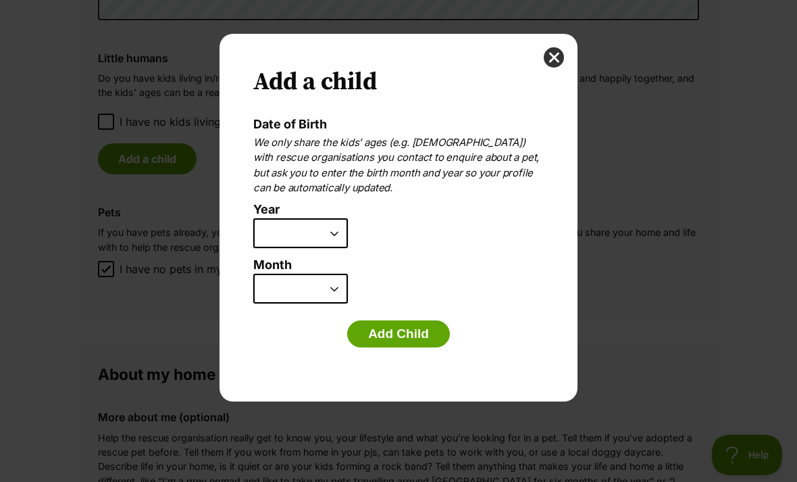
scroll to position [0, 0]
click at [337, 232] on select "2025 2024 2023 2022 2021 2020 2019 2018 2017 2016 2015 2014 2013 2012 2011 2010…" at bounding box center [300, 233] width 95 height 30
select select "2012"
click at [337, 288] on select "January February March April May June July August September October November De…" at bounding box center [300, 289] width 95 height 30
select select "11"
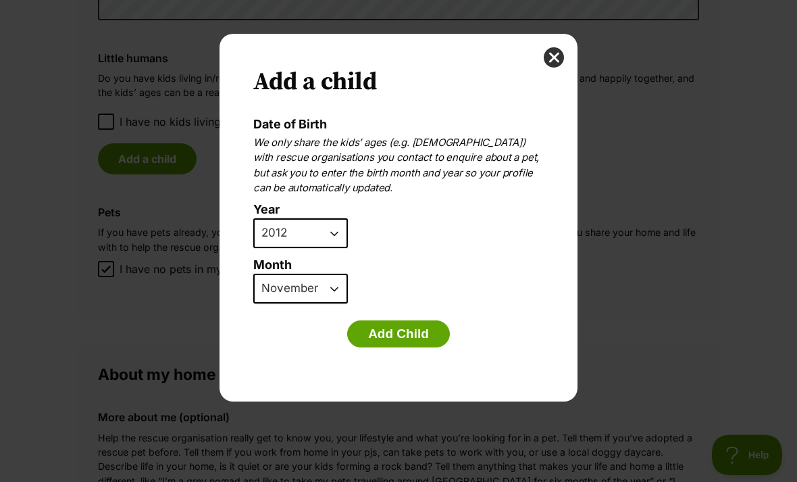
click at [417, 327] on button "Add Child" at bounding box center [398, 333] width 103 height 27
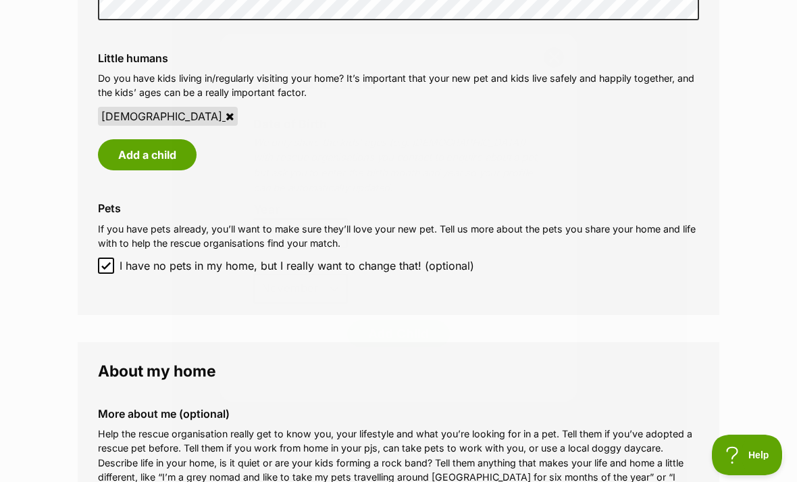
scroll to position [1126, 0]
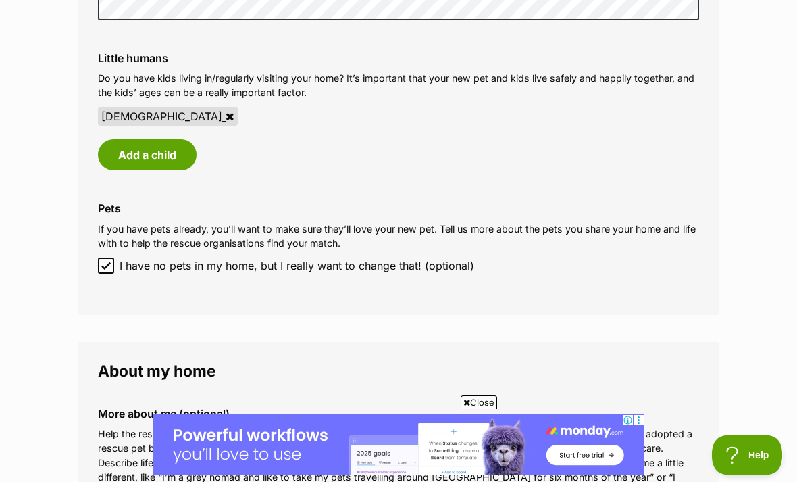
click at [174, 149] on button "Add a child" at bounding box center [147, 154] width 99 height 31
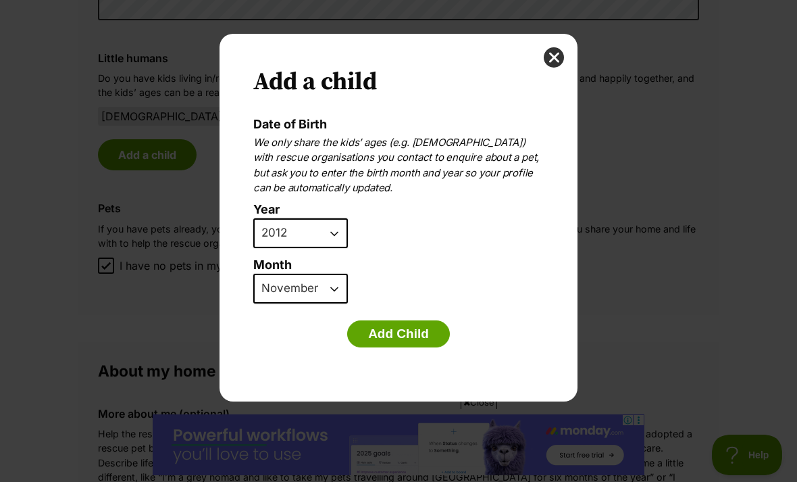
scroll to position [0, 0]
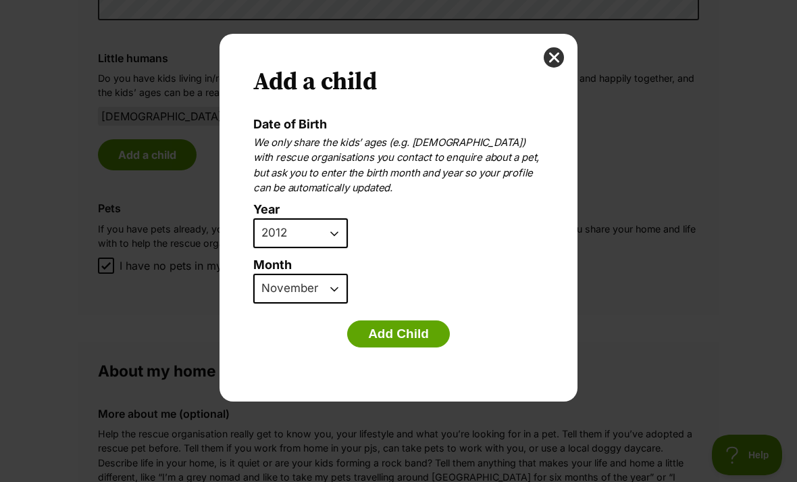
click at [336, 232] on select "2025 2024 2023 2022 2021 2020 2019 2018 2017 2016 2015 2014 2013 2012 2011 2010…" at bounding box center [300, 233] width 95 height 30
select select "2015"
click at [340, 293] on select "January February March April May June July August September October November De…" at bounding box center [300, 289] width 95 height 30
select select "7"
click at [428, 322] on button "Add Child" at bounding box center [398, 333] width 103 height 27
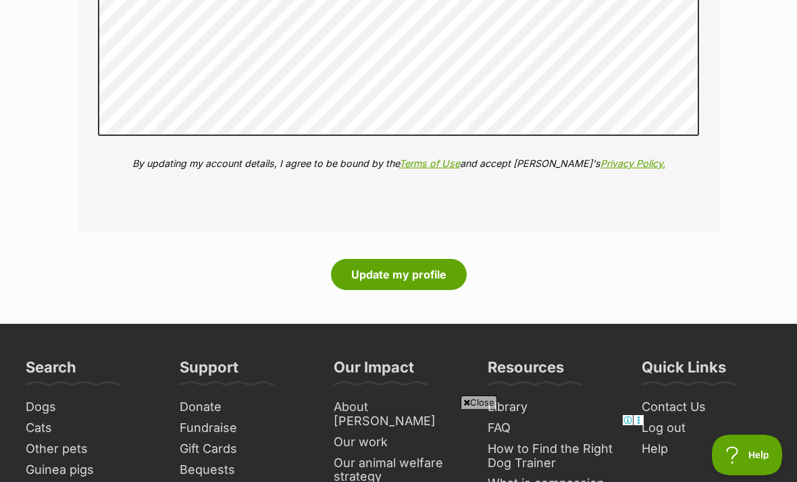
scroll to position [1961, 0]
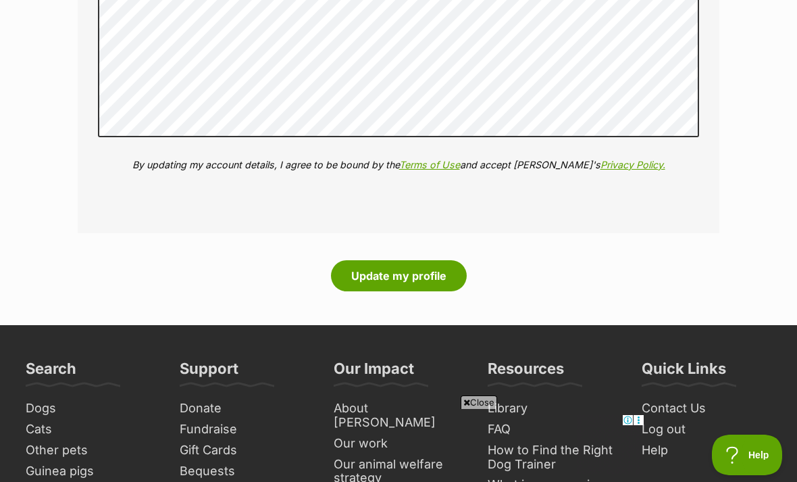
click at [418, 266] on button "Update my profile" at bounding box center [399, 275] width 136 height 31
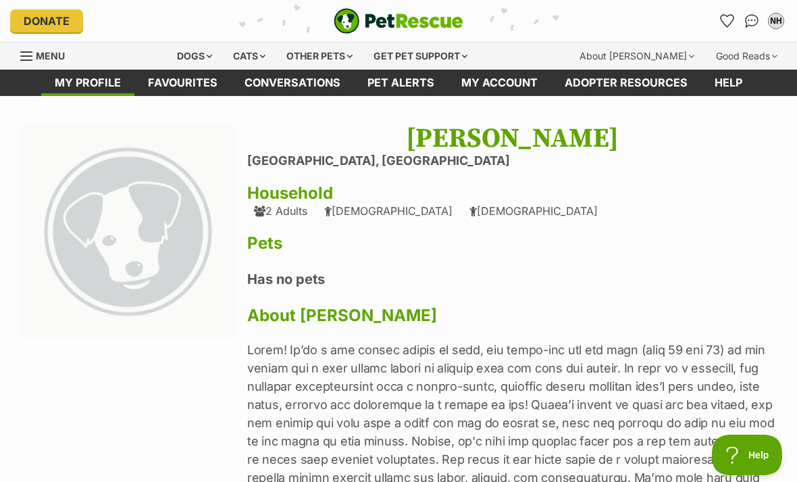
click at [190, 81] on link "Favourites" at bounding box center [182, 83] width 97 height 26
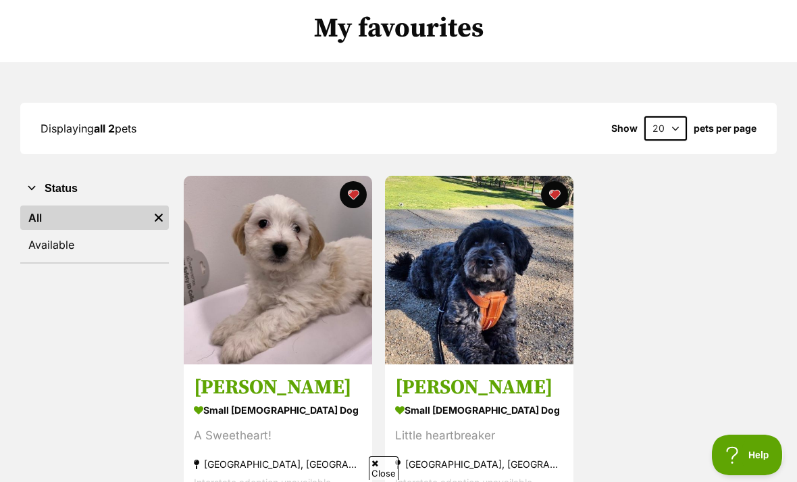
click h3 "[PERSON_NAME]"
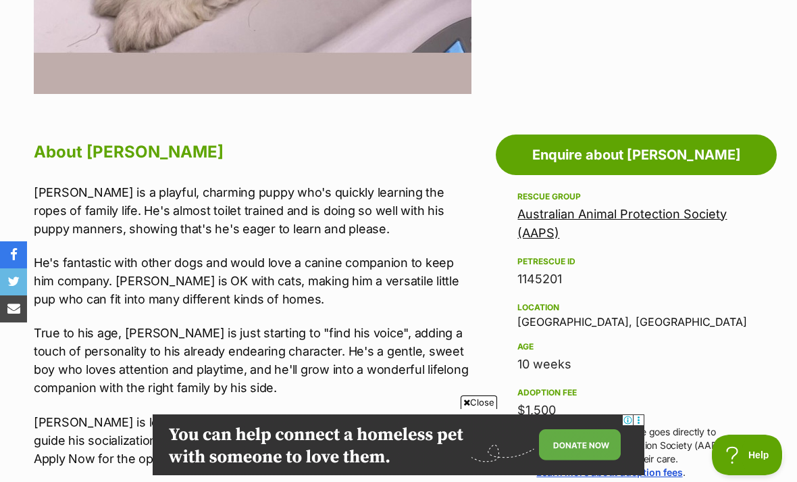
scroll to position [624, 0]
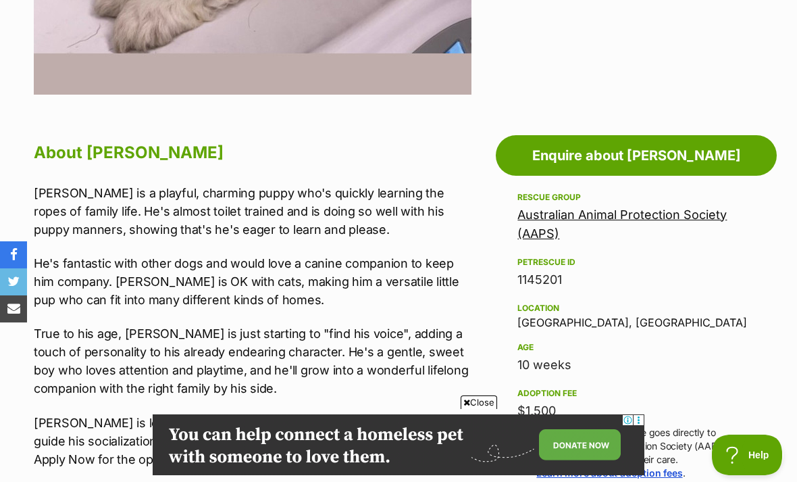
click at [628, 149] on link "Enquire about [PERSON_NAME]" at bounding box center [636, 155] width 281 height 41
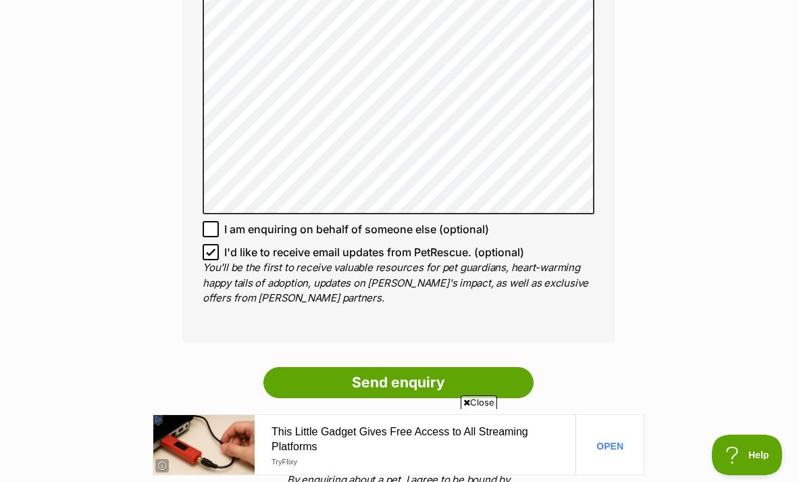
click at [210, 244] on input "I'd like to receive email updates from PetRescue. (optional)" at bounding box center [211, 252] width 16 height 16
click at [218, 244] on input "I'd like to receive email updates from PetRescue. (optional)" at bounding box center [211, 252] width 16 height 16
checkbox input "true"
click at [428, 367] on input "Send enquiry" at bounding box center [398, 382] width 270 height 31
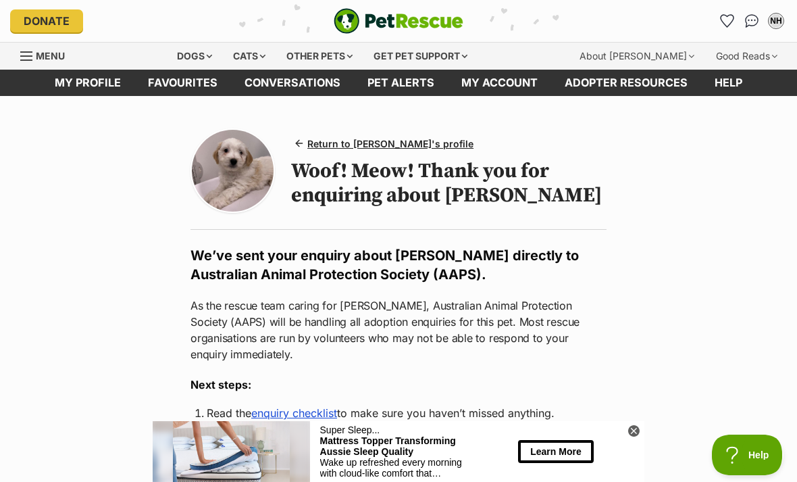
click at [370, 143] on span "Return to [PERSON_NAME]'s profile" at bounding box center [390, 143] width 166 height 14
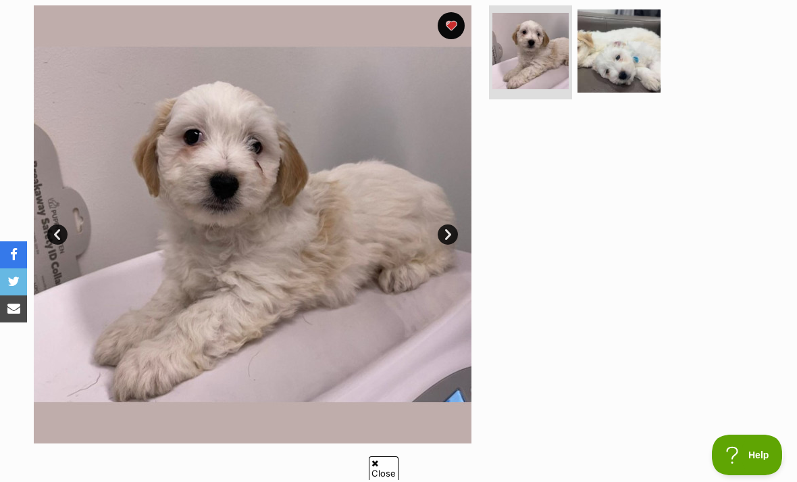
click at [447, 234] on link "Next" at bounding box center [448, 234] width 20 height 20
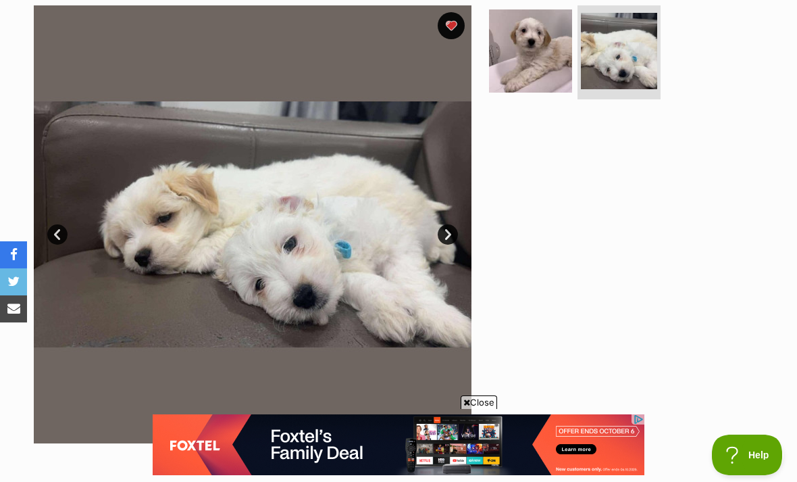
click at [447, 234] on link "Next" at bounding box center [448, 234] width 20 height 20
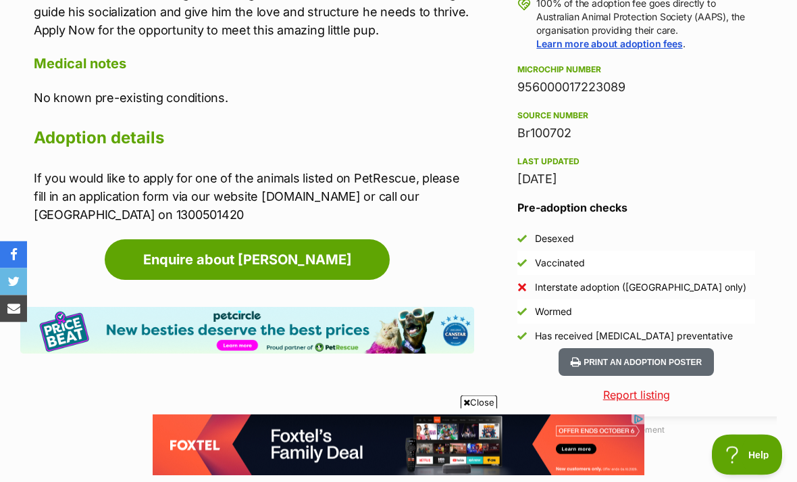
scroll to position [1053, 0]
click at [661, 359] on button "Print an adoption poster" at bounding box center [636, 362] width 155 height 28
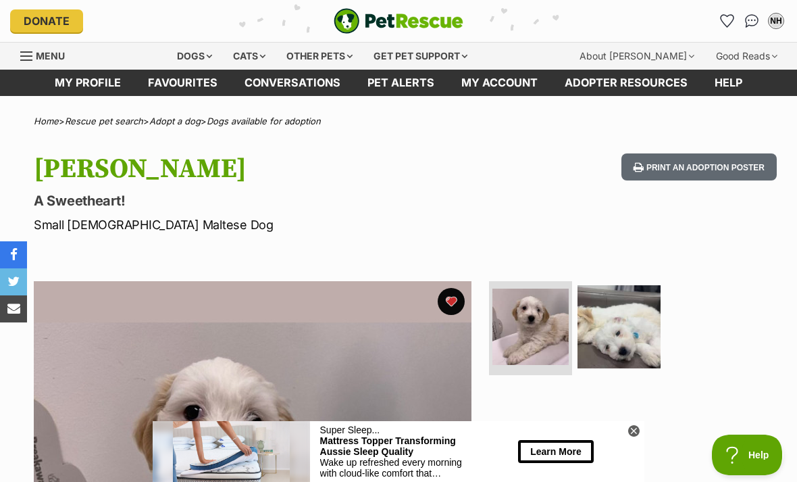
scroll to position [0, 0]
click at [209, 56] on div "Dogs" at bounding box center [195, 56] width 54 height 27
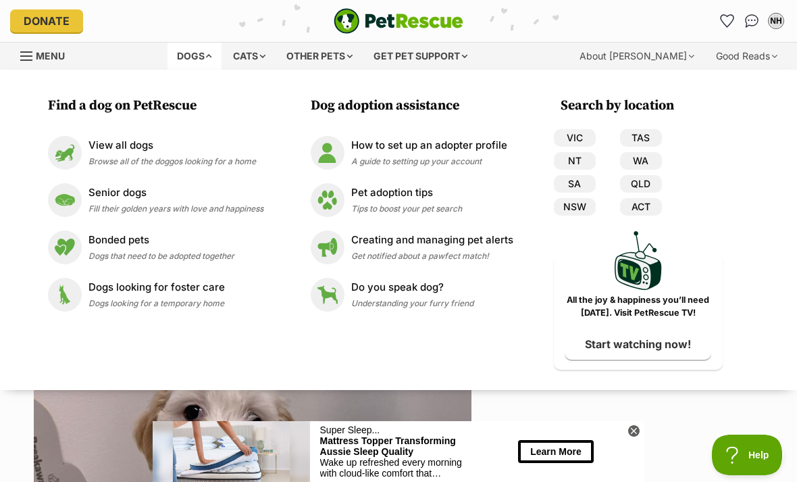
click at [225, 24] on div "Donate" at bounding box center [139, 20] width 259 height 23
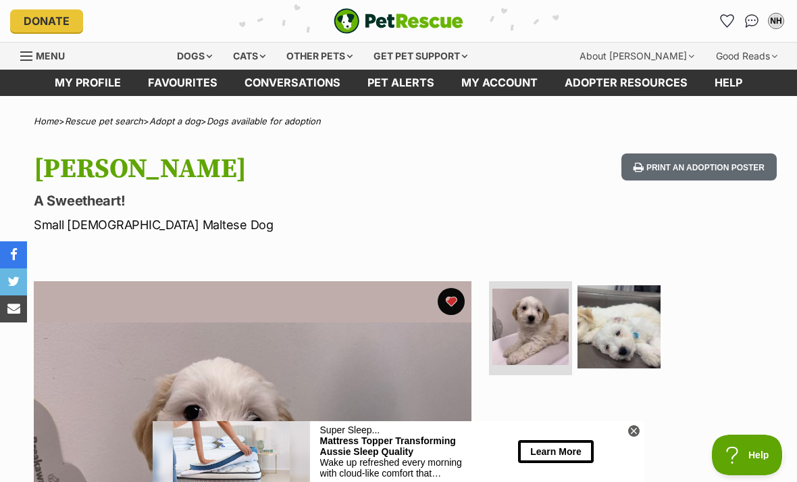
click at [196, 85] on link "Favourites" at bounding box center [182, 83] width 97 height 26
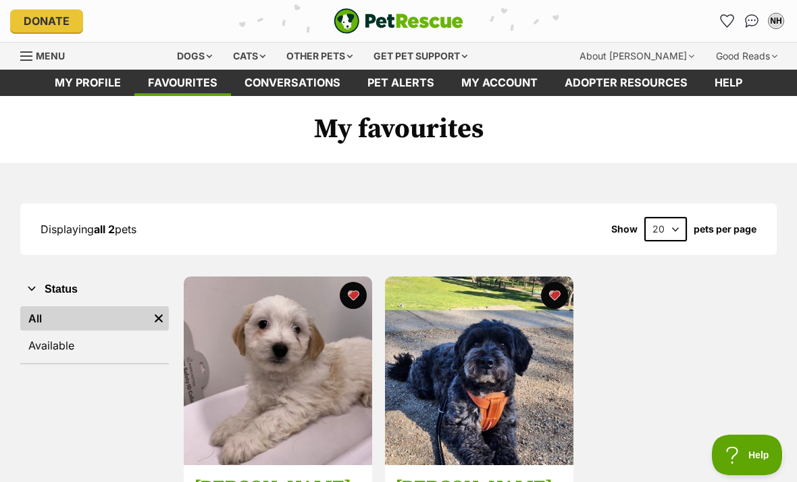
click at [205, 58] on div "Dogs" at bounding box center [195, 56] width 54 height 27
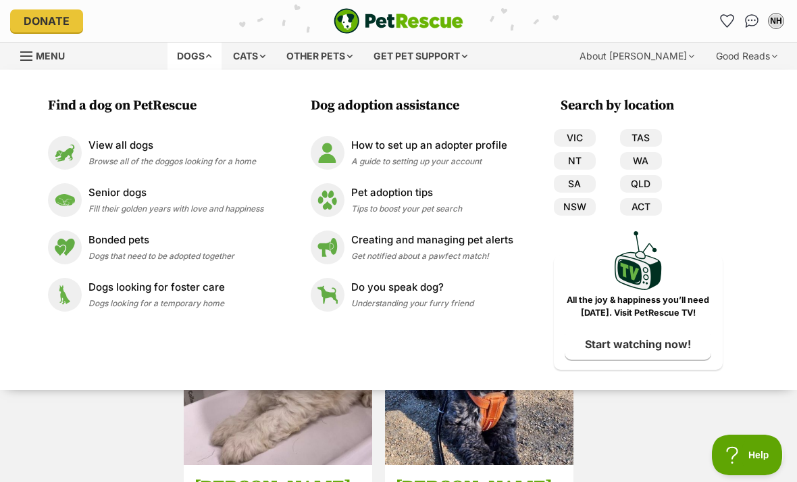
click at [128, 154] on div "View all dogs Browse all of the doggos looking for a home" at bounding box center [173, 152] width 168 height 29
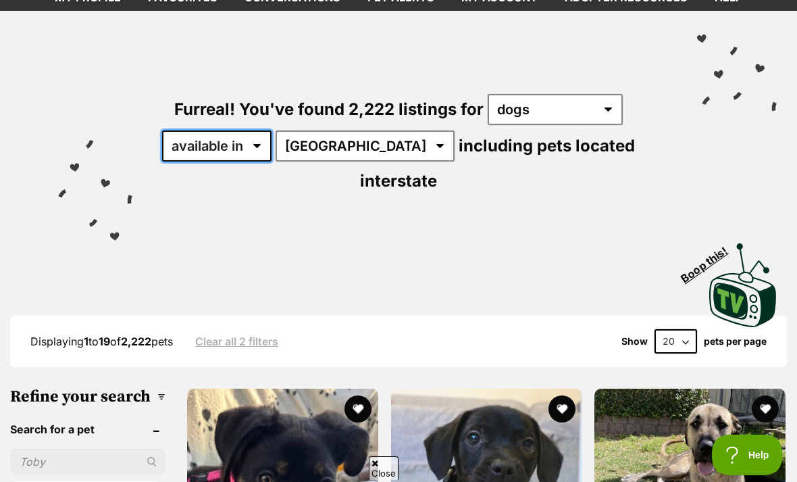
click at [257, 143] on select "available in located in" at bounding box center [216, 145] width 109 height 31
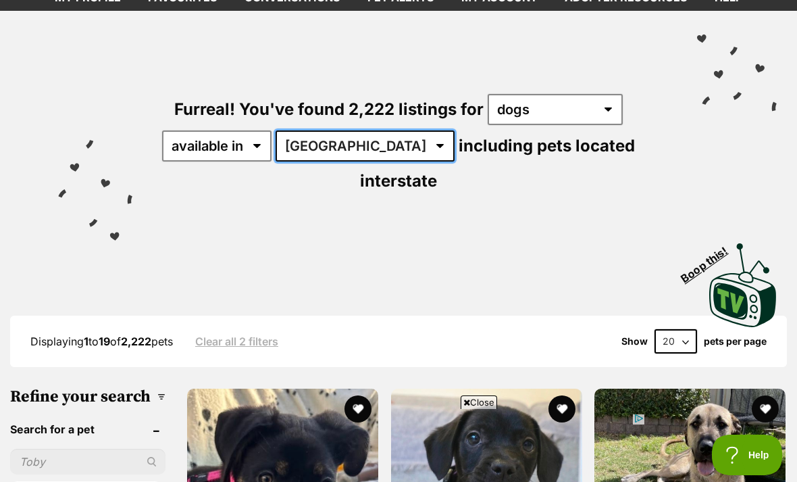
click at [365, 148] on select "Australia ACT NSW NT QLD SA TAS VIC WA" at bounding box center [365, 145] width 179 height 31
select select "VIC"
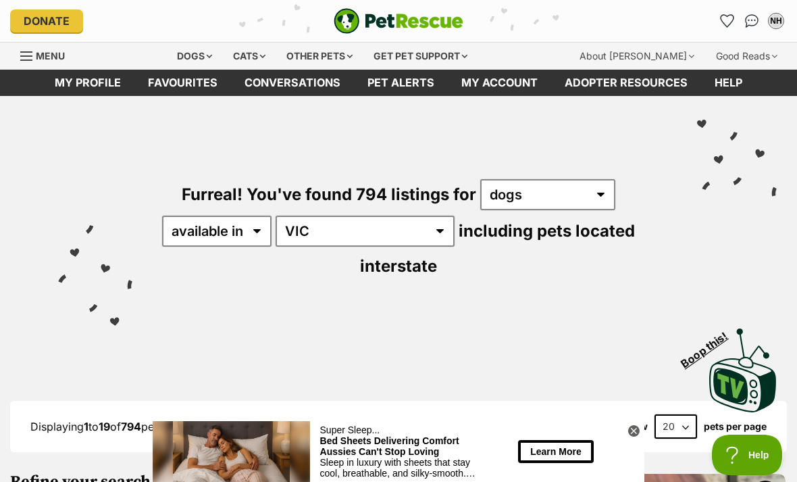
click at [195, 77] on link "Favourites" at bounding box center [182, 83] width 97 height 26
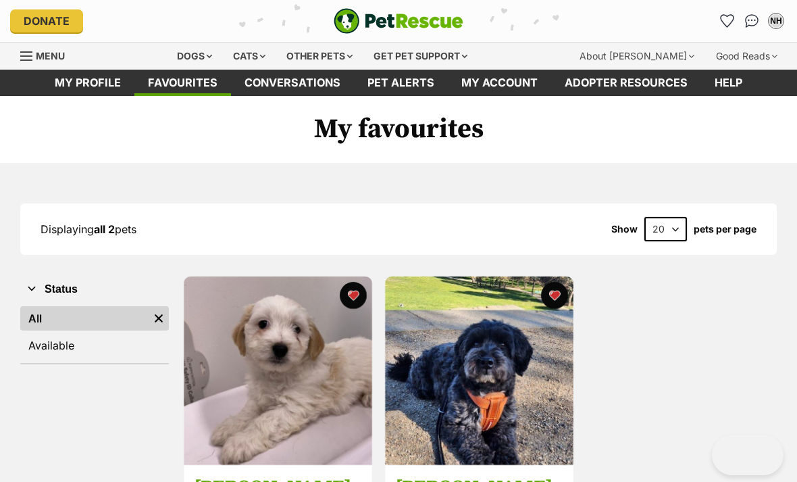
click at [294, 376] on img at bounding box center [278, 370] width 188 height 188
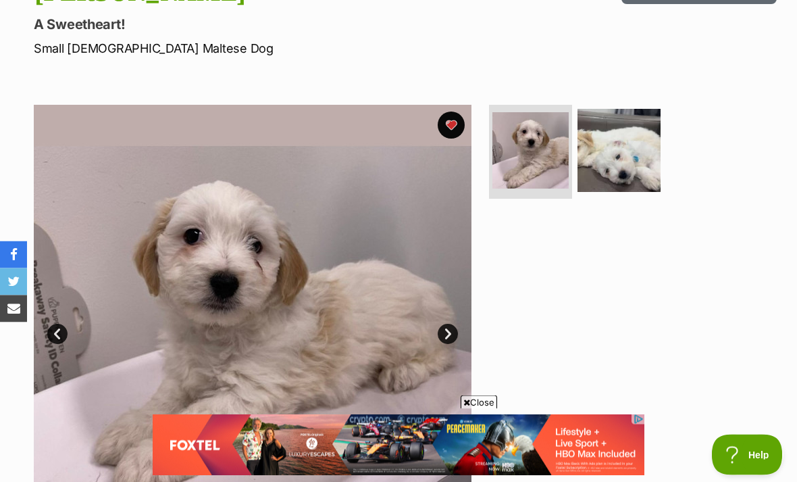
scroll to position [176, 0]
click at [446, 328] on link "Next" at bounding box center [448, 334] width 20 height 20
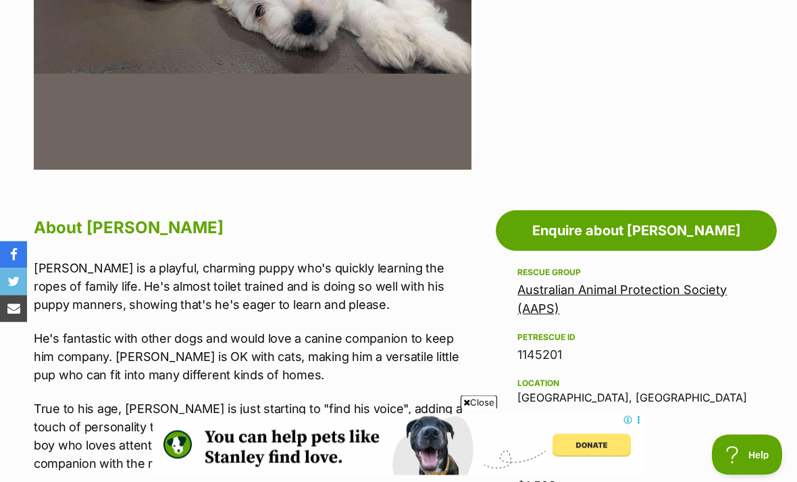
scroll to position [549, 0]
